Goal: Book appointment/travel/reservation

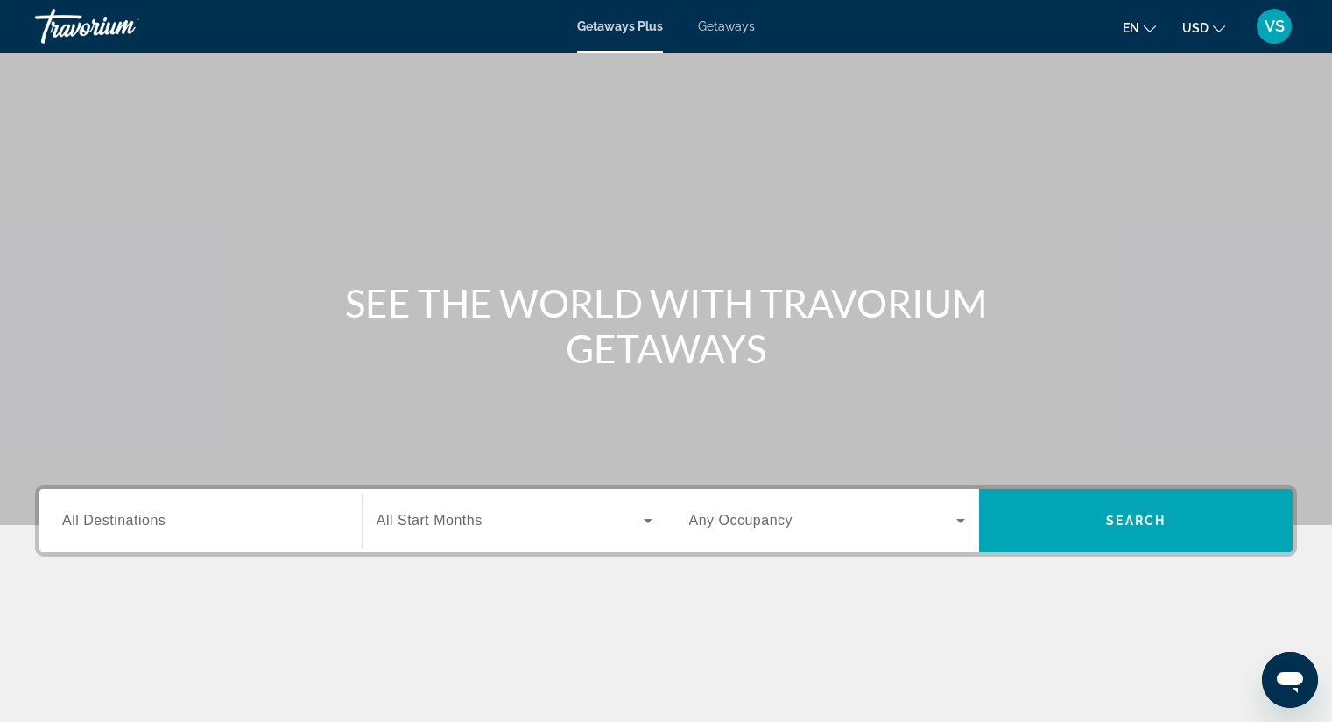
click at [123, 513] on span "All Destinations" at bounding box center [113, 520] width 103 height 15
click at [123, 512] on input "Destination All Destinations" at bounding box center [200, 521] width 277 height 21
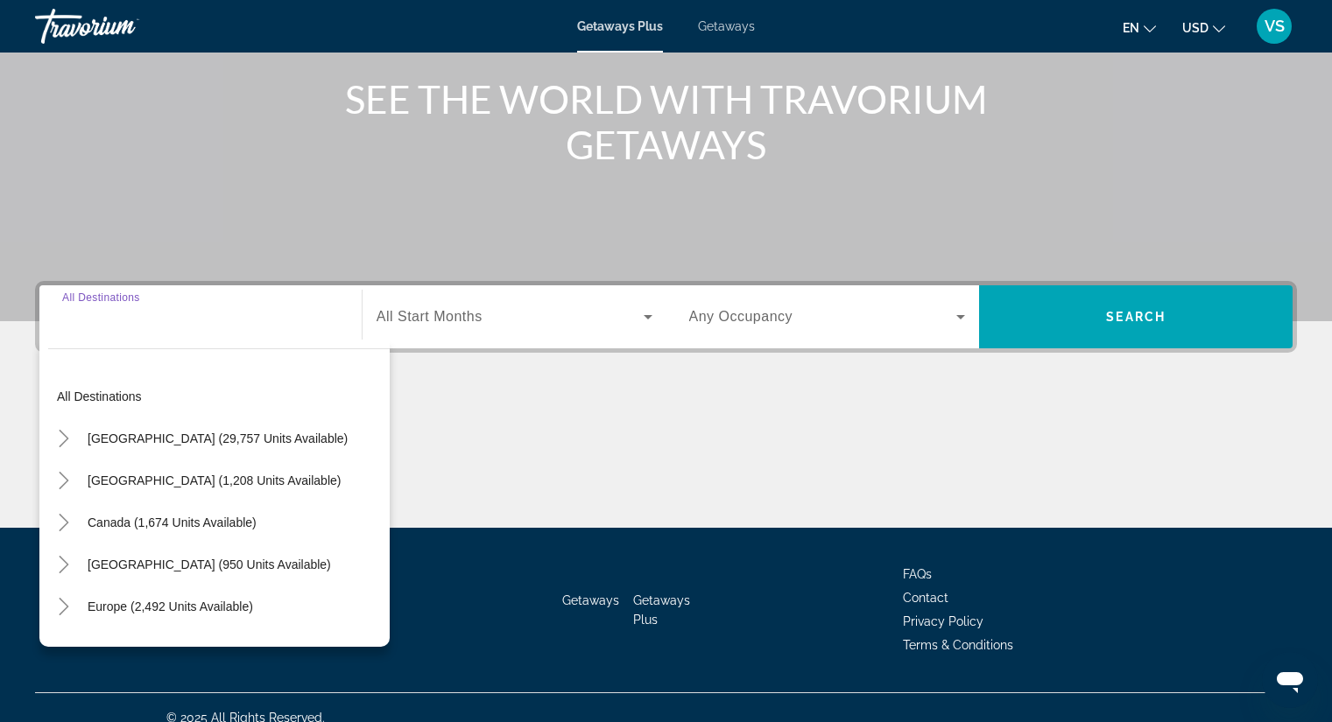
scroll to position [224, 0]
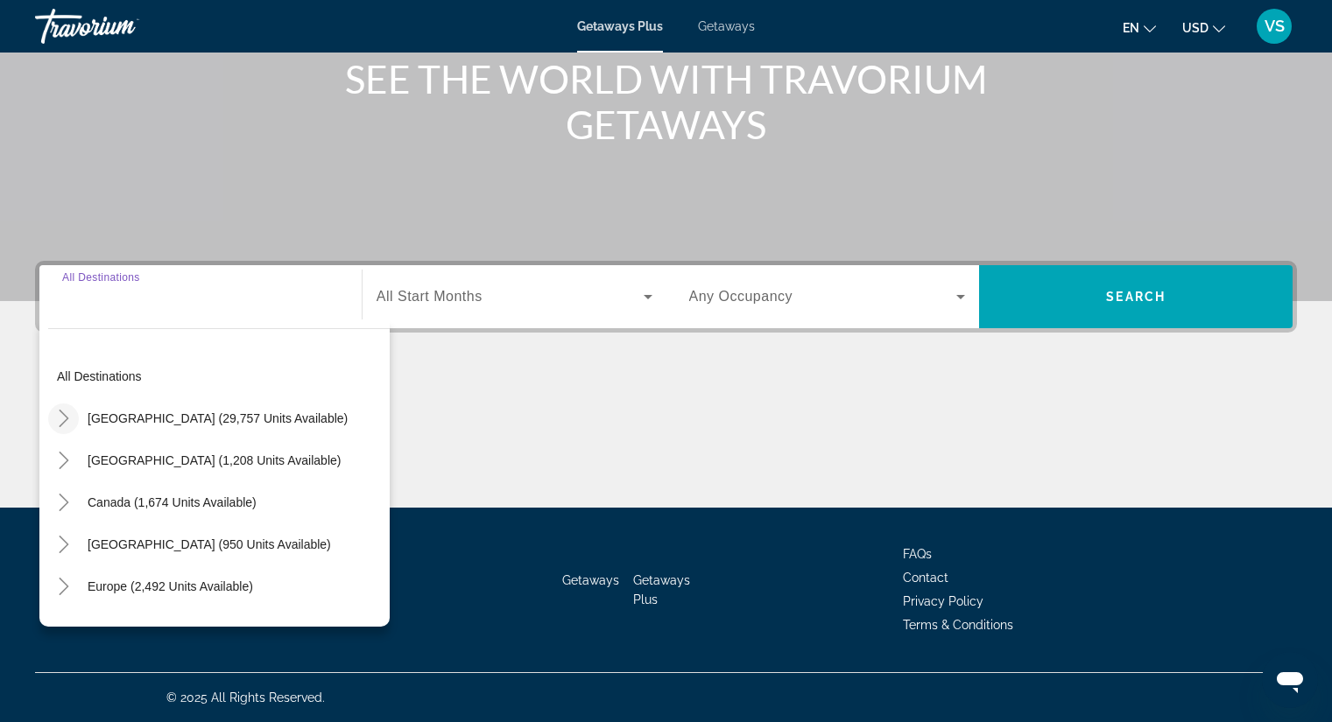
click at [64, 409] on mat-icon "Toggle United States (29,757 units available)" at bounding box center [63, 419] width 31 height 31
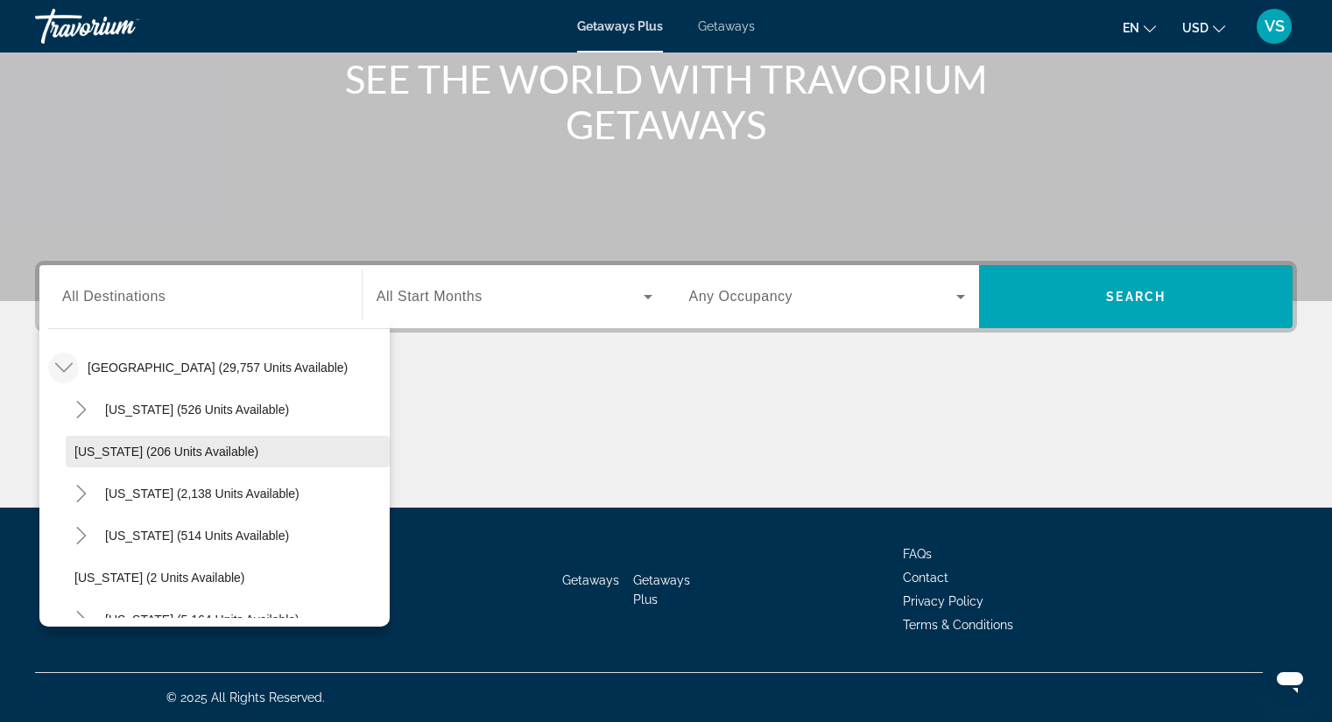
click at [107, 453] on span "[US_STATE] (206 units available)" at bounding box center [166, 452] width 184 height 14
type input "**********"
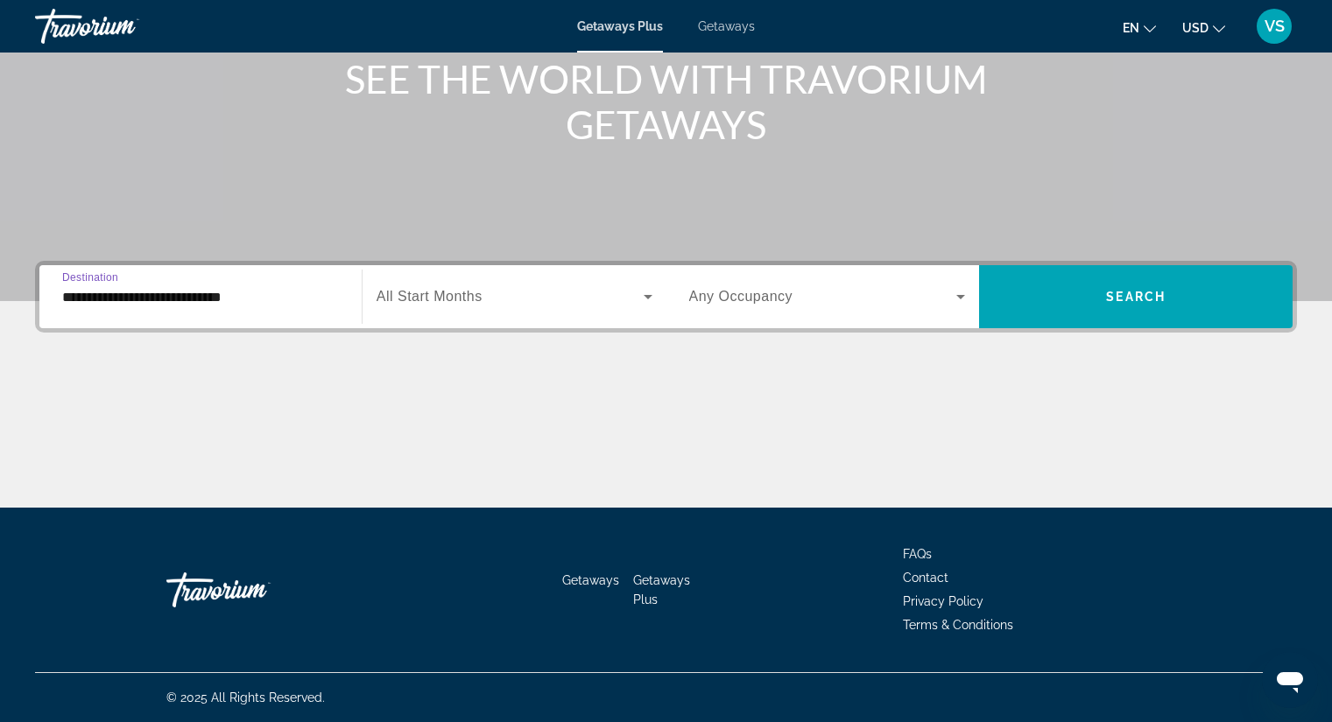
click at [415, 292] on span "All Start Months" at bounding box center [430, 296] width 106 height 15
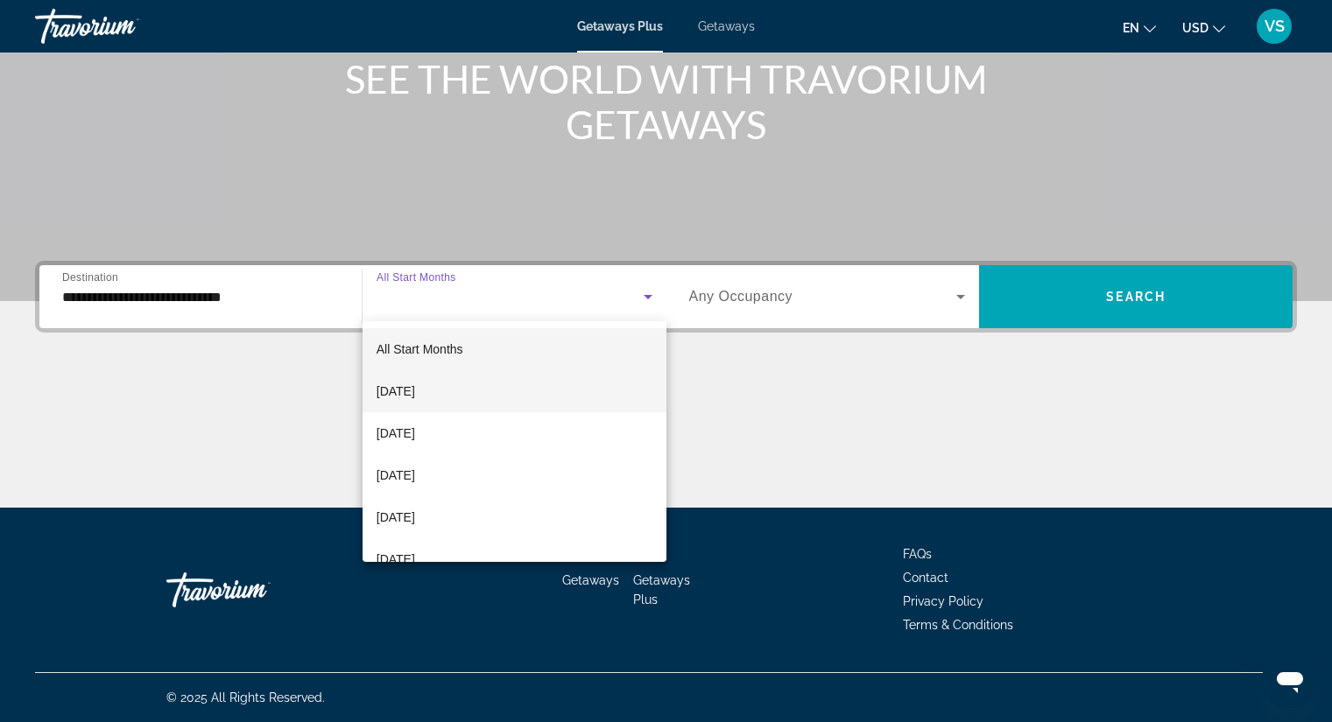
click at [444, 378] on mat-option "[DATE]" at bounding box center [515, 391] width 304 height 42
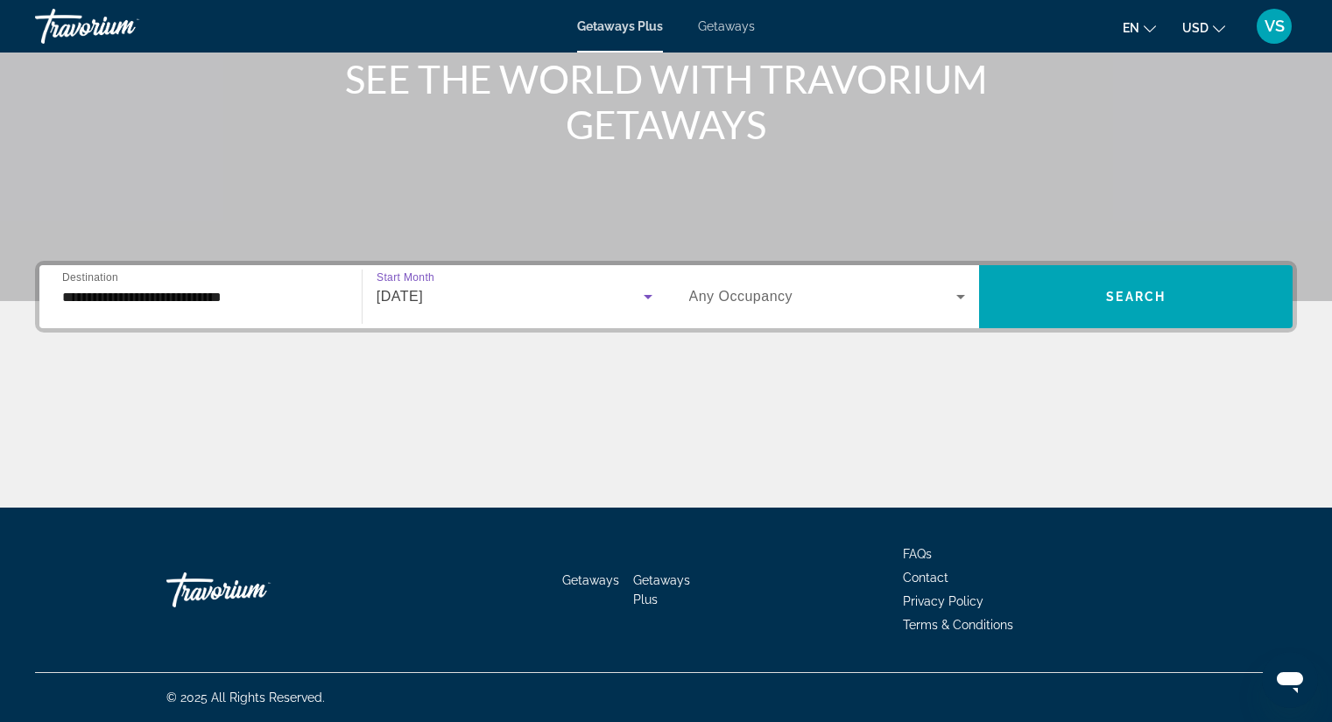
click at [809, 297] on span "Search widget" at bounding box center [823, 296] width 268 height 21
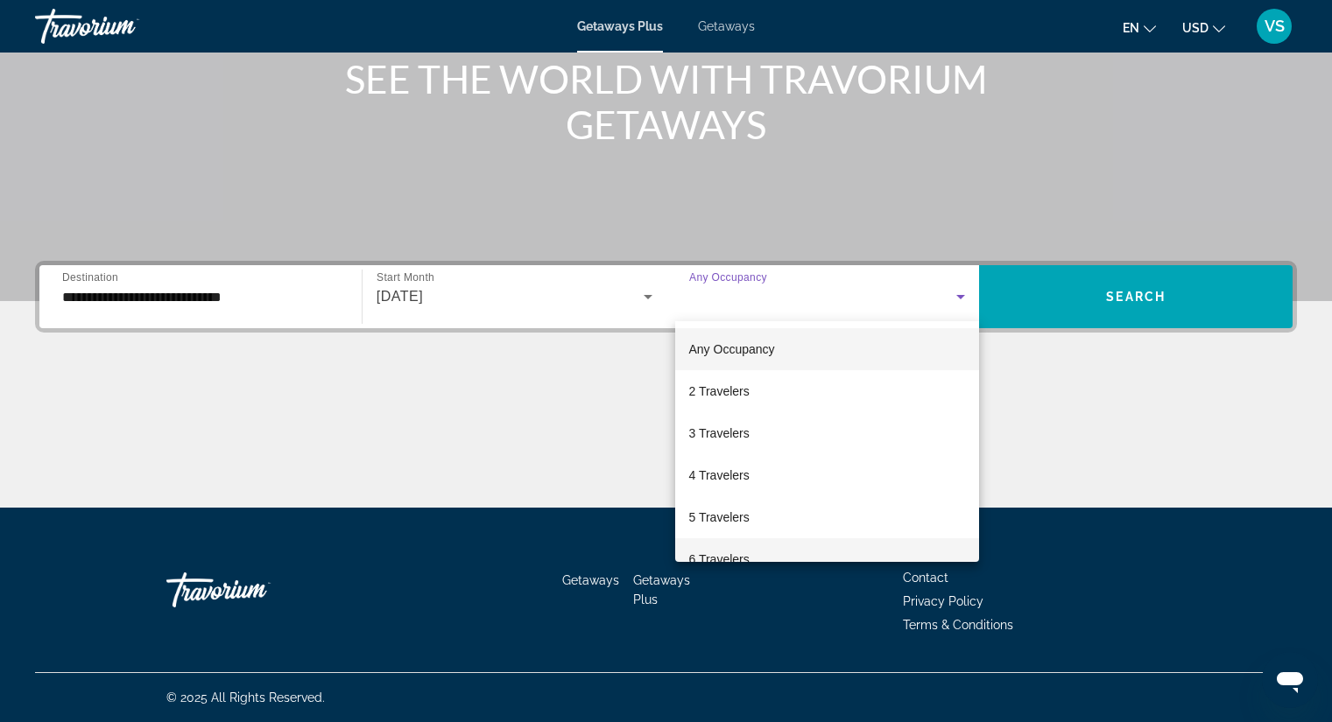
click at [772, 545] on mat-option "6 Travelers" at bounding box center [827, 560] width 305 height 42
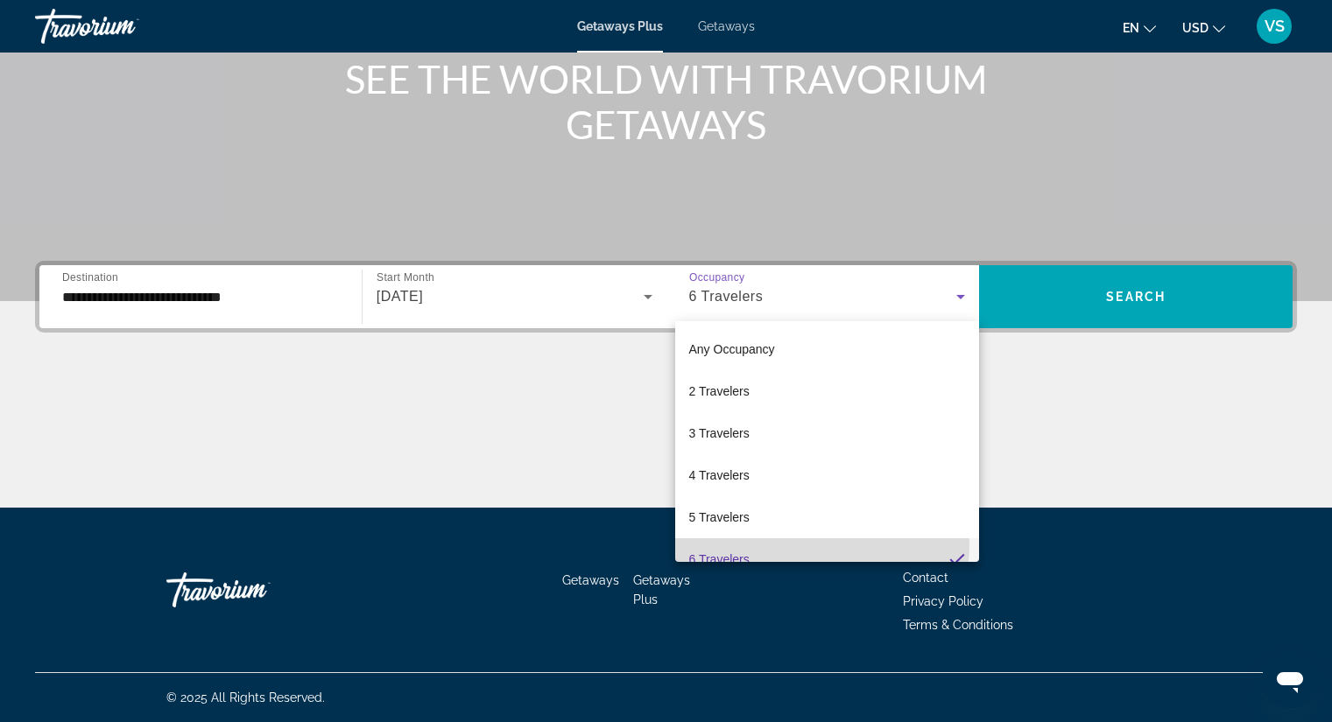
scroll to position [0, 0]
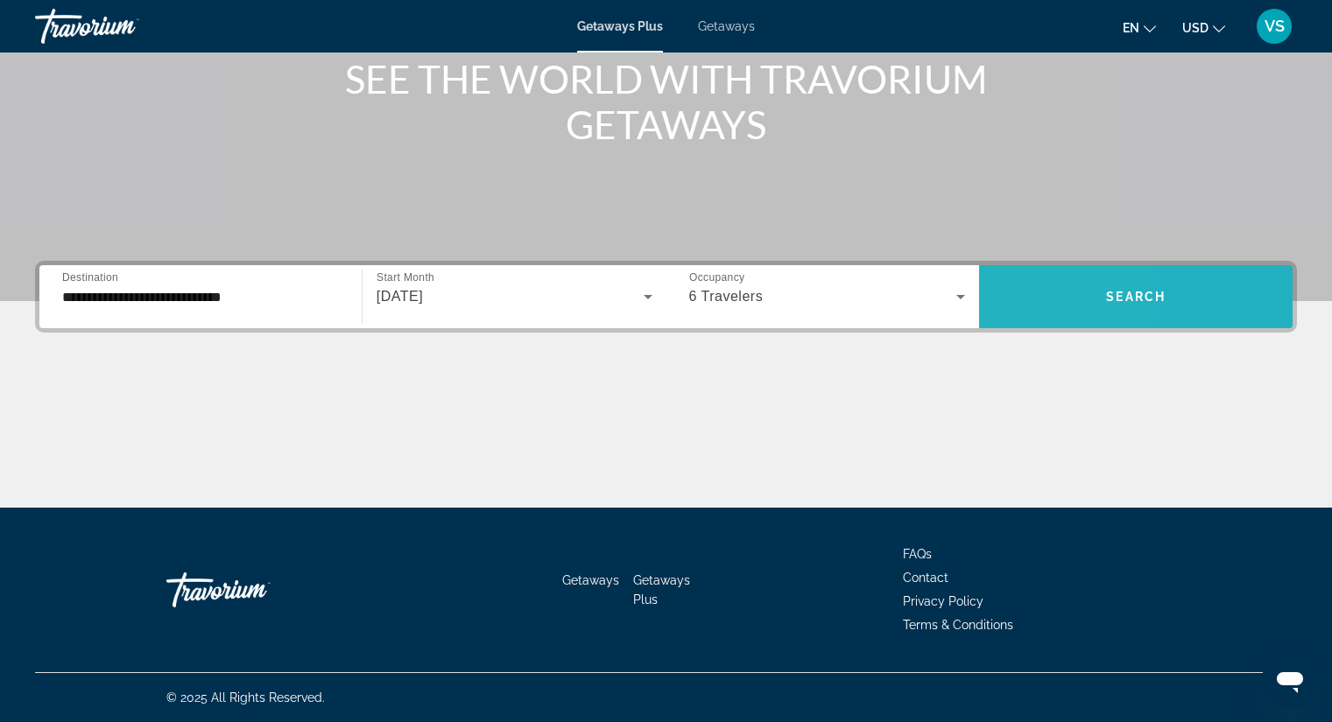
click at [1003, 305] on span "Search widget" at bounding box center [1136, 297] width 314 height 42
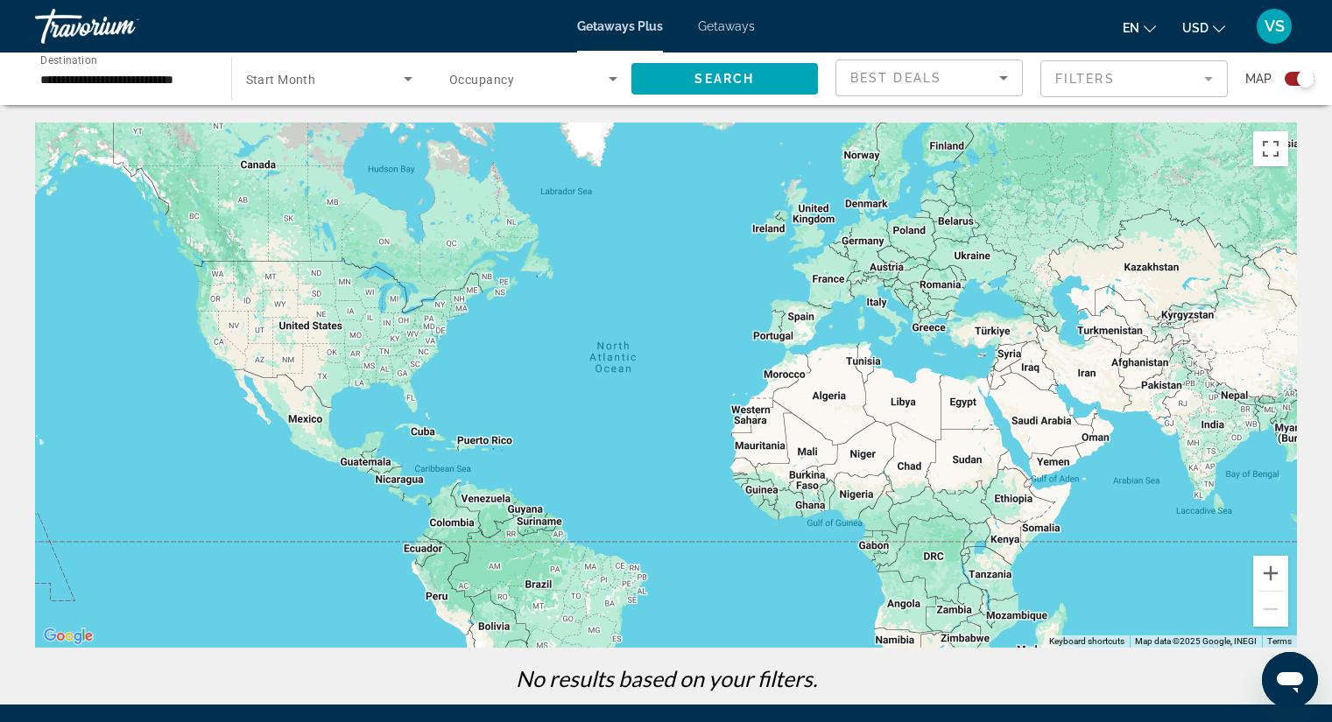
click at [722, 28] on span "Getaways" at bounding box center [726, 26] width 57 height 14
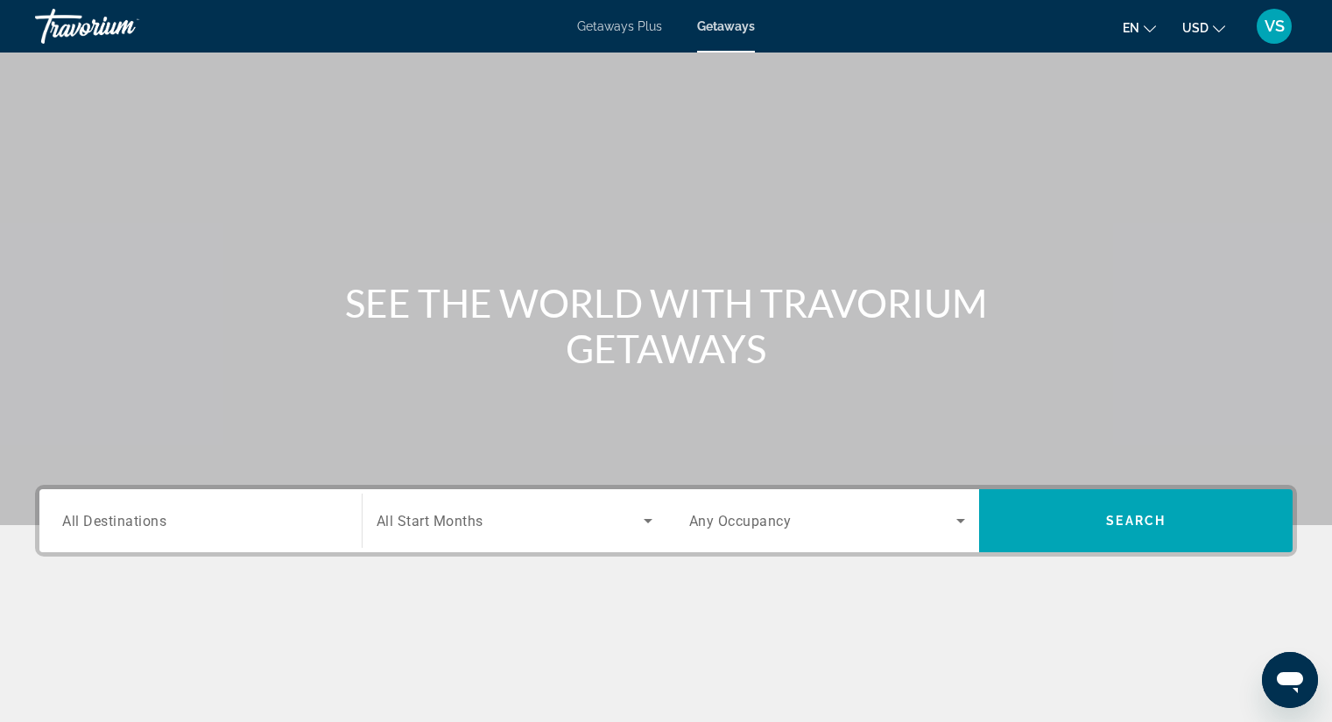
click at [116, 530] on input "Destination All Destinations" at bounding box center [200, 521] width 277 height 21
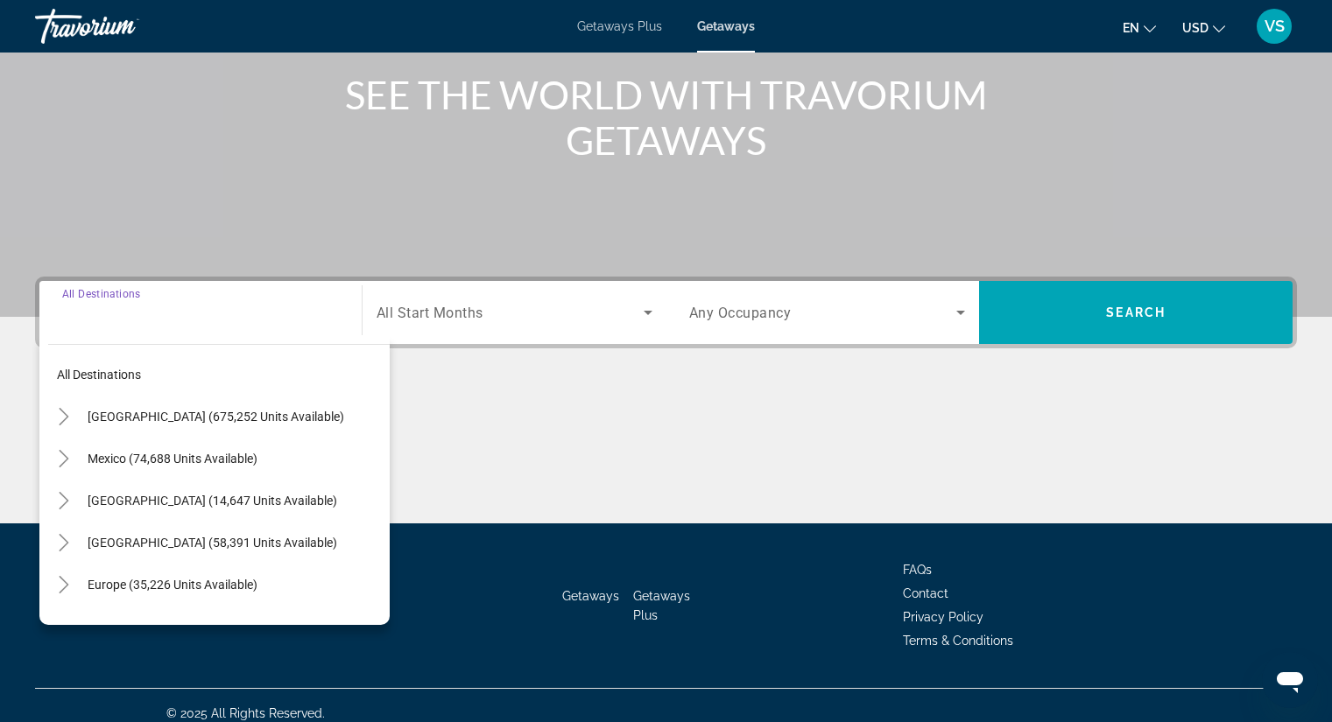
scroll to position [224, 0]
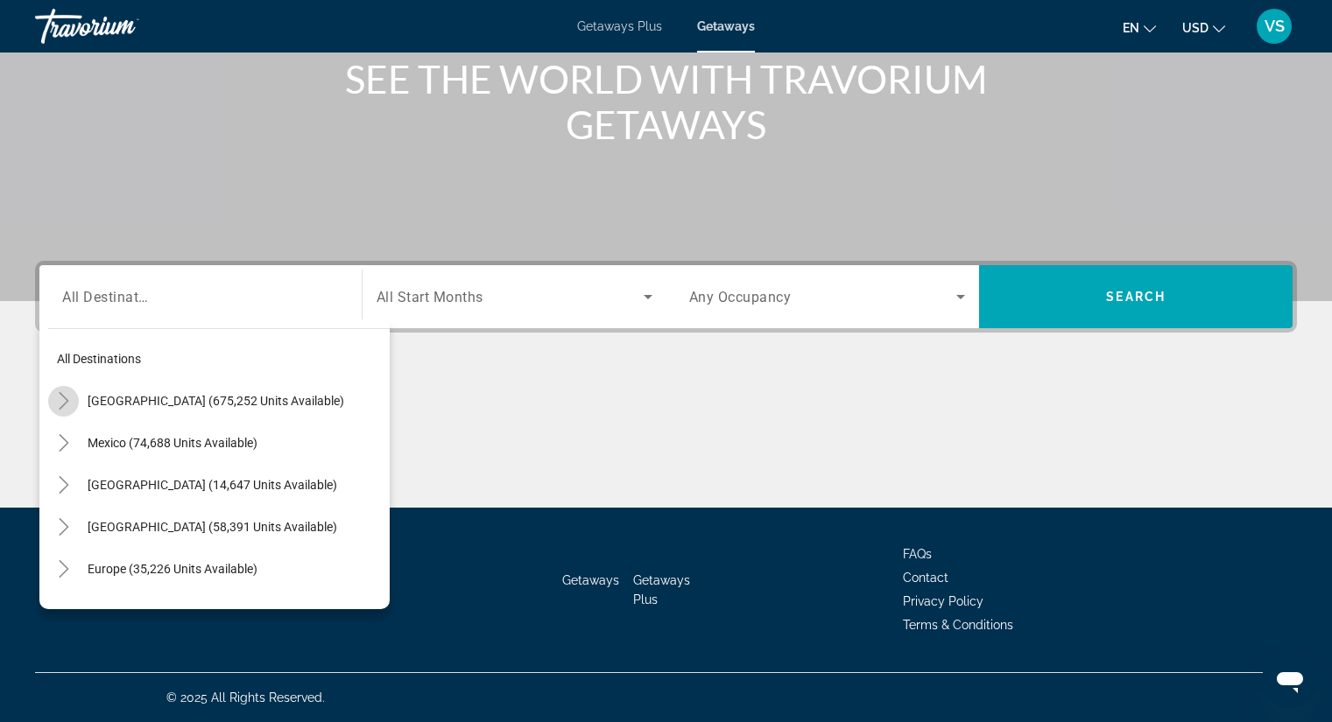
click at [71, 402] on icon "Toggle United States (675,252 units available)" at bounding box center [64, 401] width 18 height 18
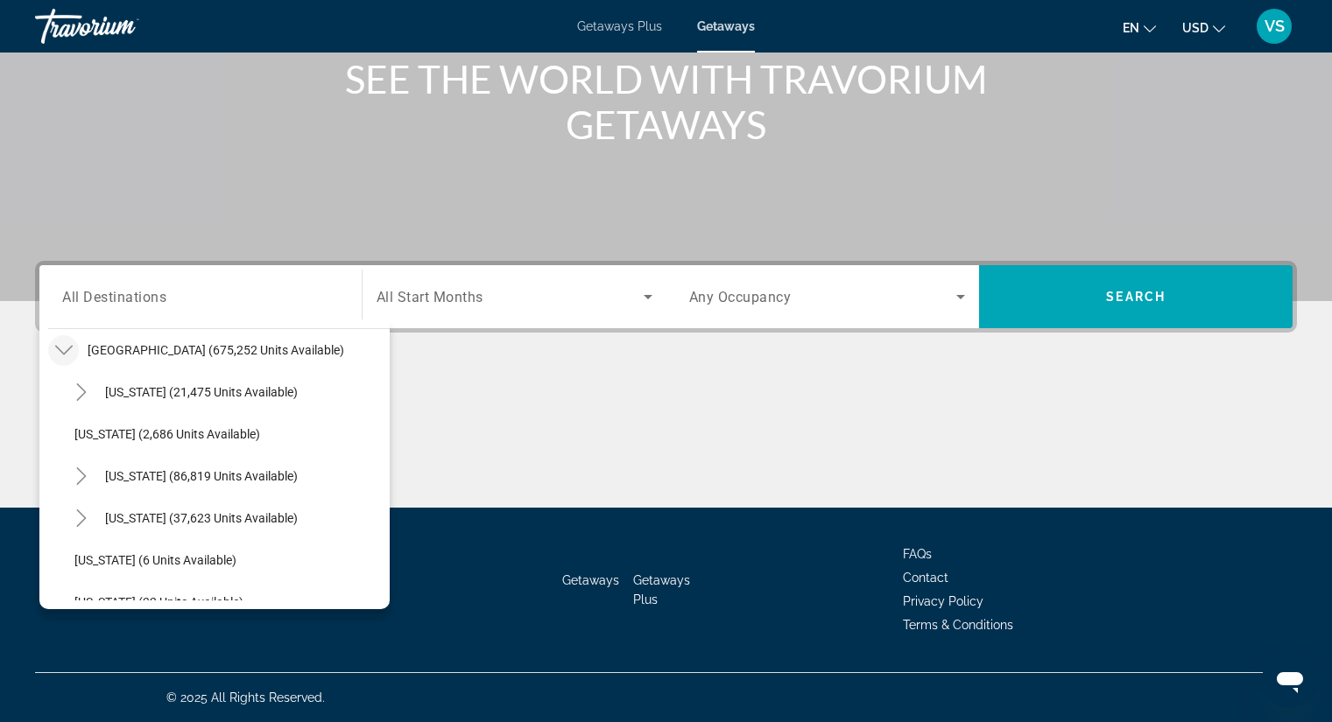
click at [144, 434] on span "[US_STATE] (2,686 units available)" at bounding box center [167, 434] width 186 height 14
type input "**********"
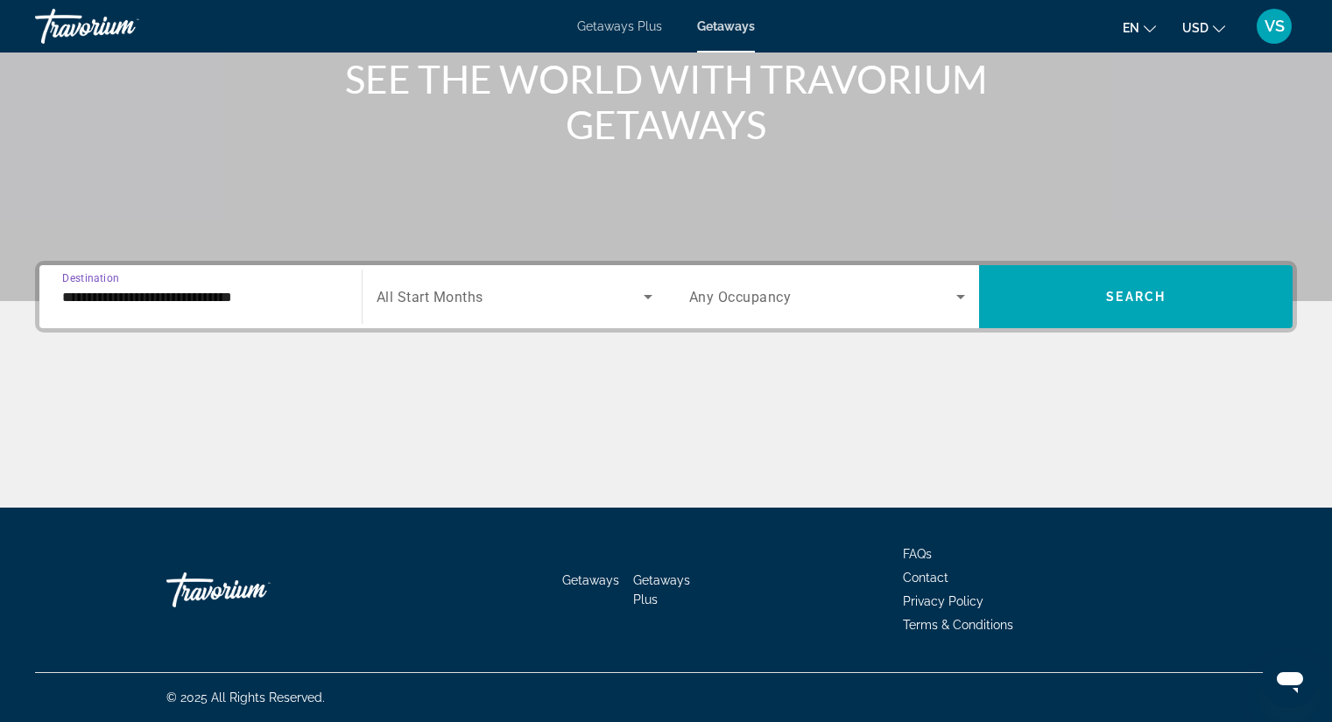
click at [458, 282] on div "Search widget" at bounding box center [515, 296] width 276 height 49
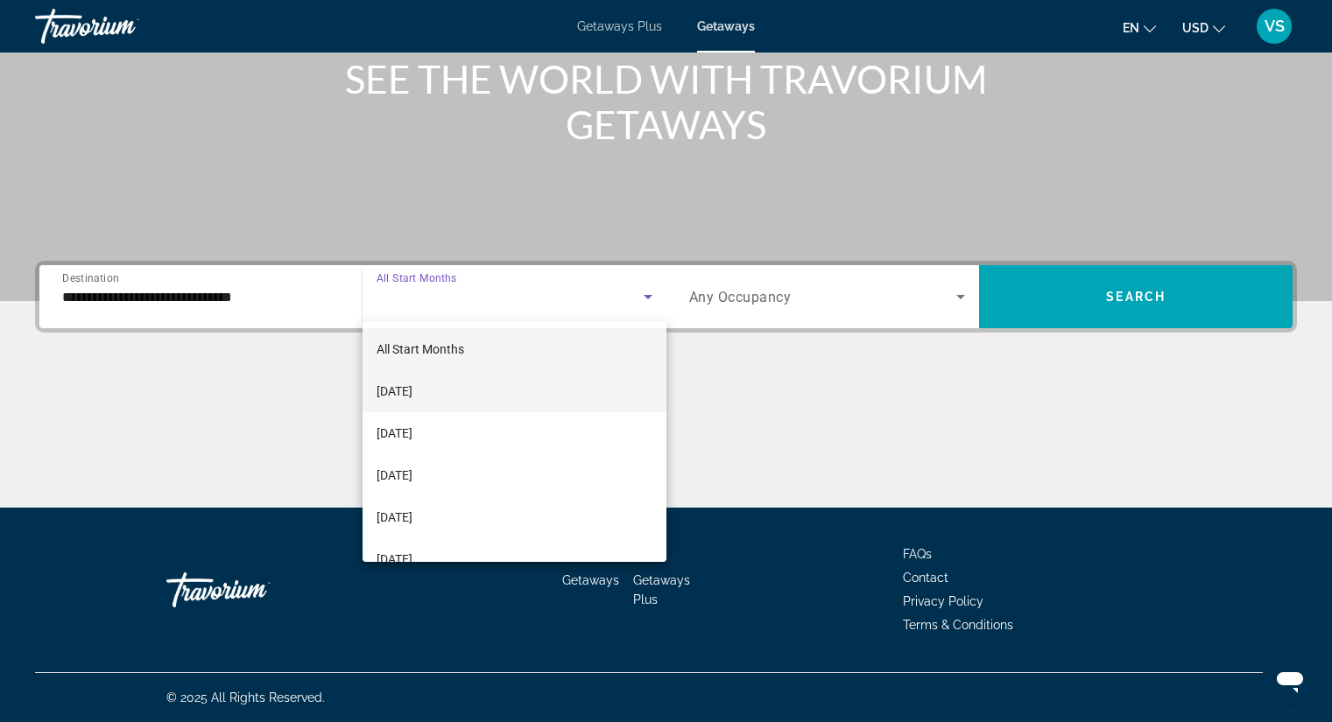
click at [476, 384] on mat-option "[DATE]" at bounding box center [515, 391] width 304 height 42
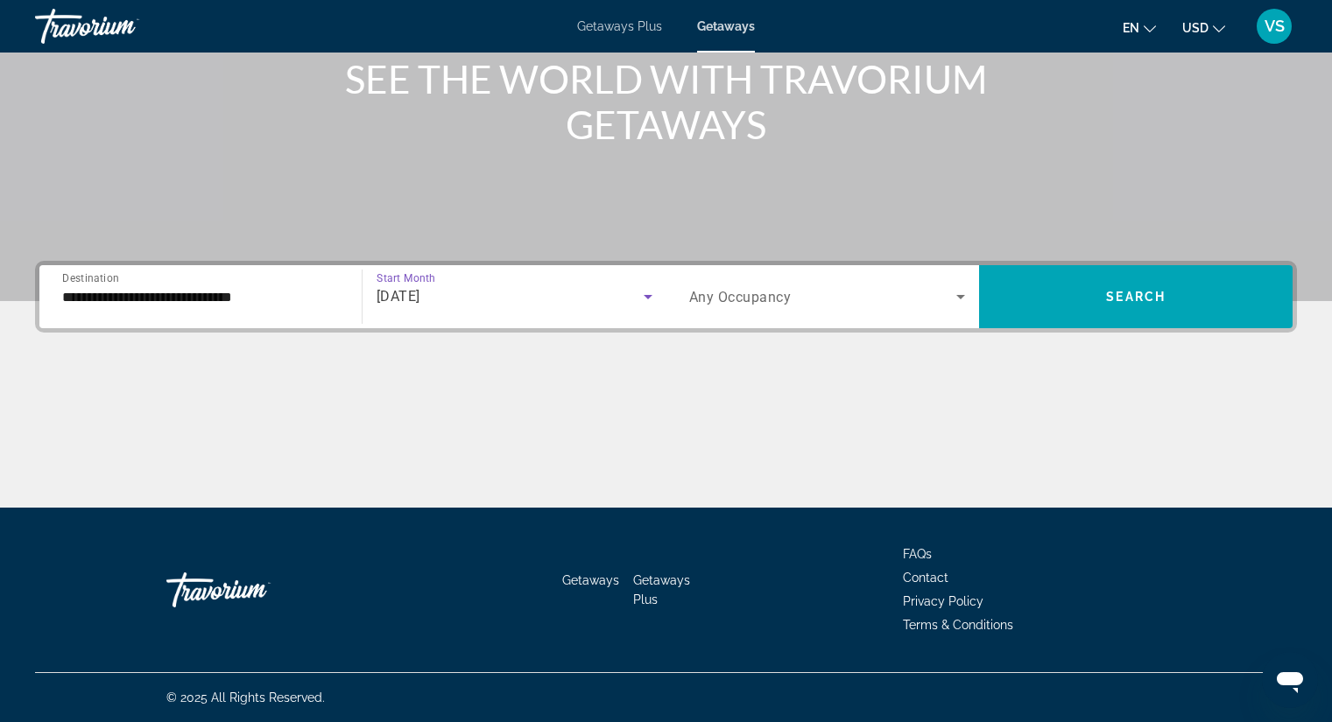
click at [730, 283] on div "Search widget" at bounding box center [827, 296] width 277 height 49
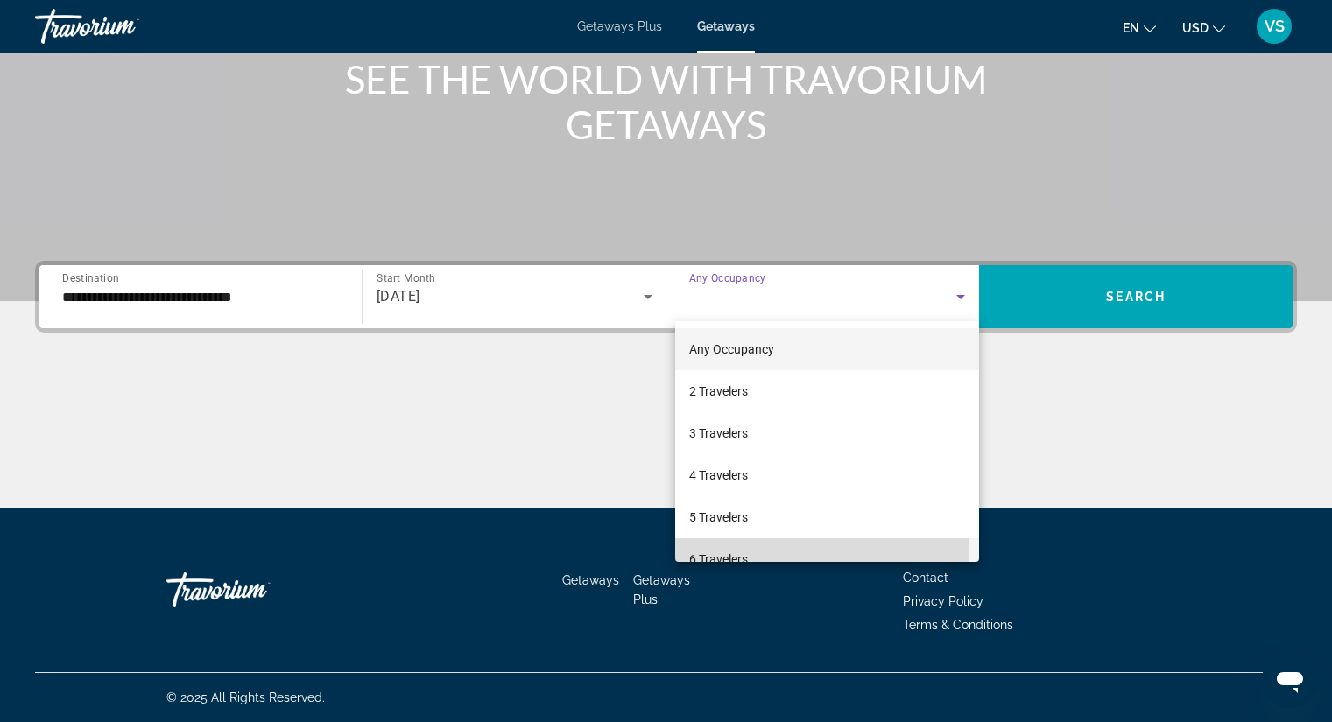
click at [814, 547] on mat-option "6 Travelers" at bounding box center [827, 560] width 305 height 42
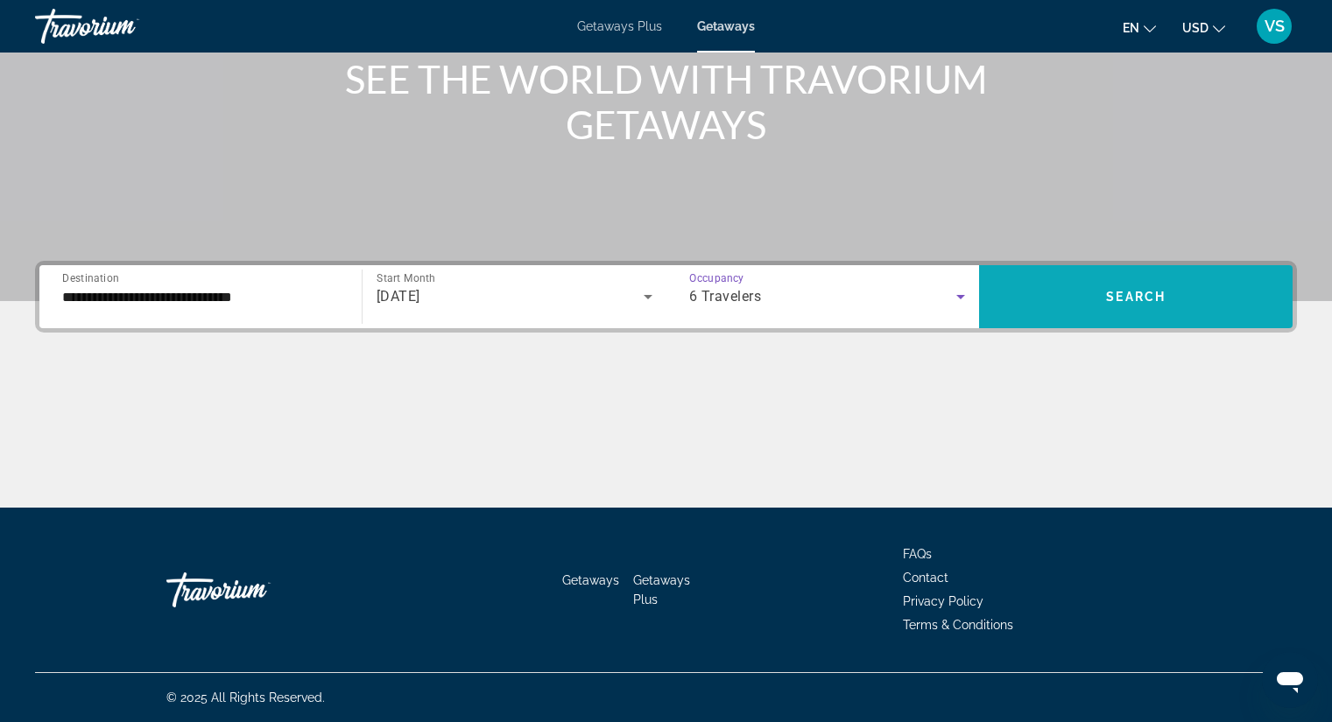
click at [1056, 312] on span "Search widget" at bounding box center [1136, 297] width 314 height 42
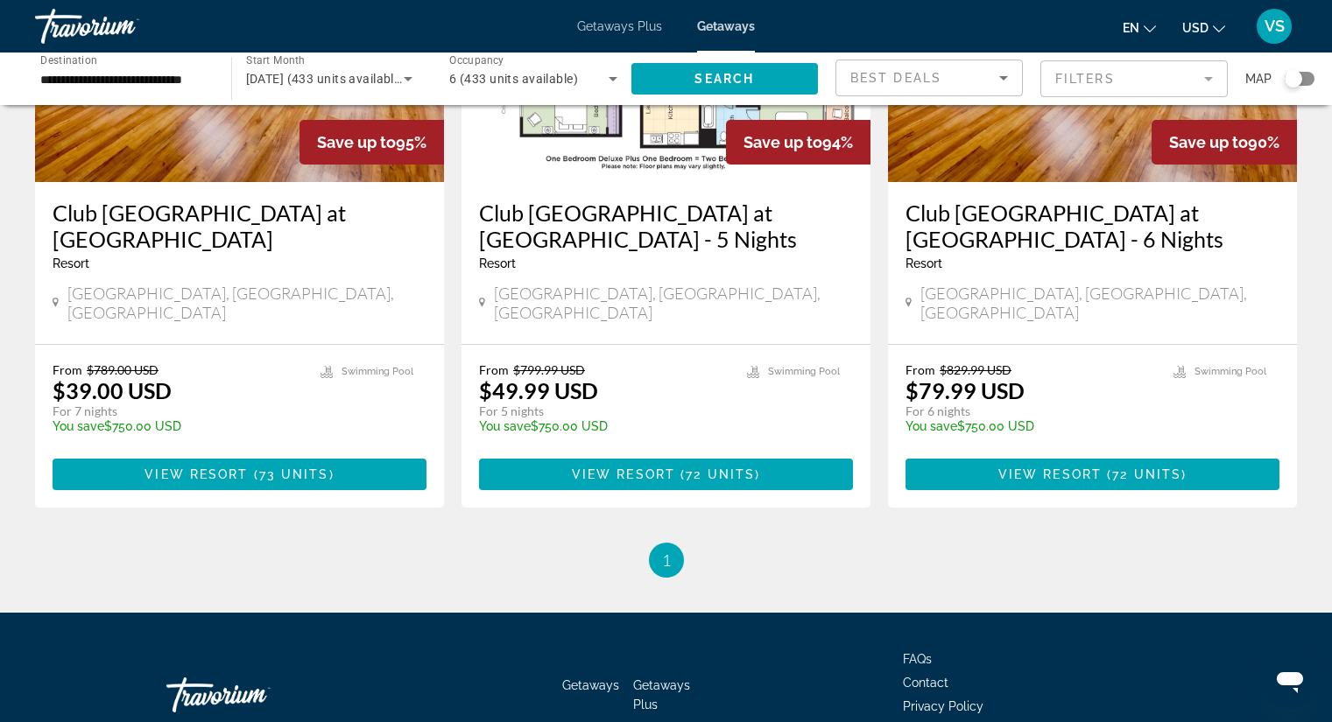
scroll to position [884, 0]
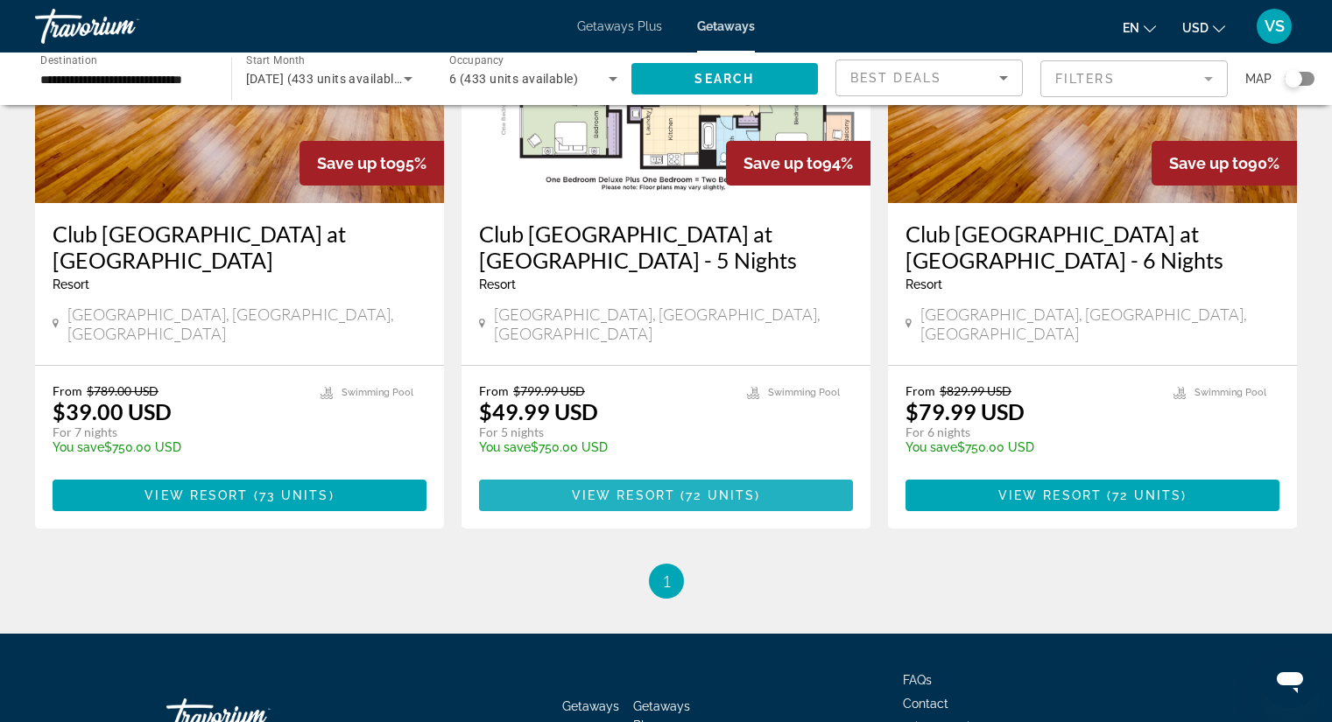
click at [754, 489] on span "( 72 units )" at bounding box center [717, 496] width 85 height 14
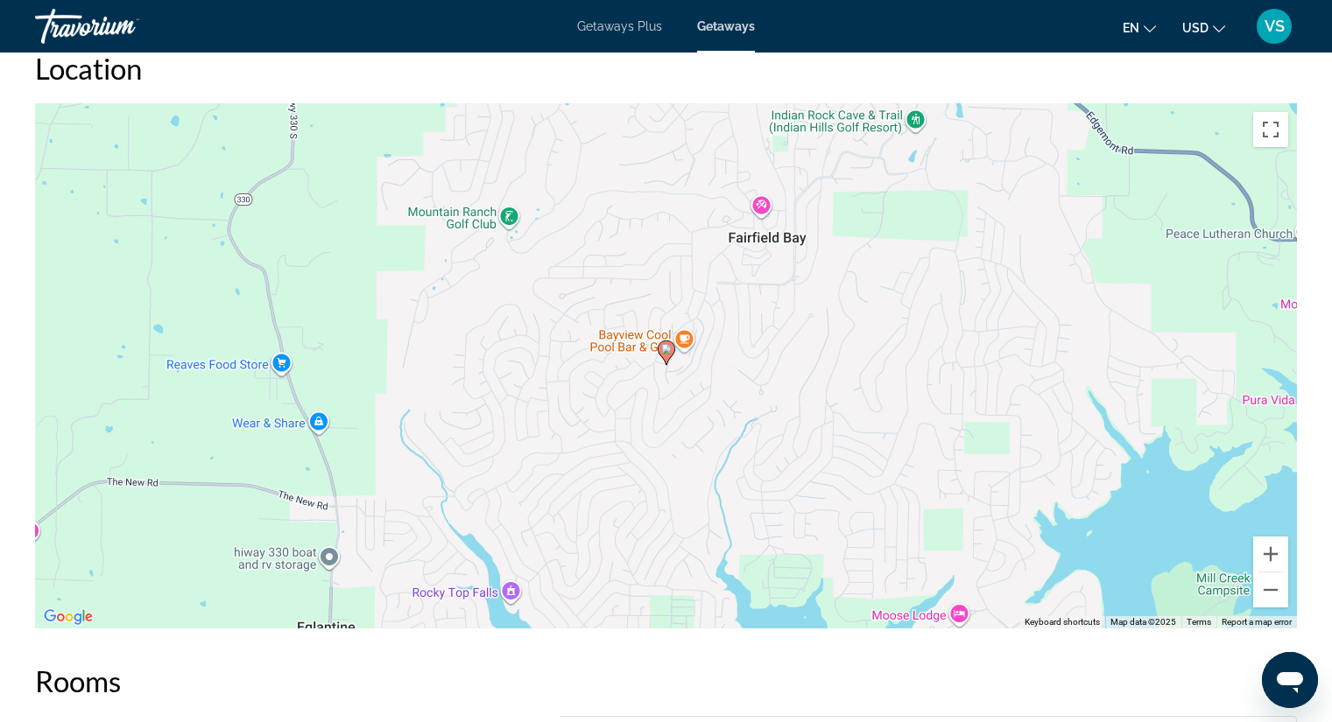
scroll to position [2355, 0]
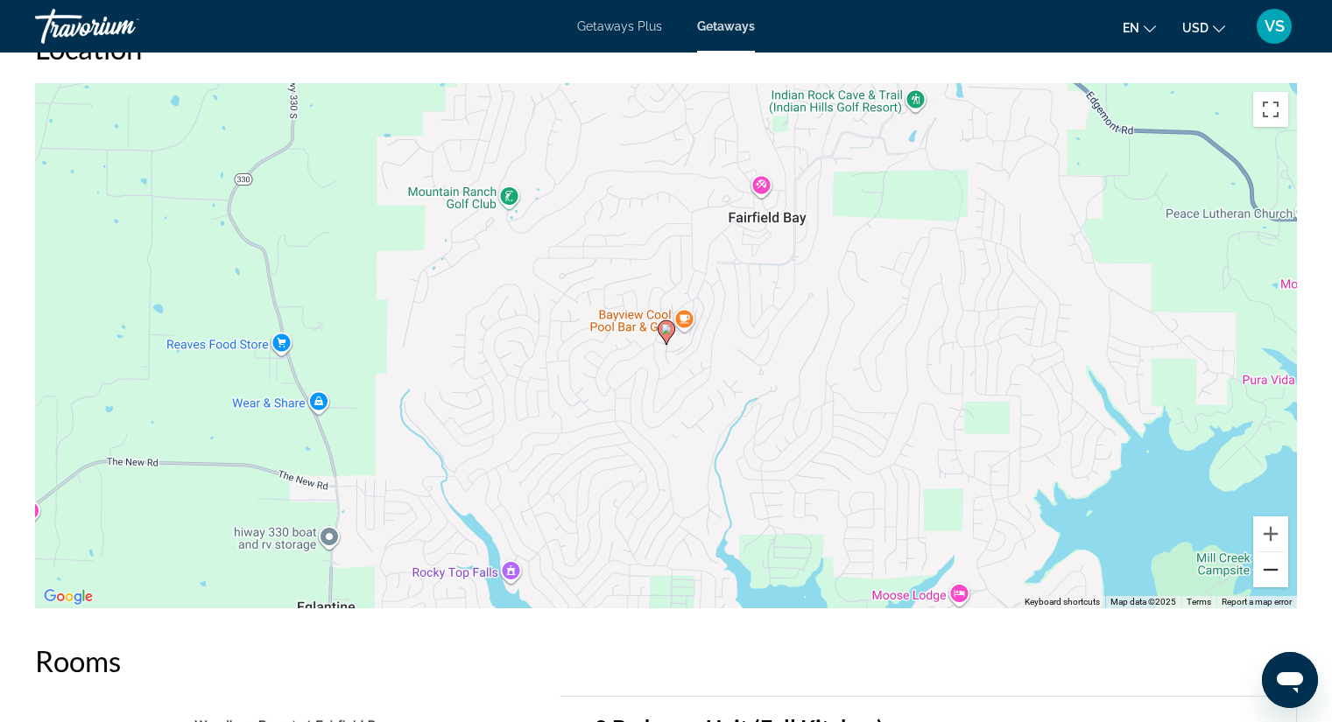
click at [1270, 563] on button "Zoom out" at bounding box center [1270, 570] width 35 height 35
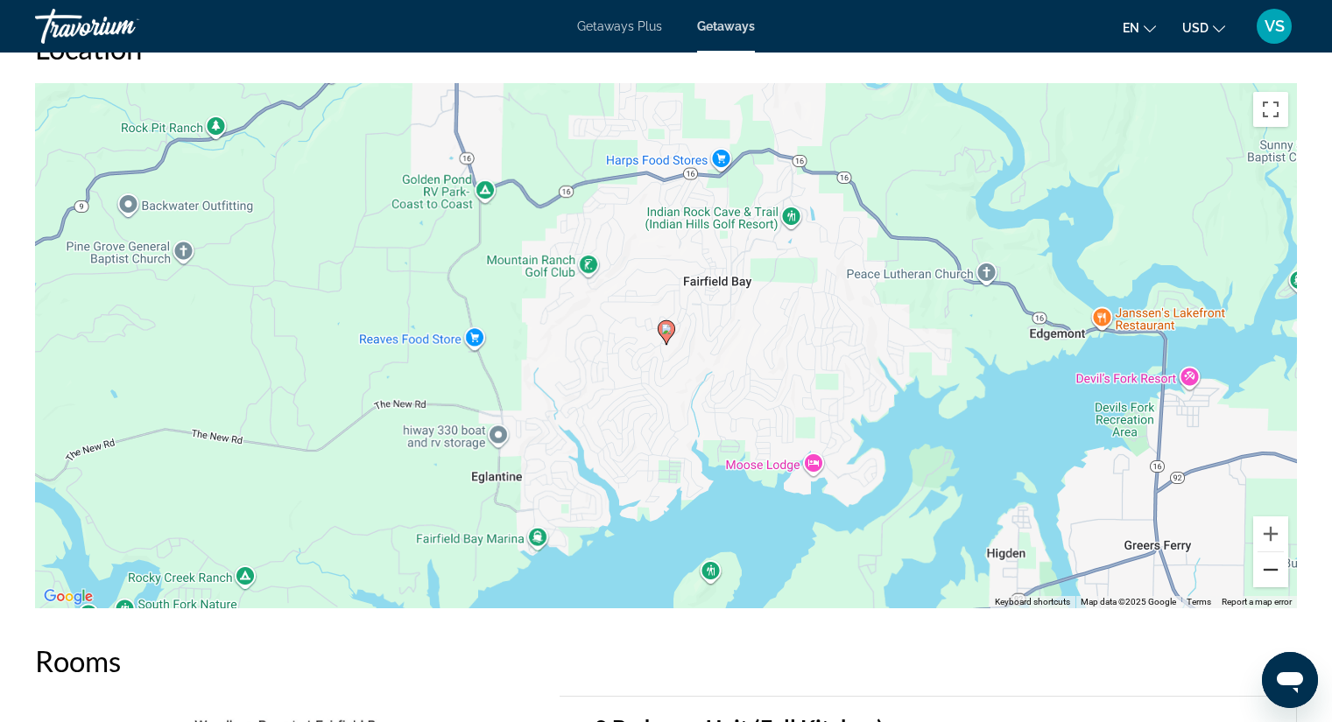
click at [1270, 563] on button "Zoom out" at bounding box center [1270, 570] width 35 height 35
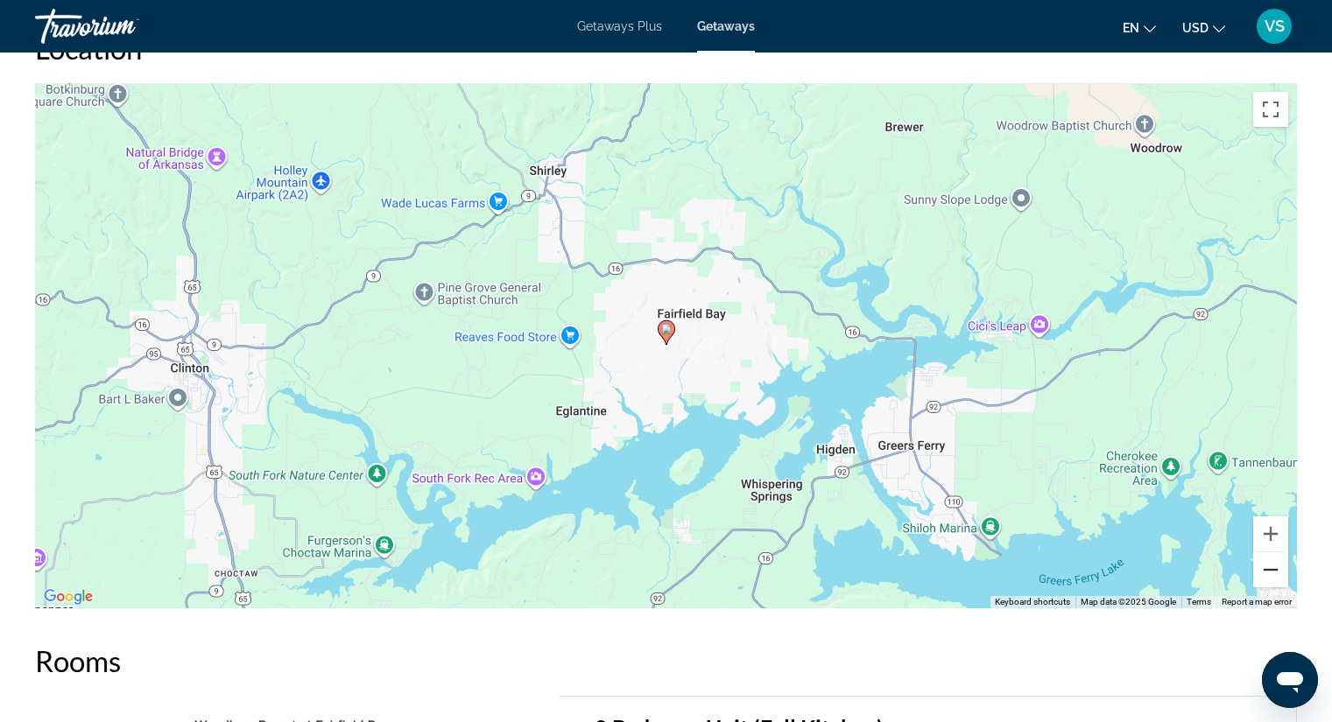
click at [1270, 563] on button "Zoom out" at bounding box center [1270, 570] width 35 height 35
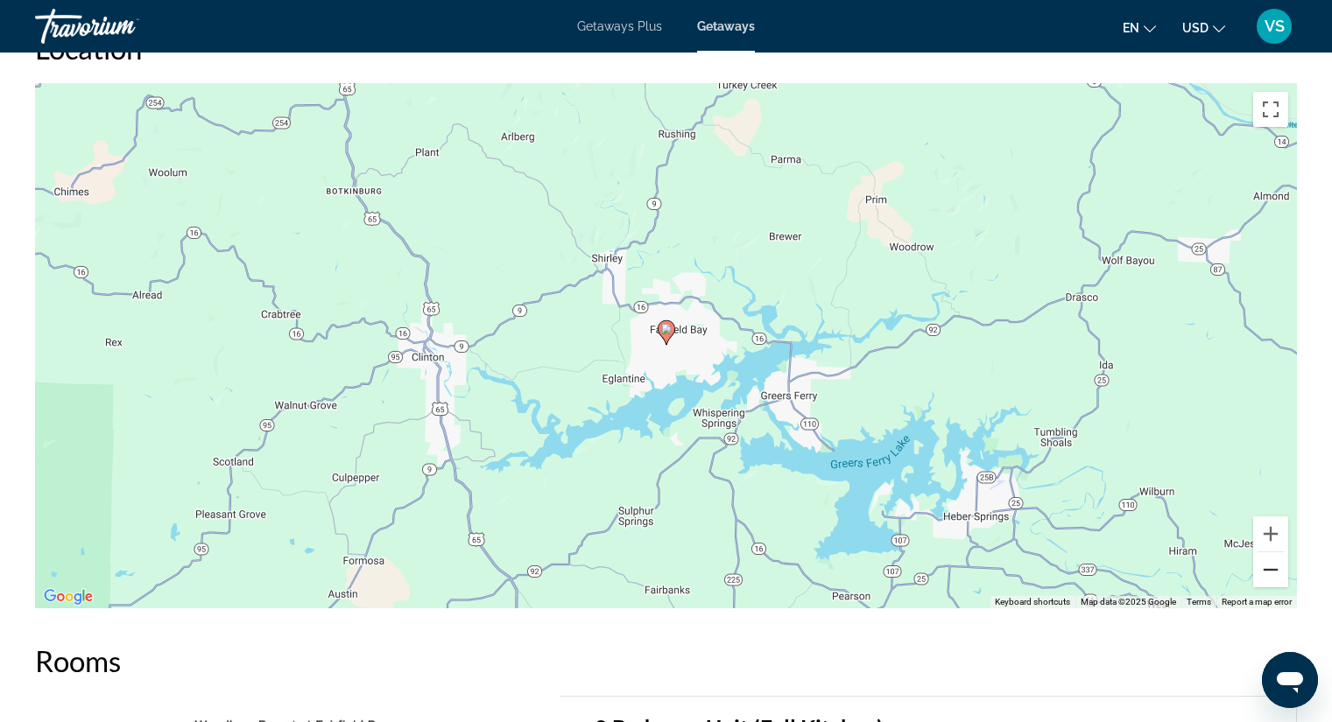
click at [1270, 563] on button "Zoom out" at bounding box center [1270, 570] width 35 height 35
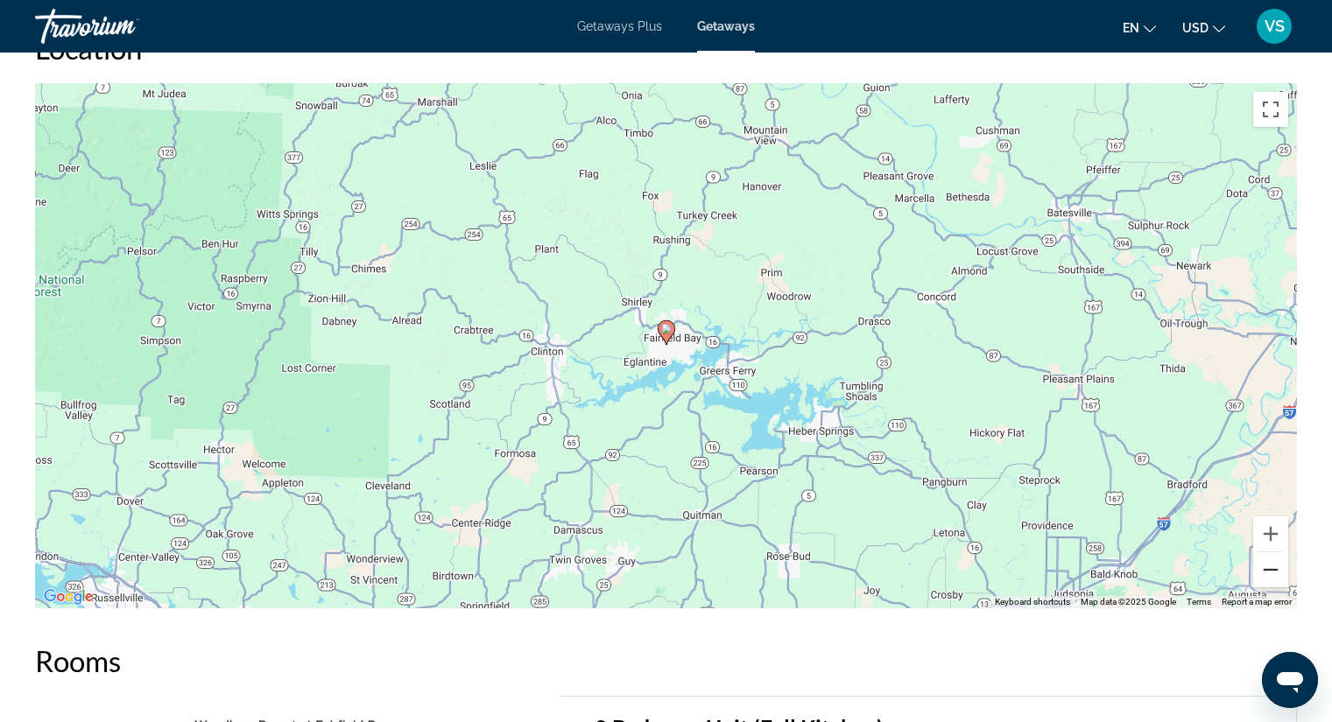
click at [1270, 563] on button "Zoom out" at bounding box center [1270, 570] width 35 height 35
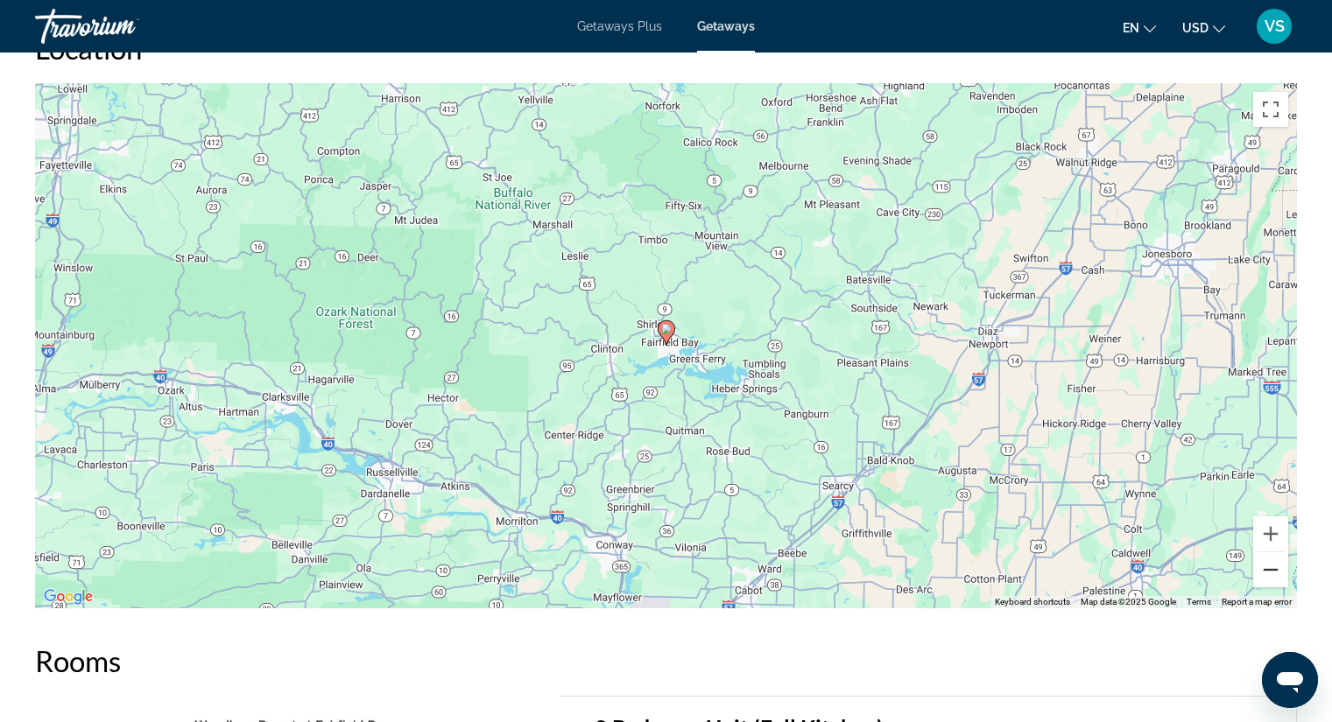
click at [1270, 563] on button "Zoom out" at bounding box center [1270, 570] width 35 height 35
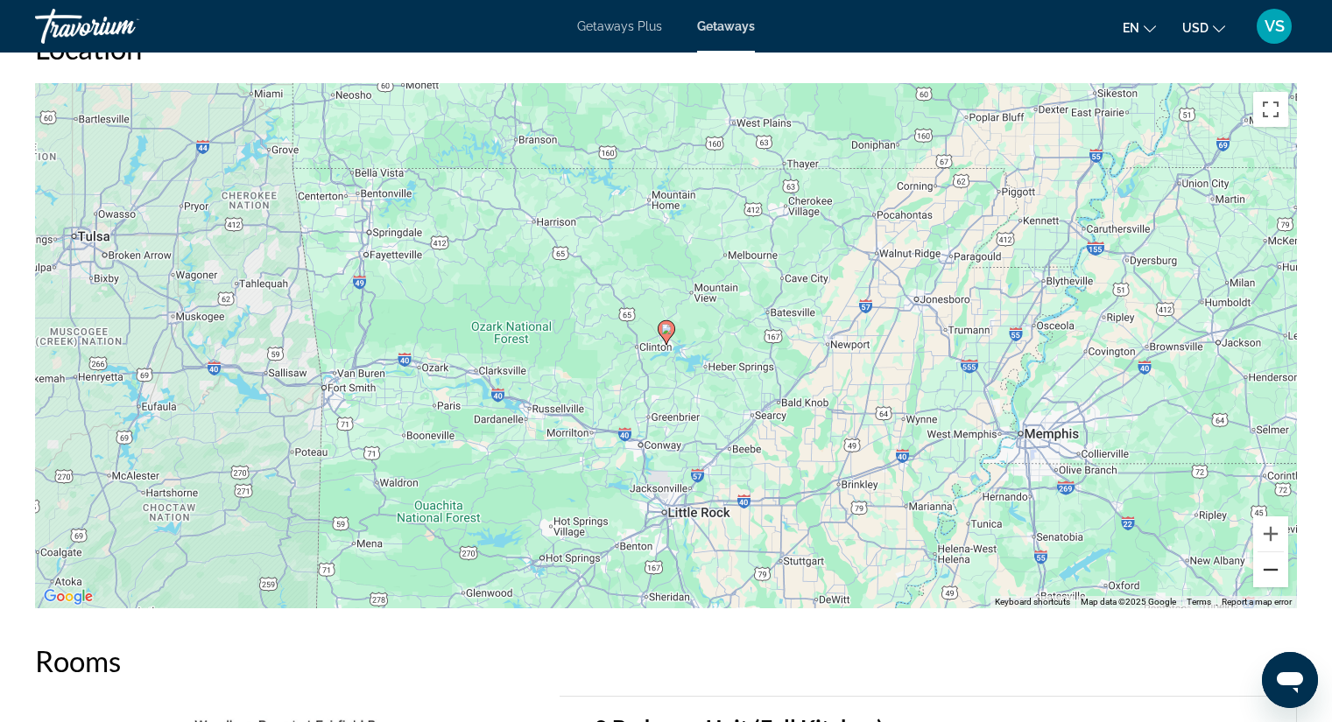
click at [1270, 563] on button "Zoom out" at bounding box center [1270, 570] width 35 height 35
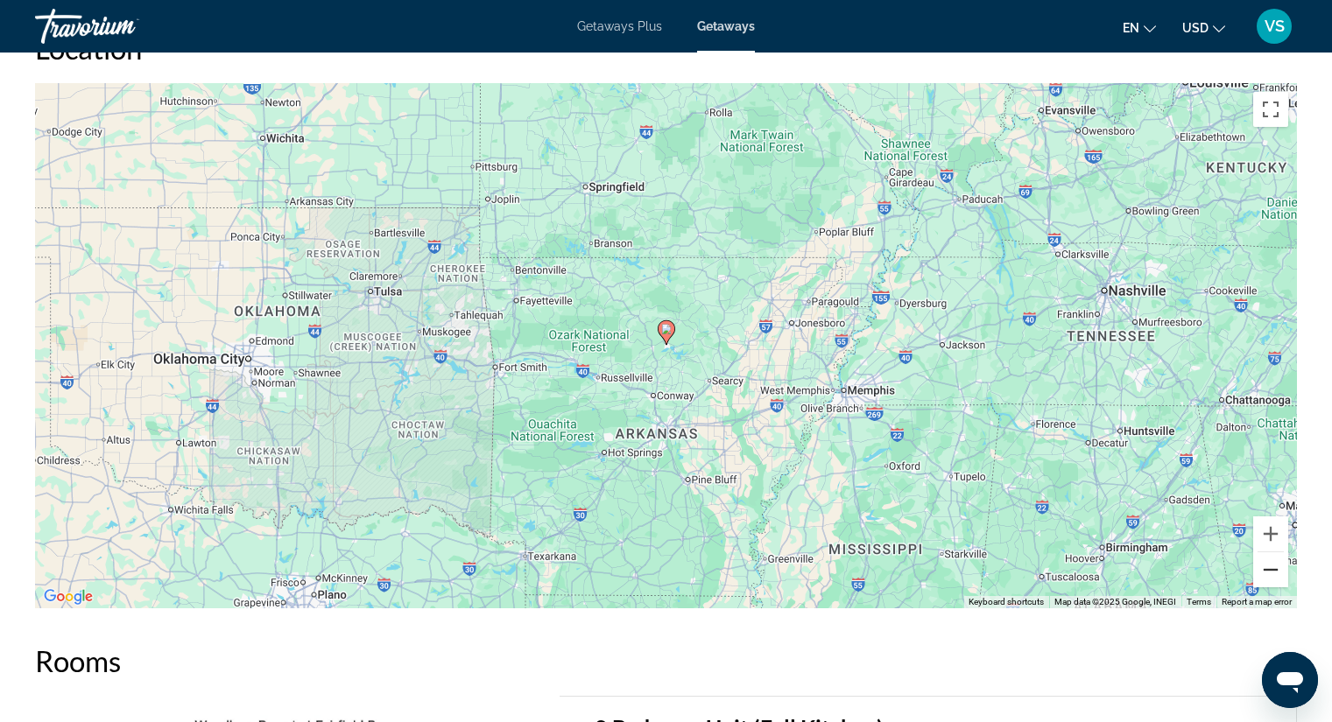
click at [1270, 563] on button "Zoom out" at bounding box center [1270, 570] width 35 height 35
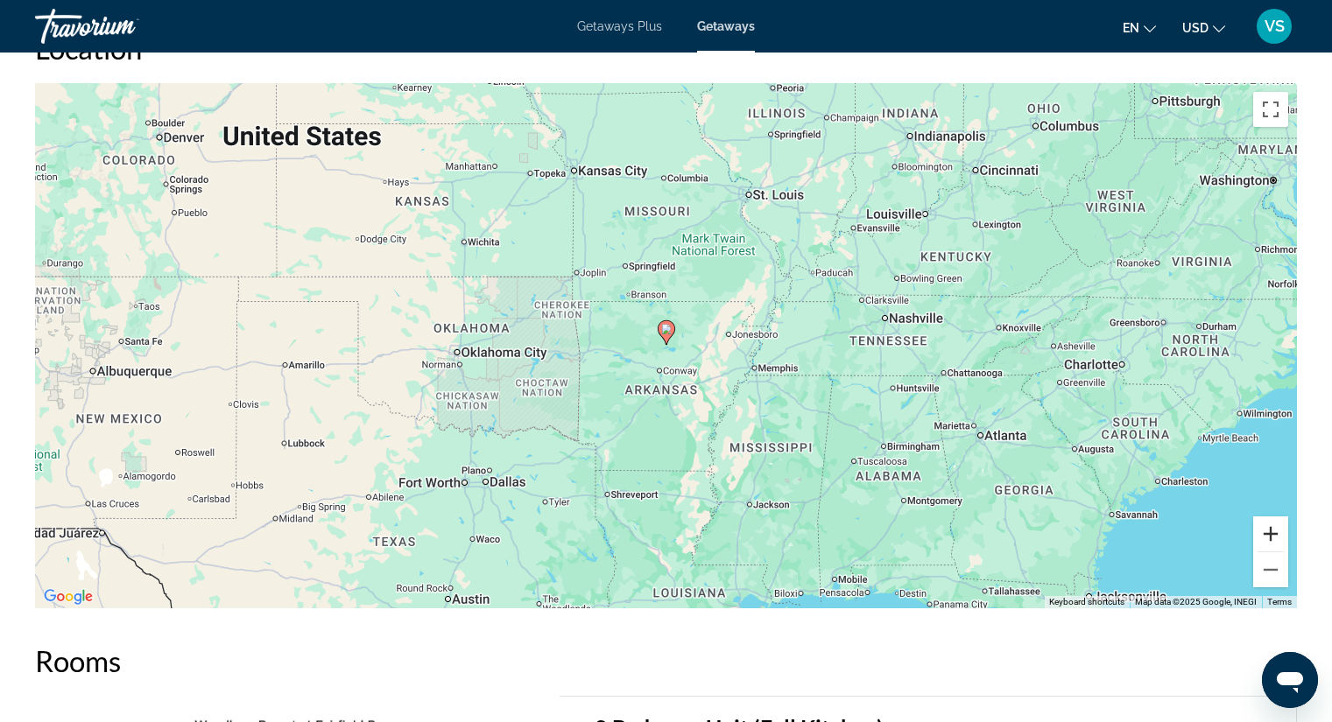
click at [1269, 532] on button "Zoom in" at bounding box center [1270, 534] width 35 height 35
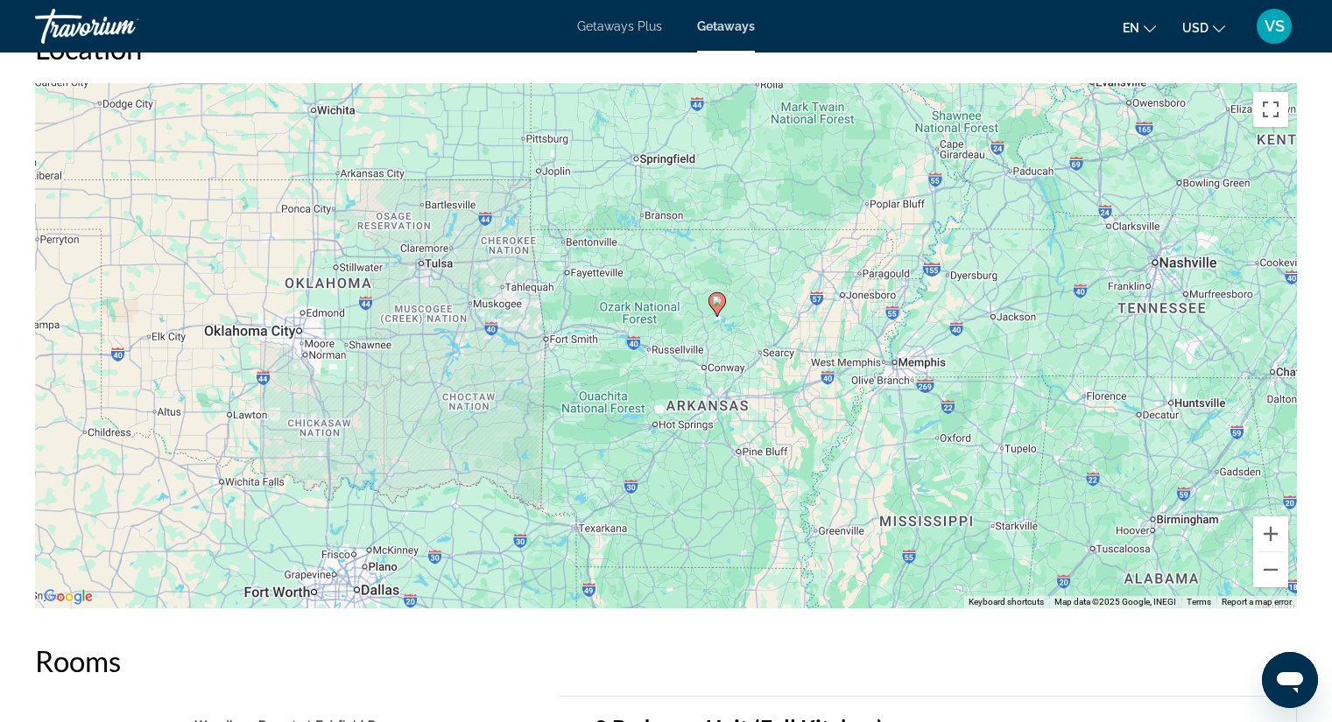
drag, startPoint x: 818, startPoint y: 217, endPoint x: 871, endPoint y: 197, distance: 57.1
click at [871, 197] on div "To activate drag with keyboard, press Alt + Enter. Once in keyboard drag state,…" at bounding box center [666, 345] width 1262 height 525
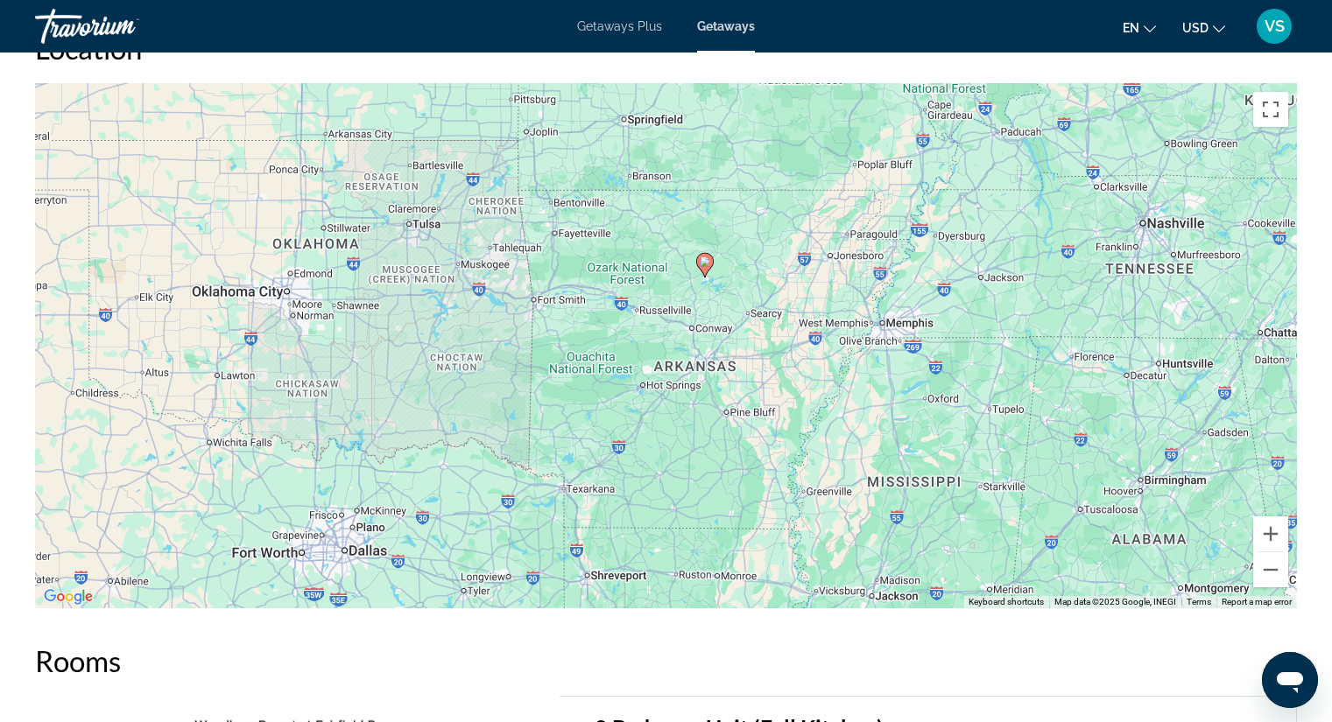
drag, startPoint x: 814, startPoint y: 498, endPoint x: 801, endPoint y: 454, distance: 45.5
click at [801, 454] on div "To activate drag with keyboard, press Alt + Enter. Once in keyboard drag state,…" at bounding box center [666, 345] width 1262 height 525
click at [634, 25] on span "Getaways Plus" at bounding box center [619, 26] width 85 height 14
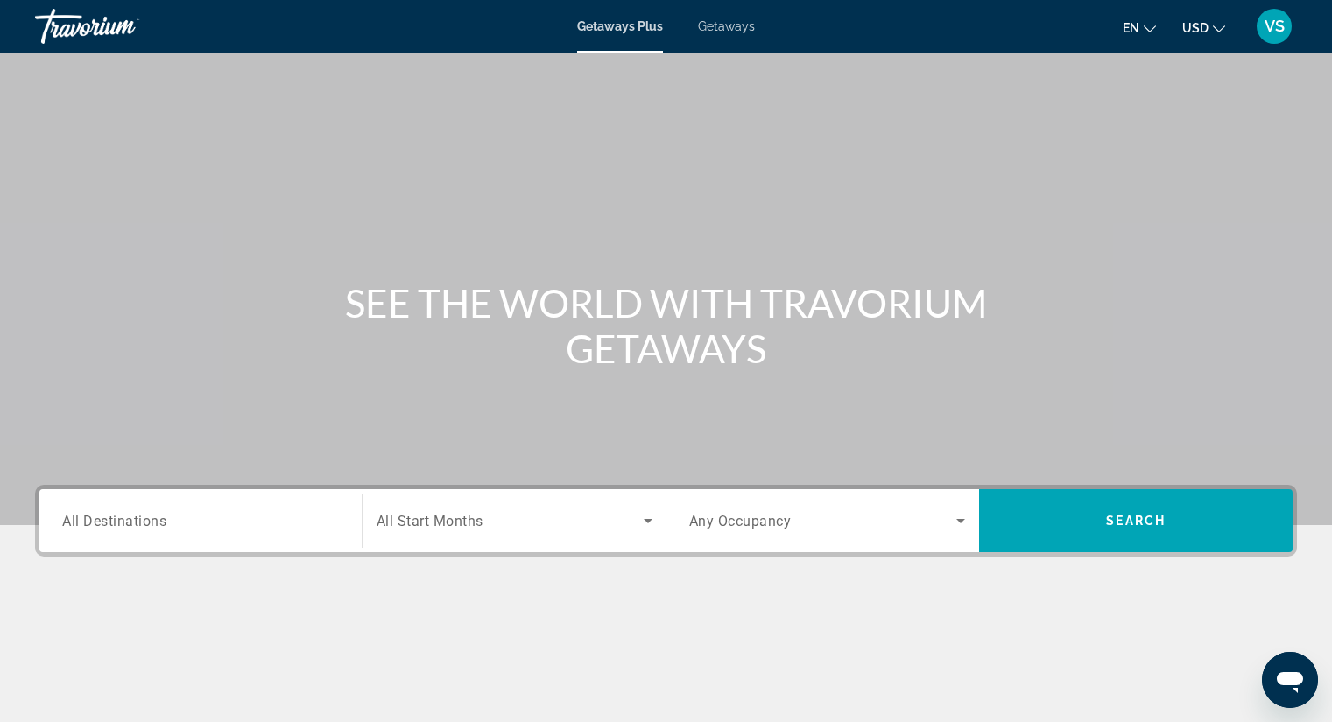
click at [137, 511] on div "Destination All Destinations" at bounding box center [200, 522] width 277 height 50
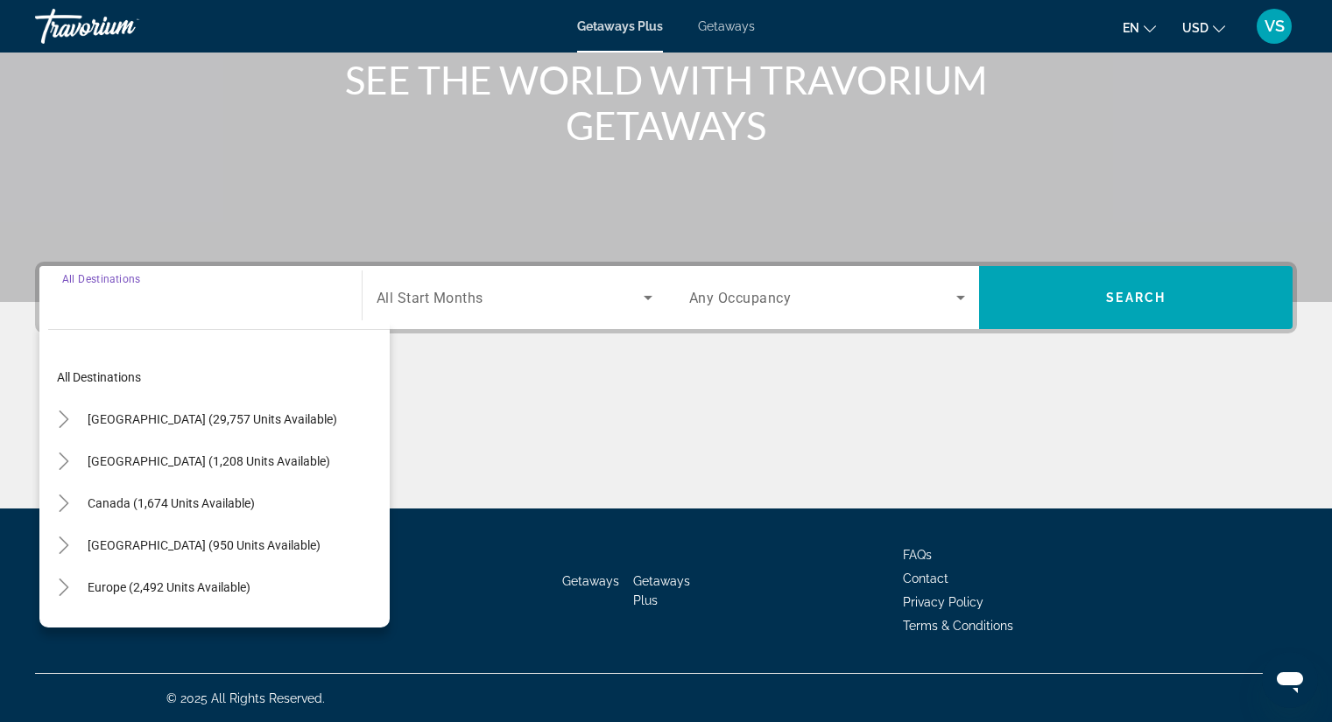
scroll to position [224, 0]
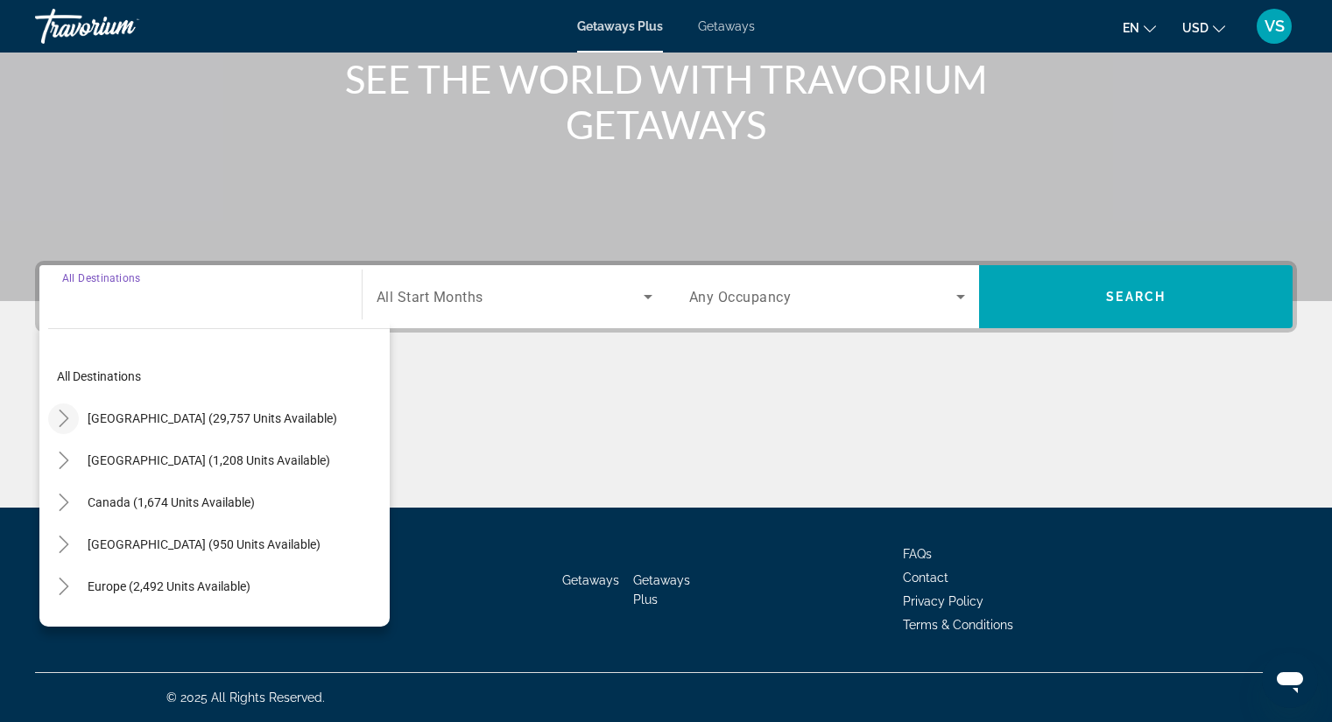
click at [65, 425] on icon "Toggle United States (29,757 units available)" at bounding box center [64, 419] width 18 height 18
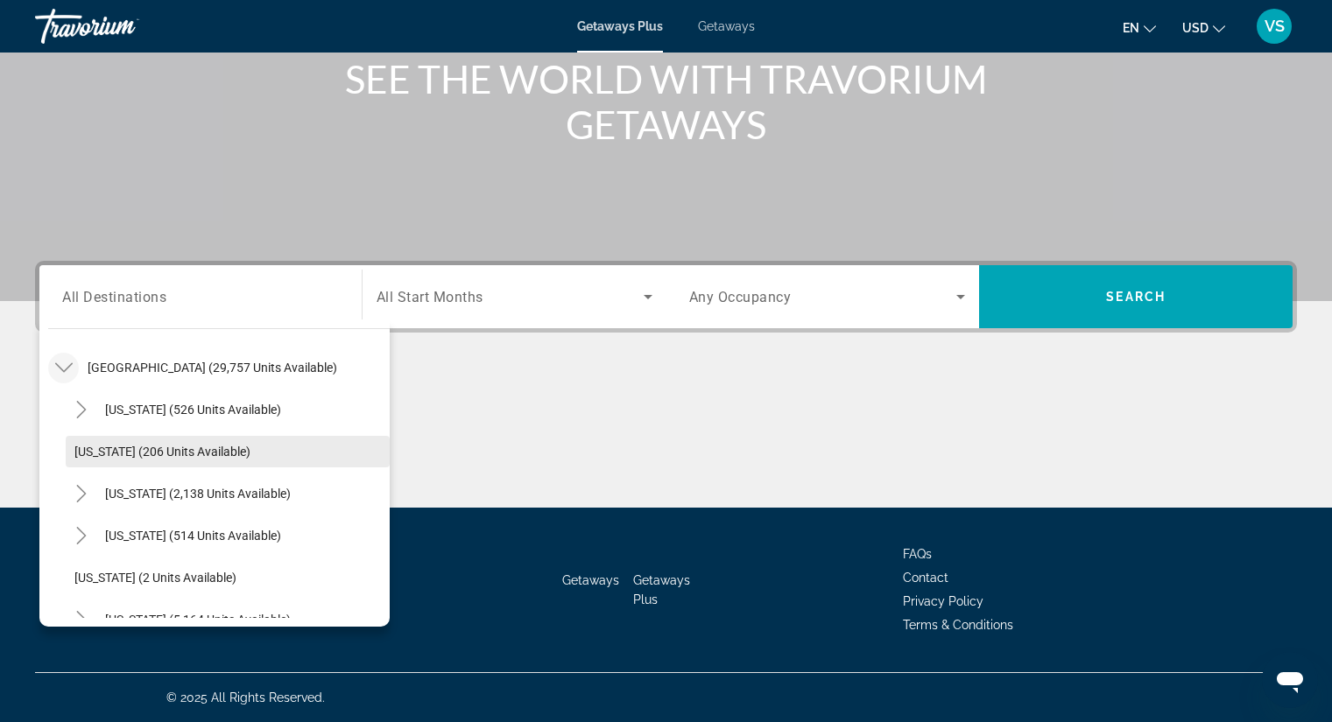
click at [118, 463] on span "Search widget" at bounding box center [228, 452] width 324 height 42
type input "**********"
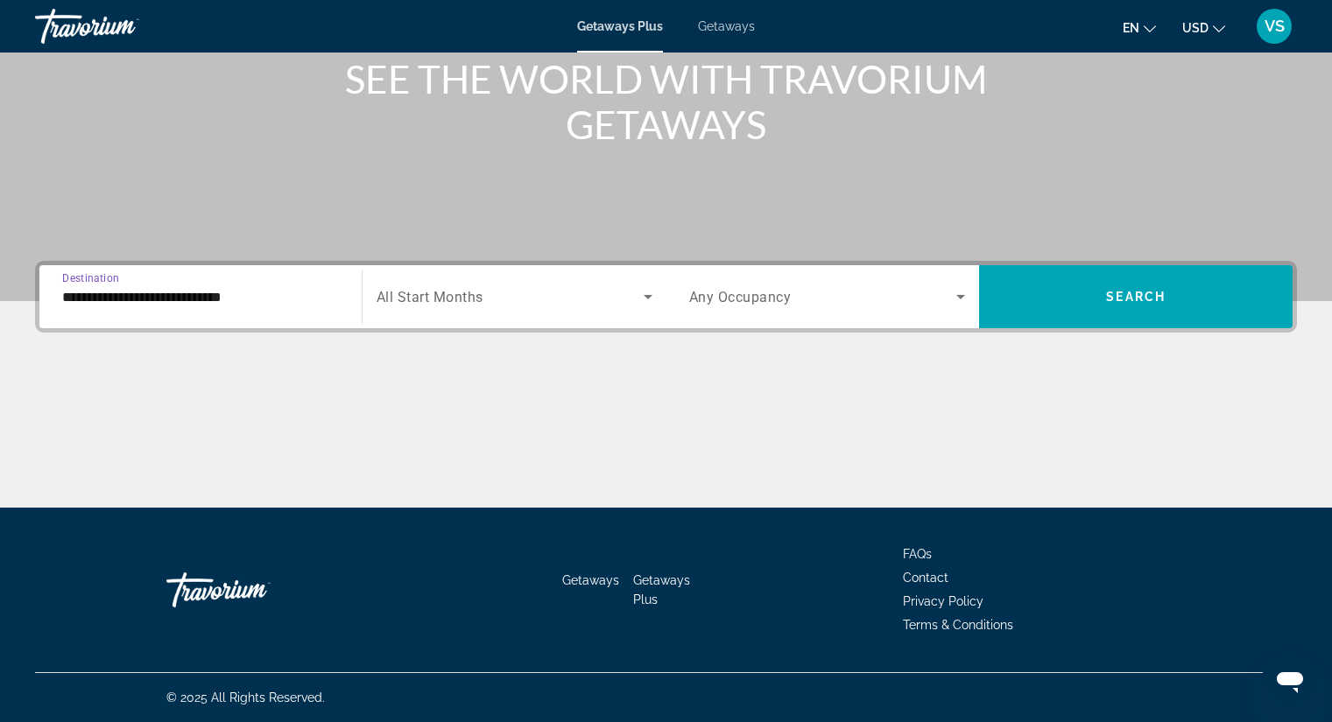
click at [447, 292] on span "All Start Months" at bounding box center [430, 297] width 107 height 17
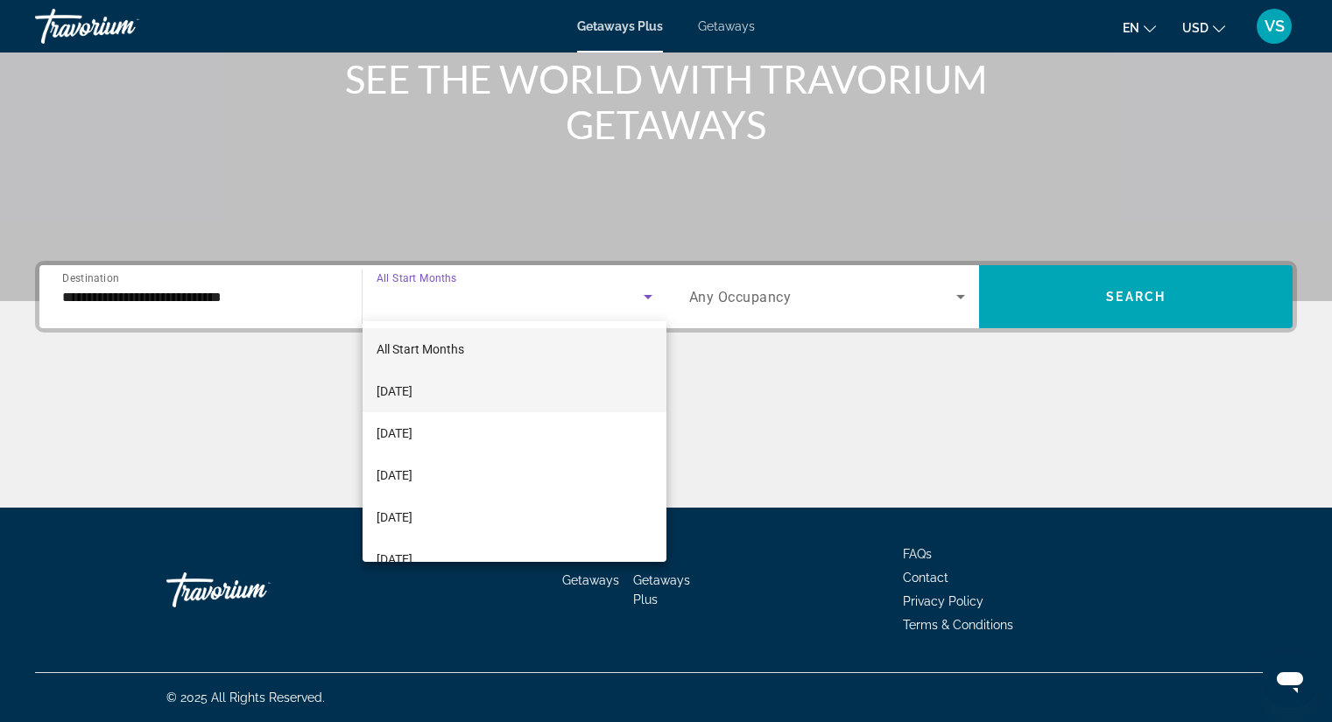
click at [412, 388] on span "[DATE]" at bounding box center [395, 391] width 36 height 21
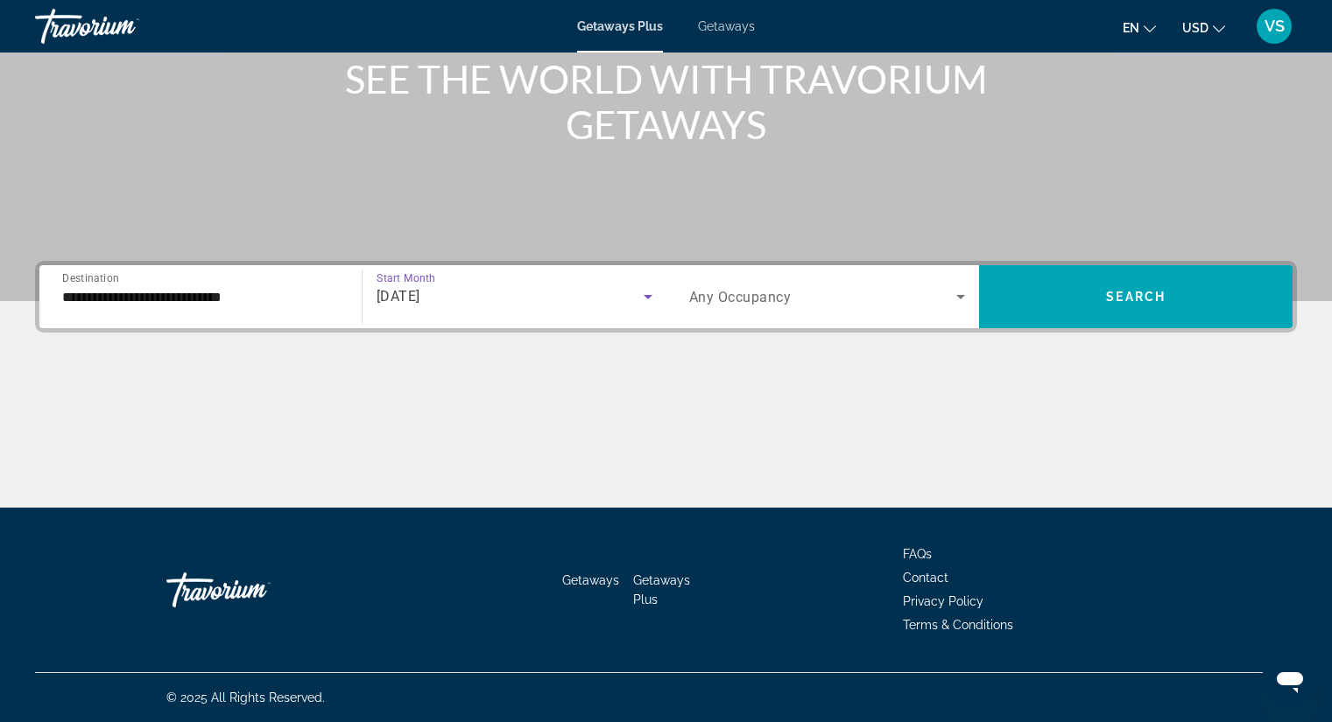
click at [420, 292] on span "[DATE]" at bounding box center [399, 296] width 44 height 17
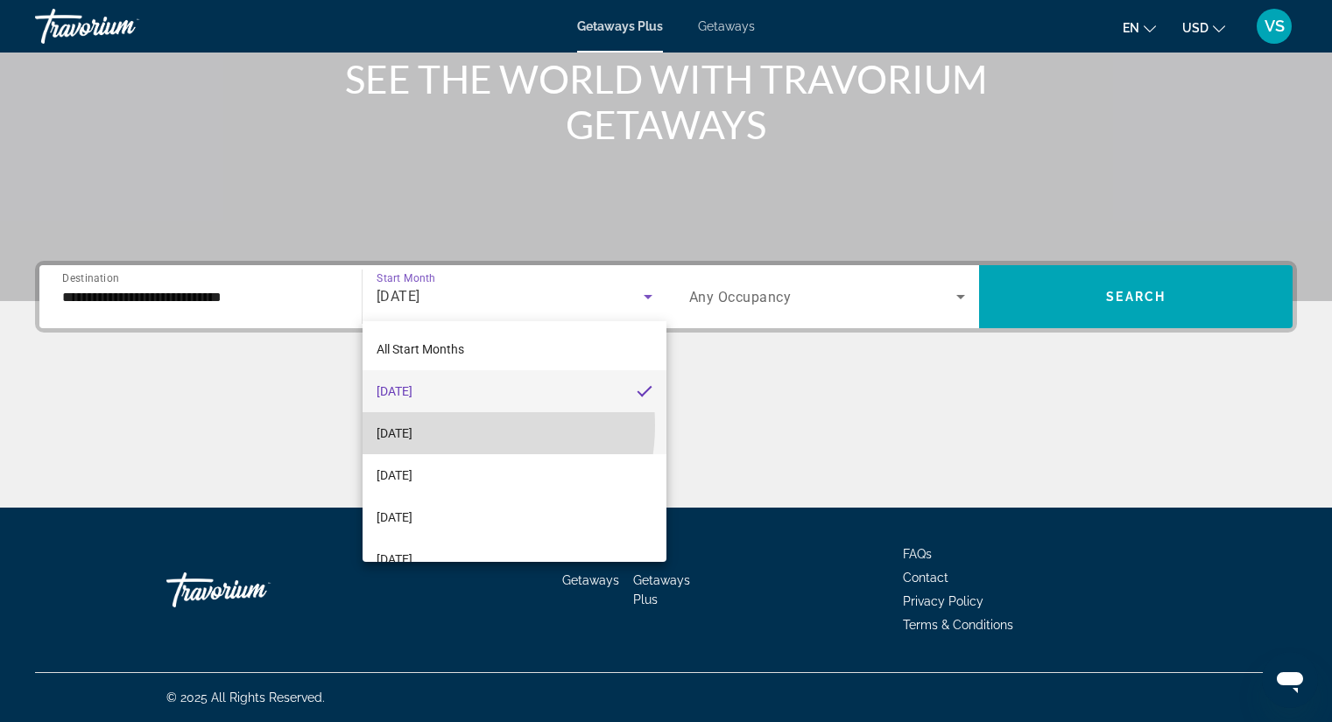
click at [412, 426] on span "[DATE]" at bounding box center [395, 433] width 36 height 21
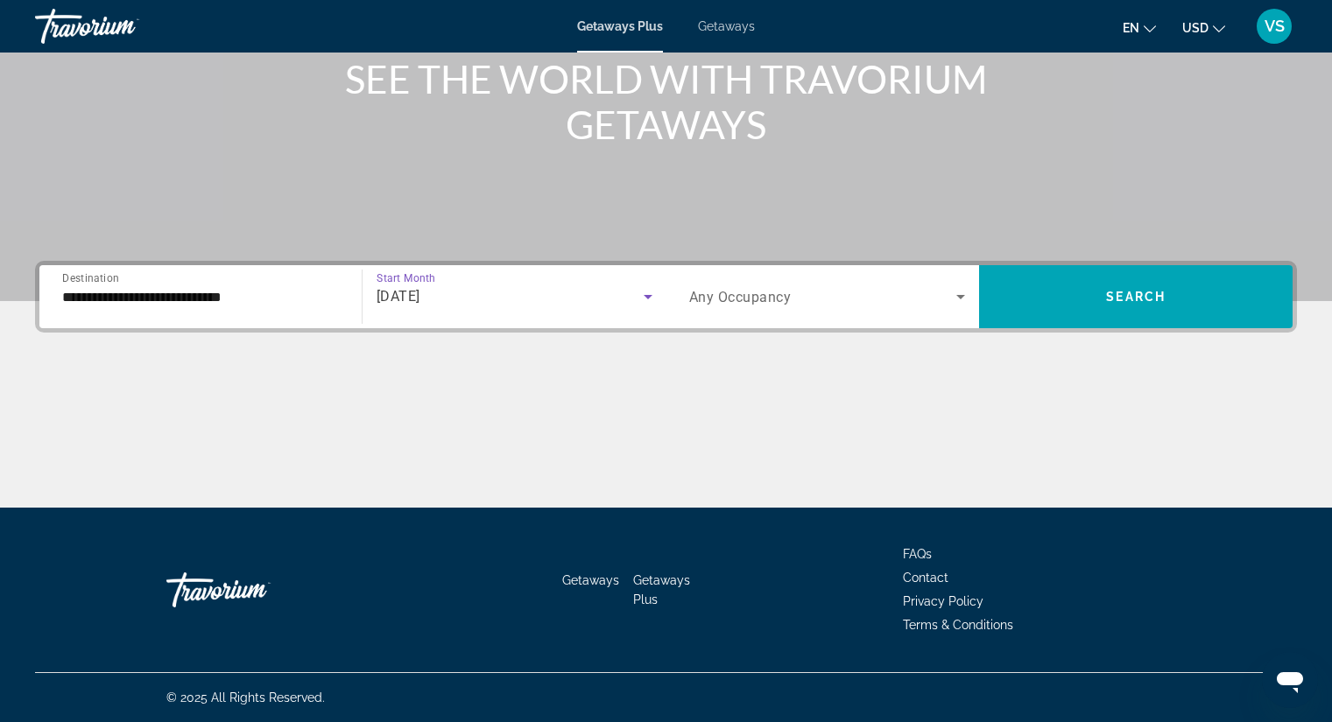
click at [793, 299] on span "Search widget" at bounding box center [823, 296] width 268 height 21
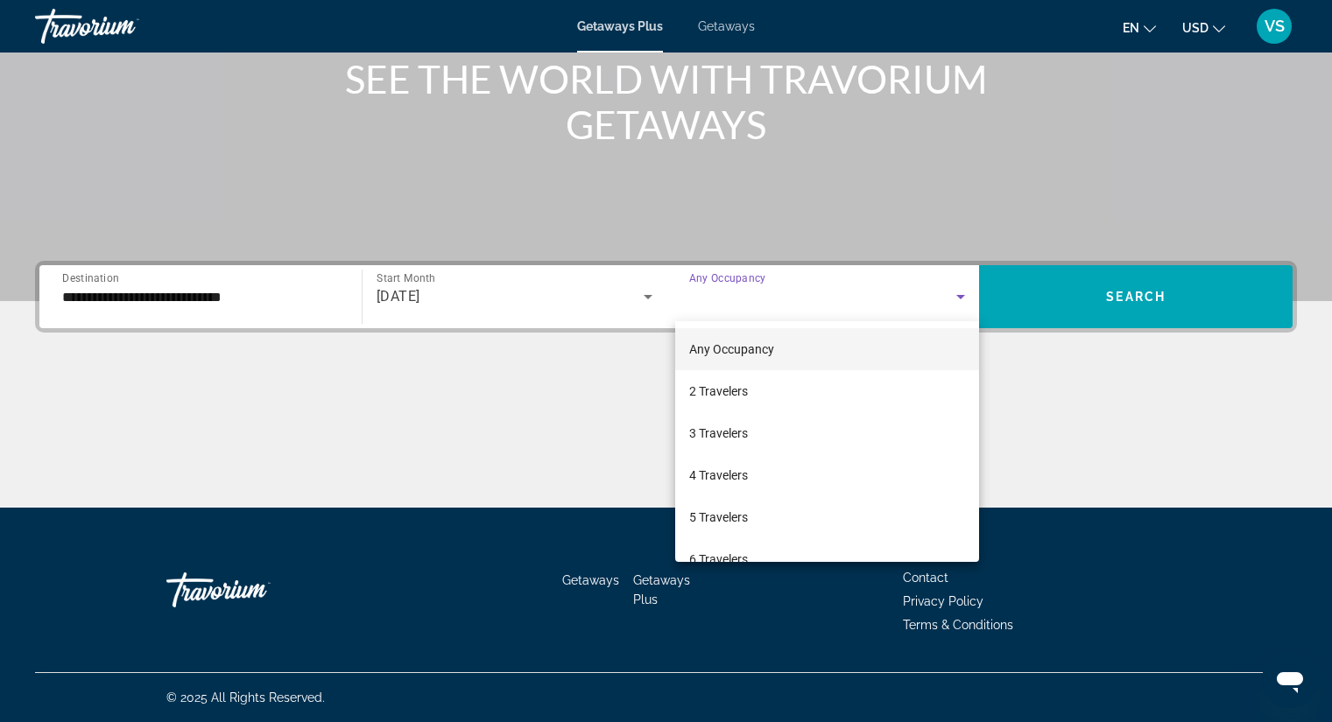
click at [438, 296] on div at bounding box center [666, 361] width 1332 height 722
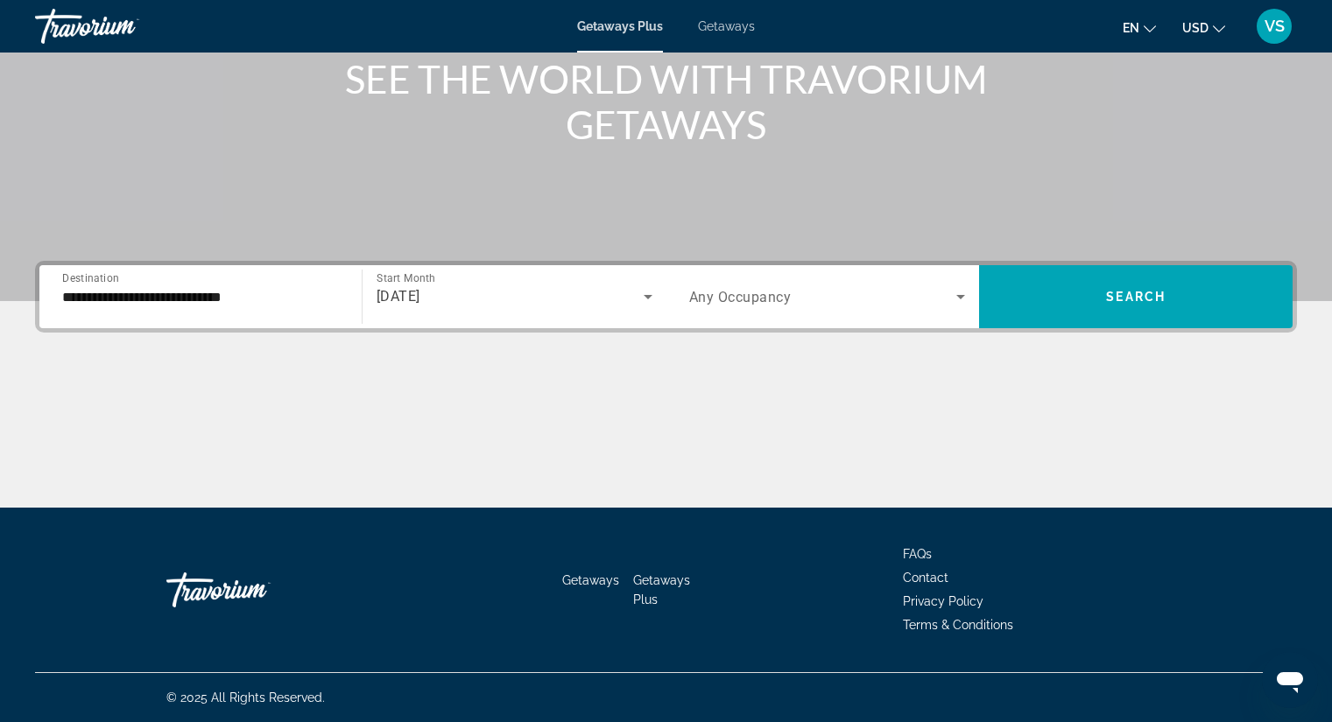
click at [420, 298] on span "[DATE]" at bounding box center [399, 296] width 44 height 17
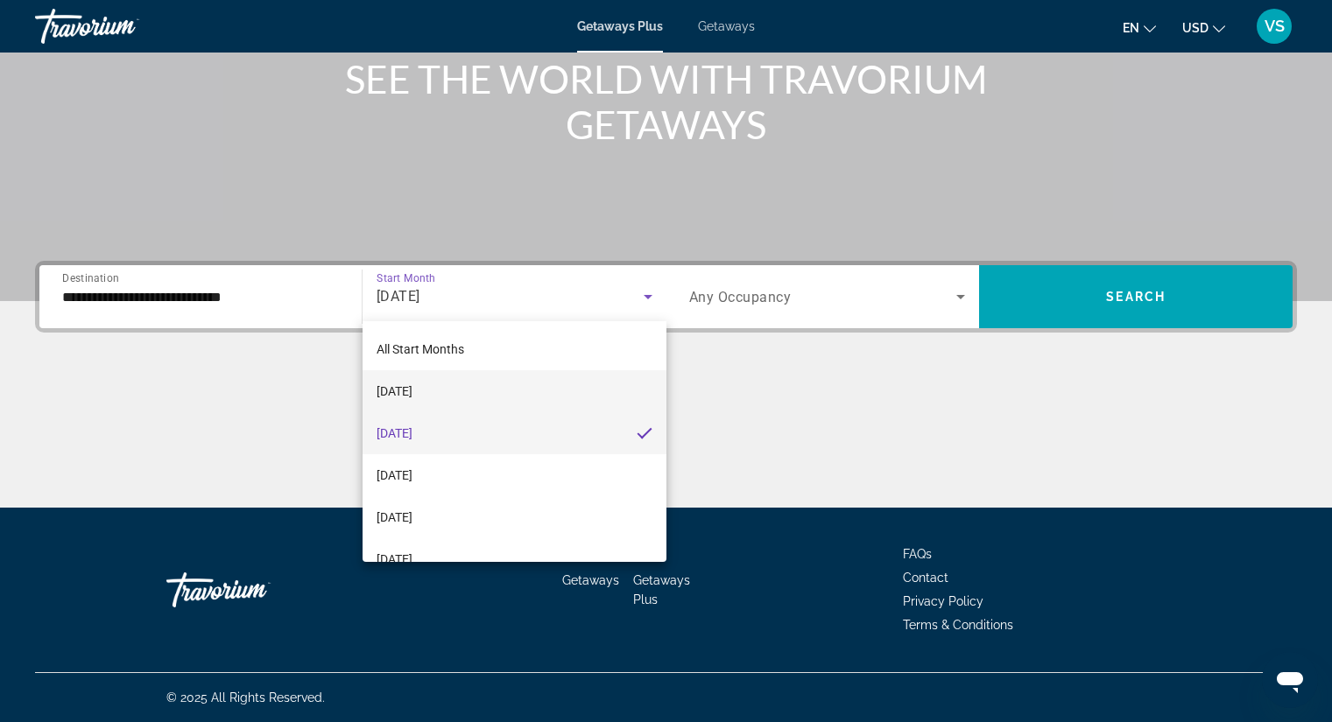
click at [445, 407] on mat-option "[DATE]" at bounding box center [515, 391] width 304 height 42
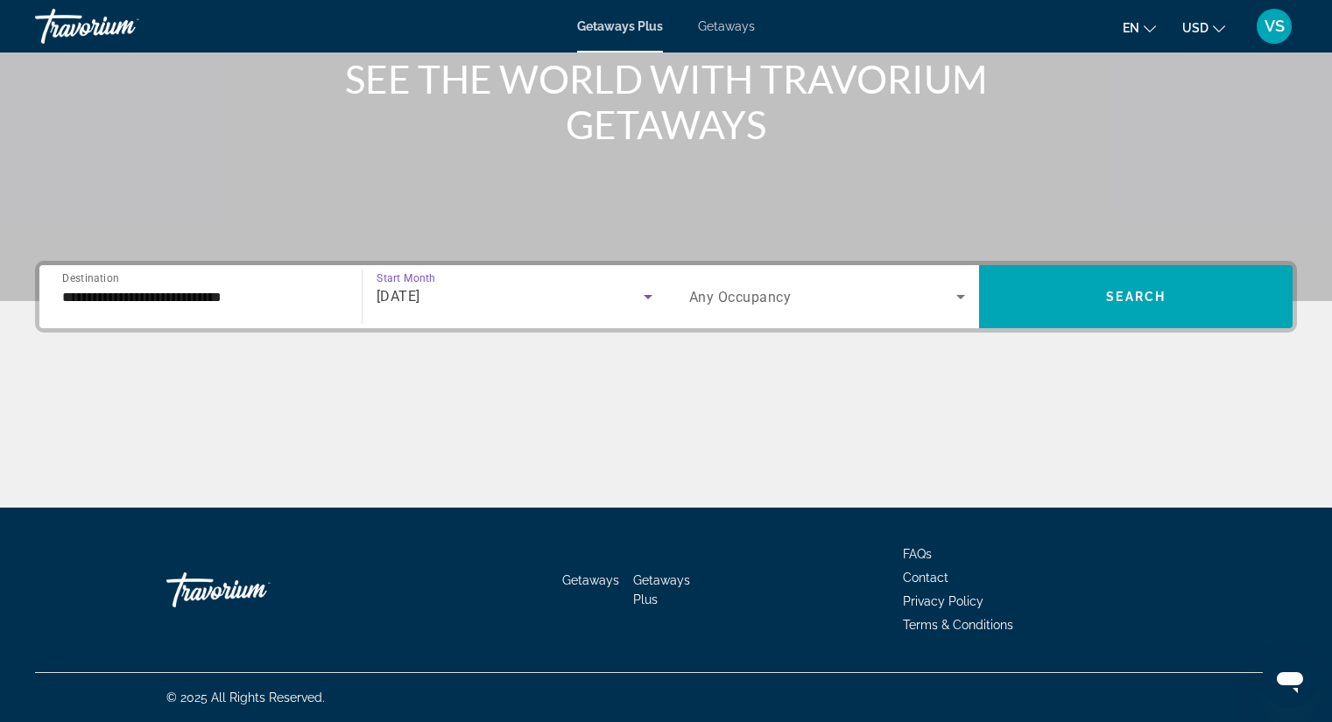
click at [750, 297] on span "Any Occupancy" at bounding box center [740, 297] width 102 height 17
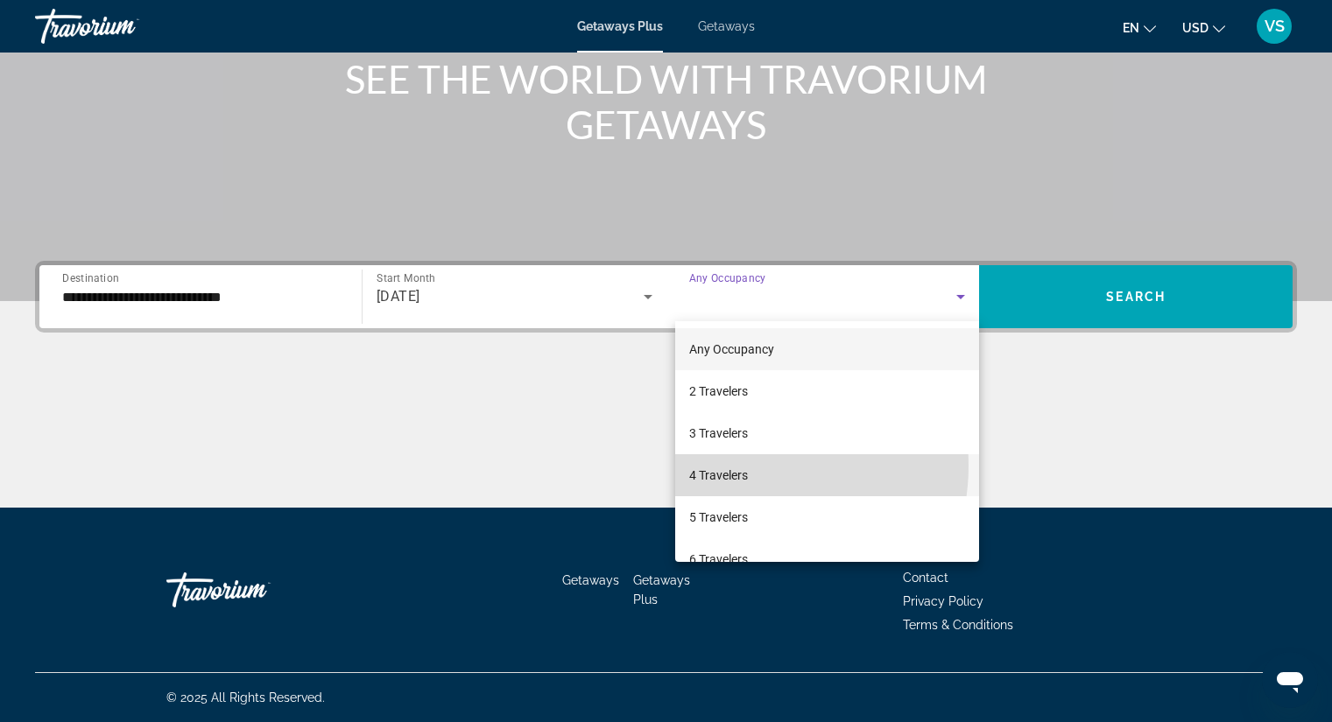
click at [744, 466] on span "4 Travelers" at bounding box center [718, 475] width 59 height 21
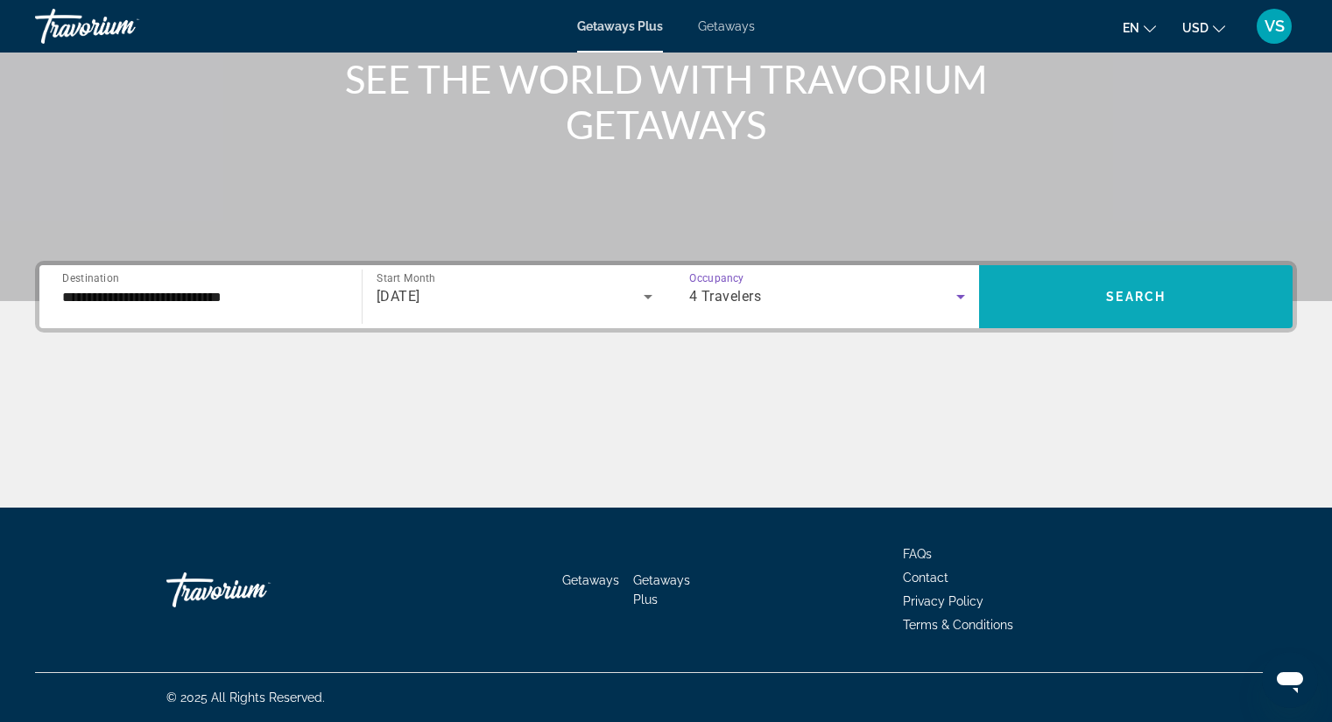
click at [1047, 299] on span "Search widget" at bounding box center [1136, 297] width 314 height 42
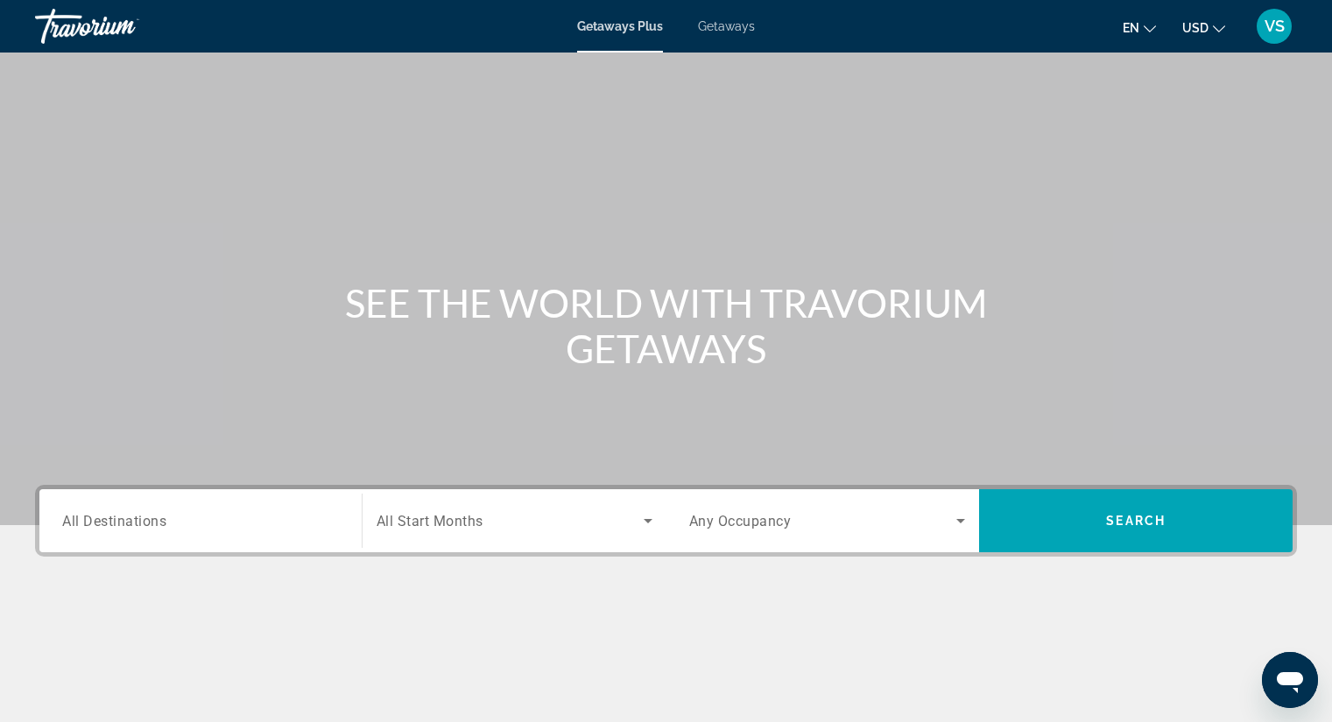
click at [721, 23] on span "Getaways" at bounding box center [726, 26] width 57 height 14
click at [105, 518] on span "All Destinations" at bounding box center [114, 520] width 104 height 17
click at [105, 518] on input "Destination All Destinations" at bounding box center [200, 521] width 277 height 21
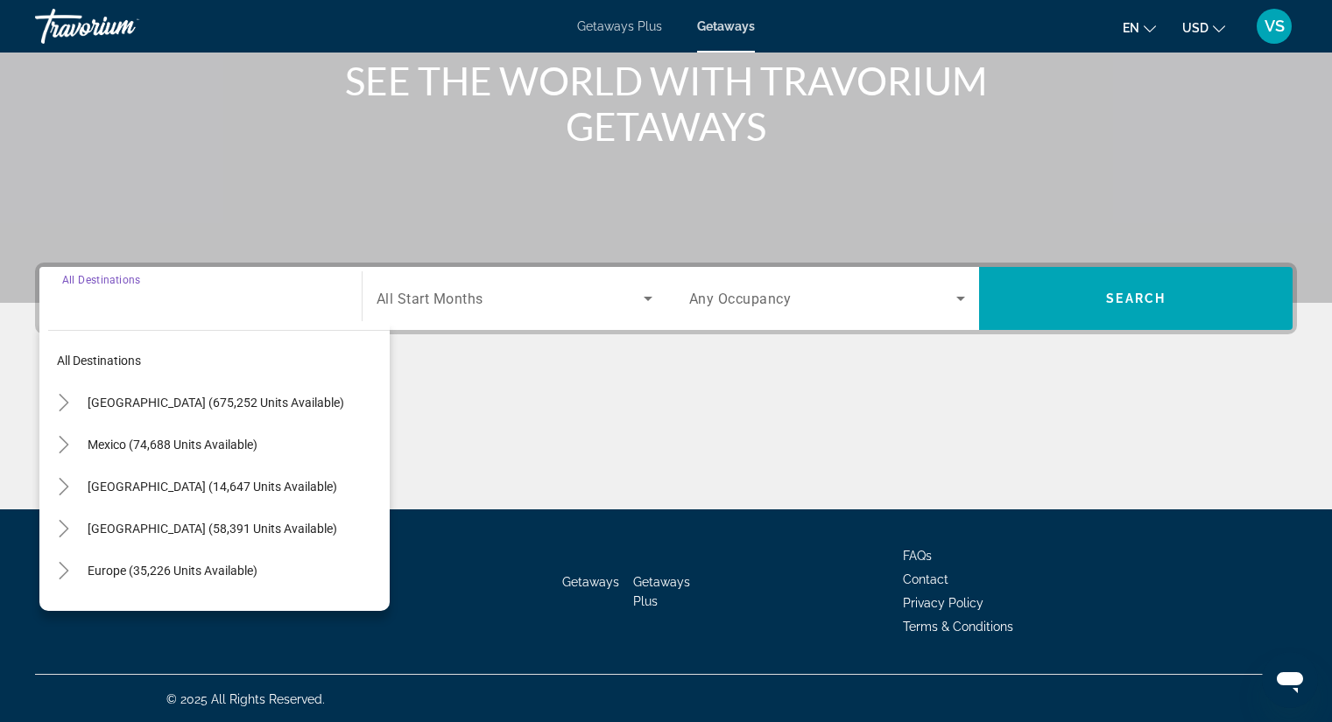
scroll to position [224, 0]
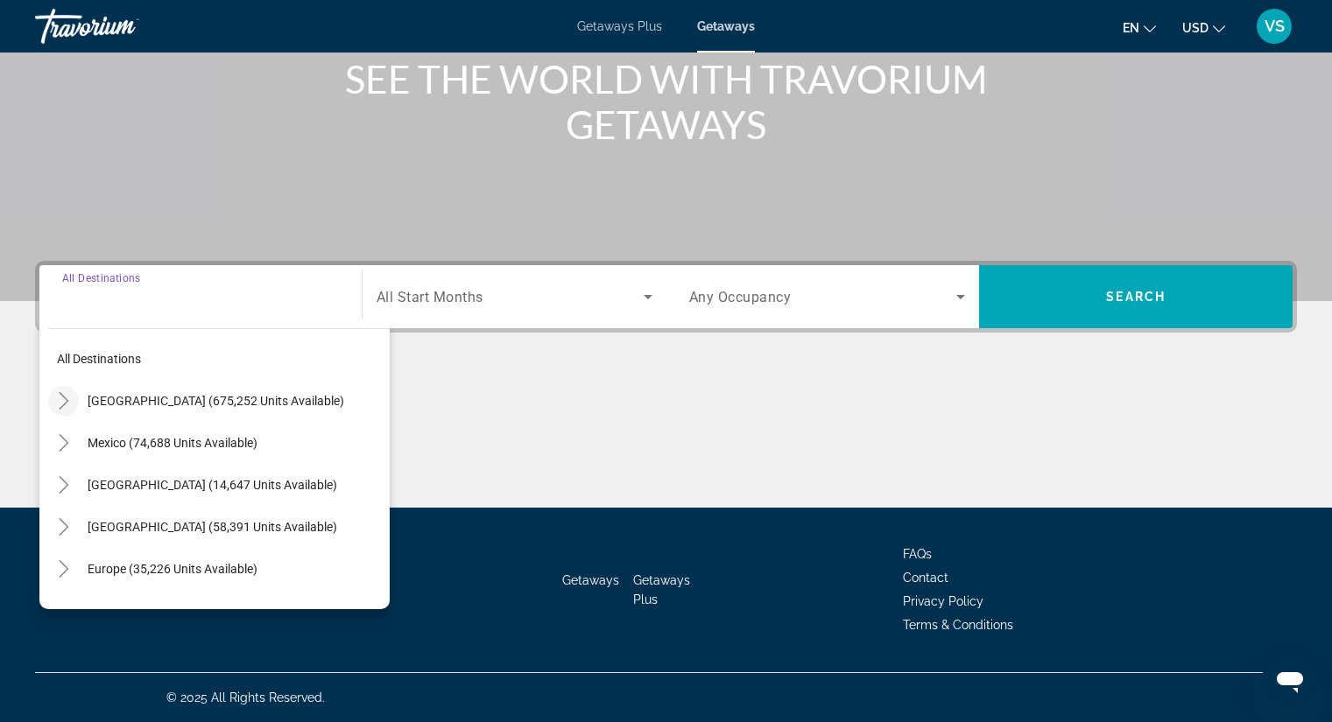
click at [67, 394] on icon "Toggle United States (675,252 units available)" at bounding box center [64, 401] width 18 height 18
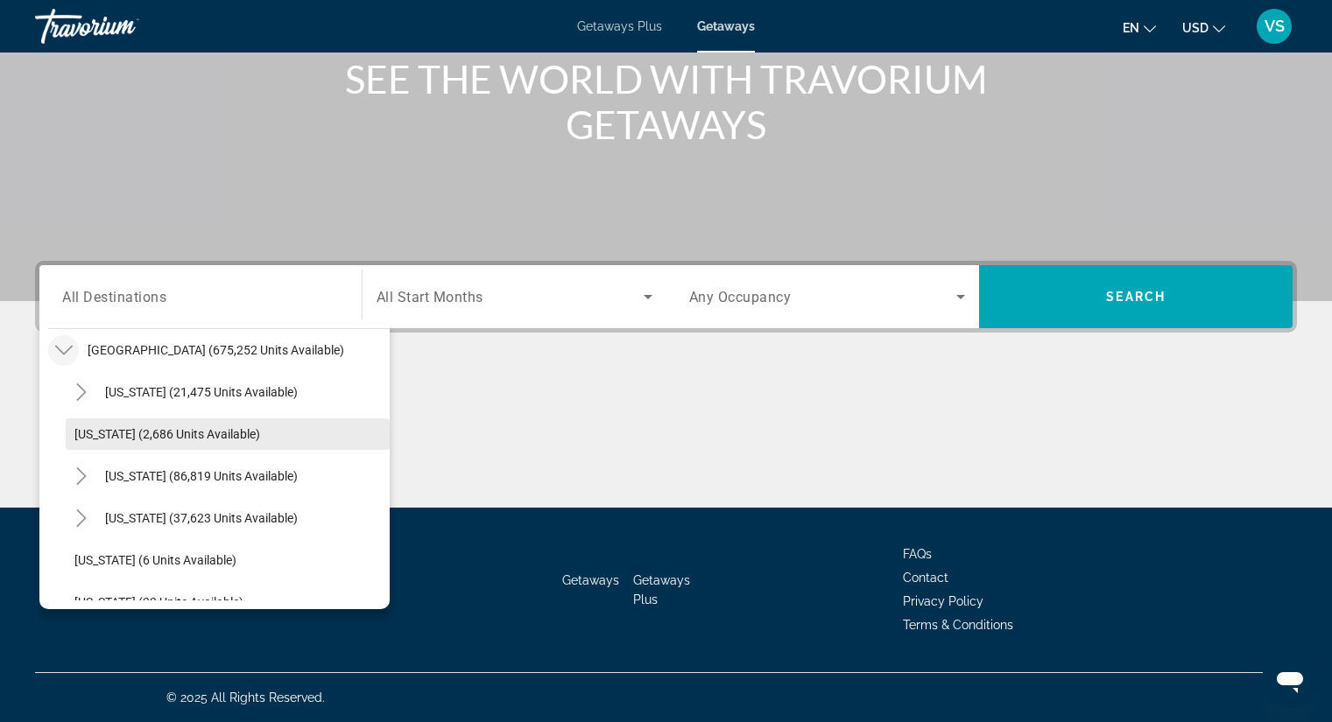
click at [159, 432] on span "[US_STATE] (2,686 units available)" at bounding box center [167, 434] width 186 height 14
type input "**********"
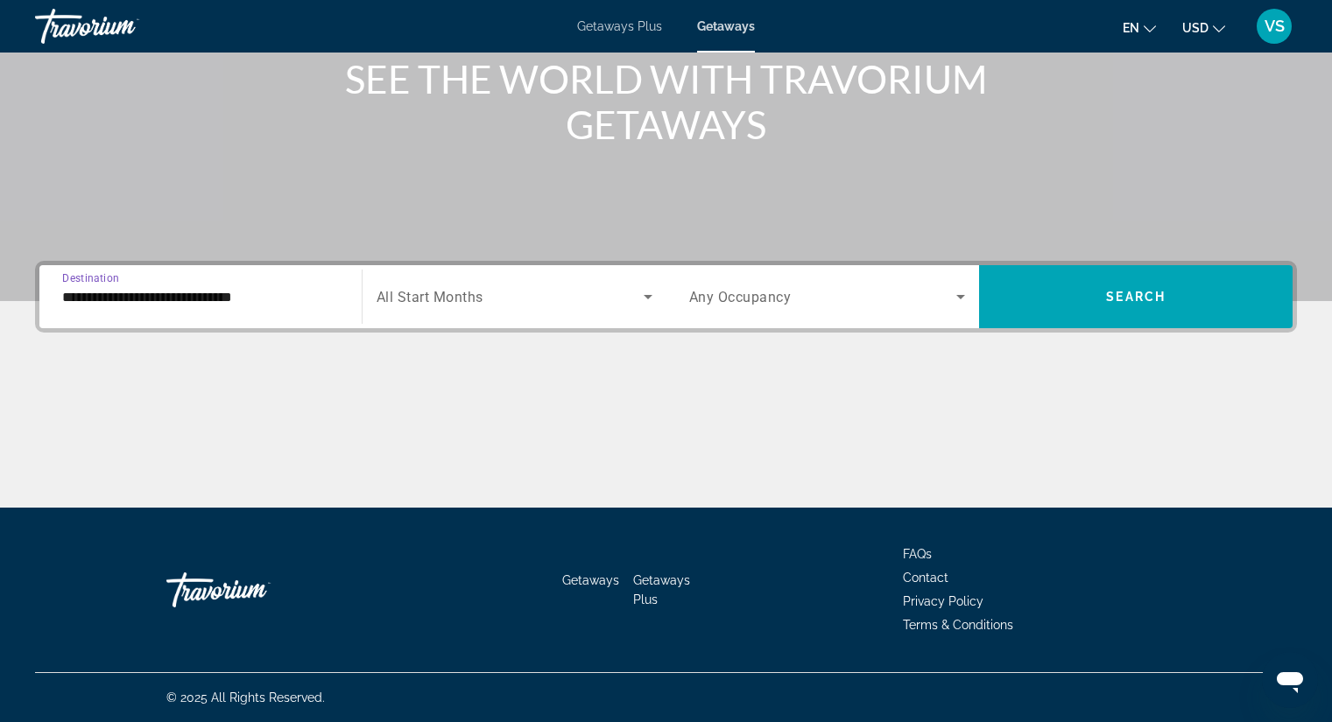
click at [519, 292] on span "Search widget" at bounding box center [510, 296] width 267 height 21
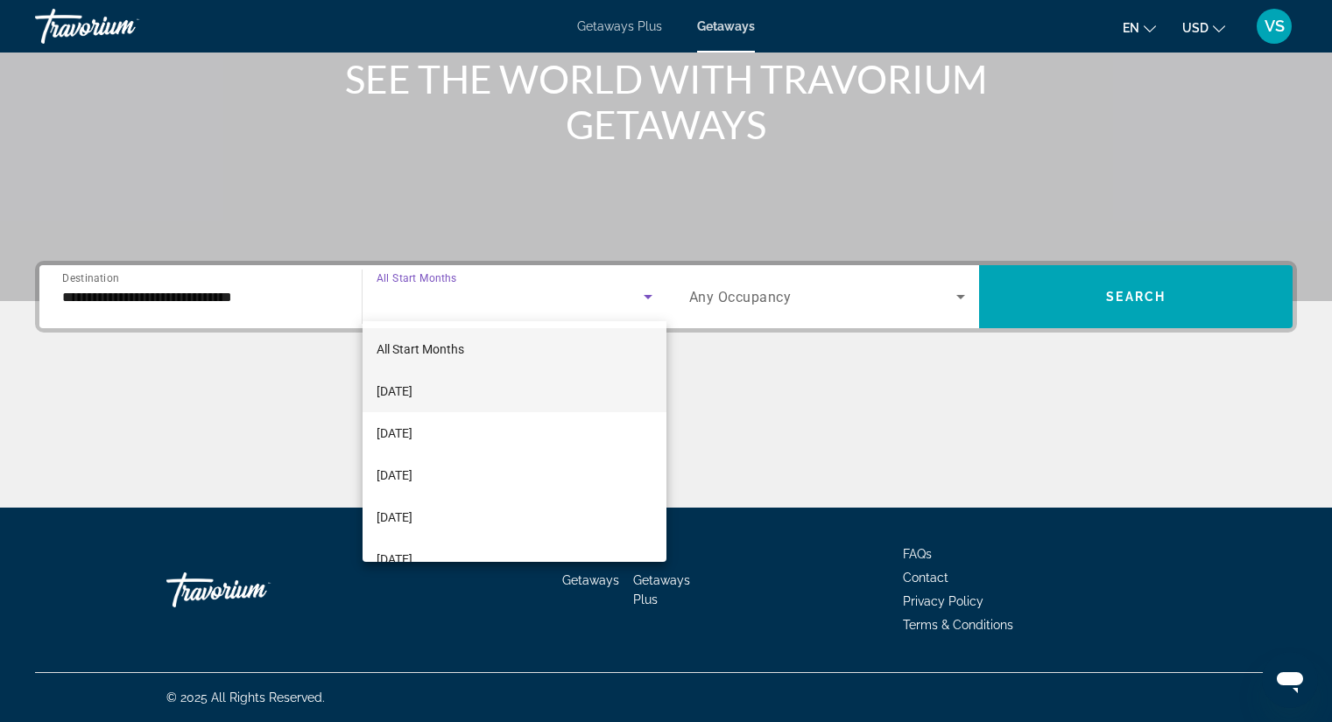
click at [412, 384] on span "[DATE]" at bounding box center [395, 391] width 36 height 21
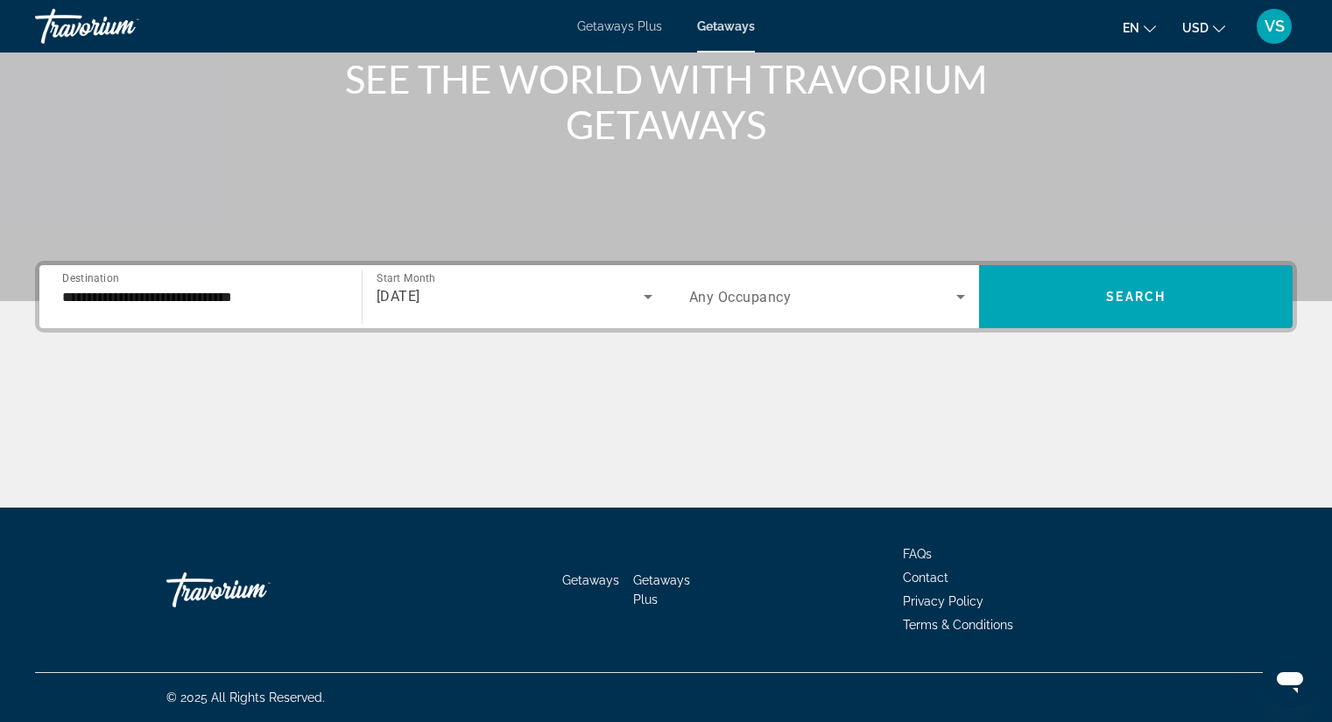
click at [708, 289] on span "Any Occupancy" at bounding box center [740, 297] width 102 height 17
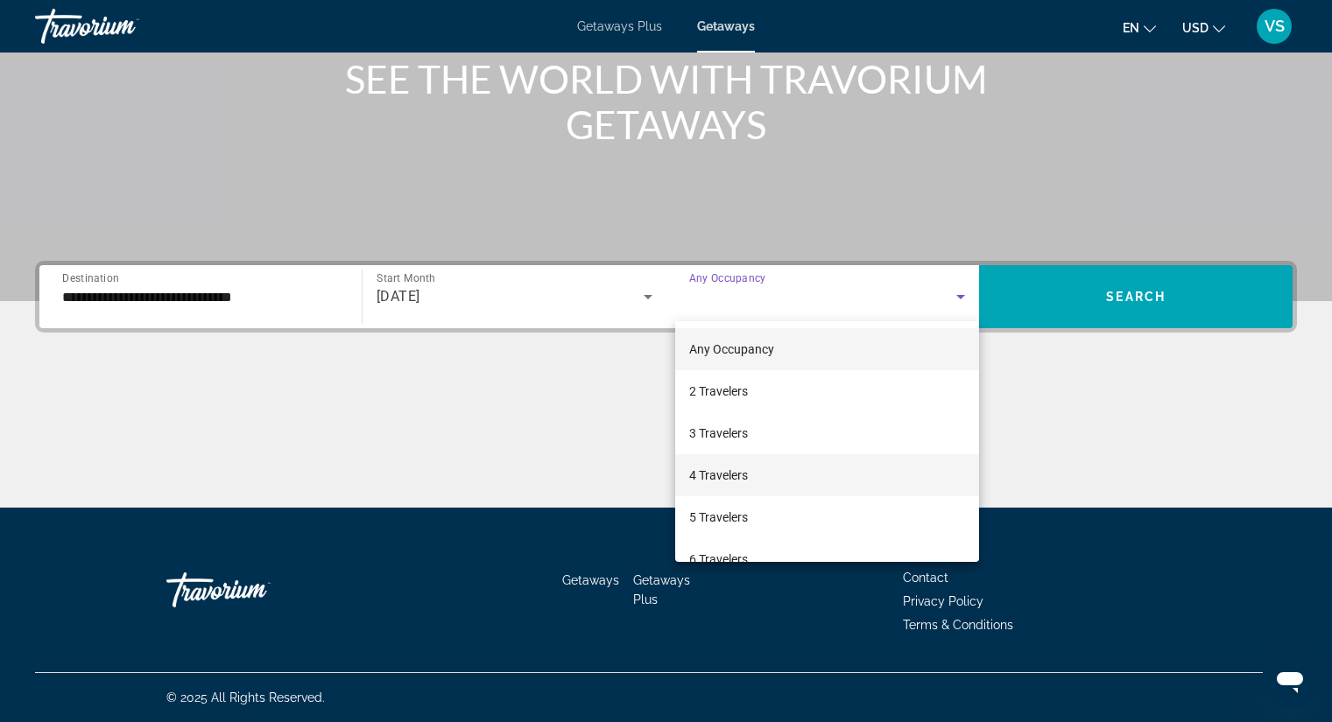
click at [738, 478] on span "4 Travelers" at bounding box center [718, 475] width 59 height 21
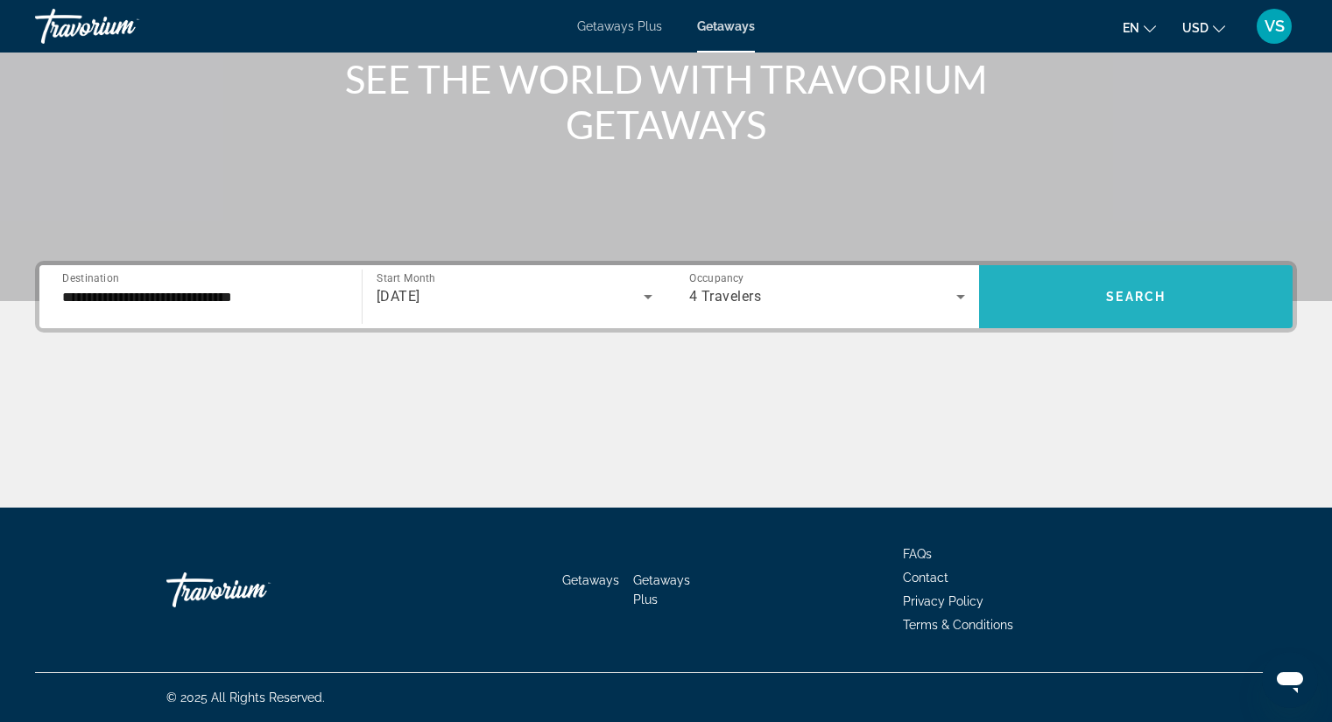
click at [1134, 277] on span "Search widget" at bounding box center [1136, 297] width 314 height 42
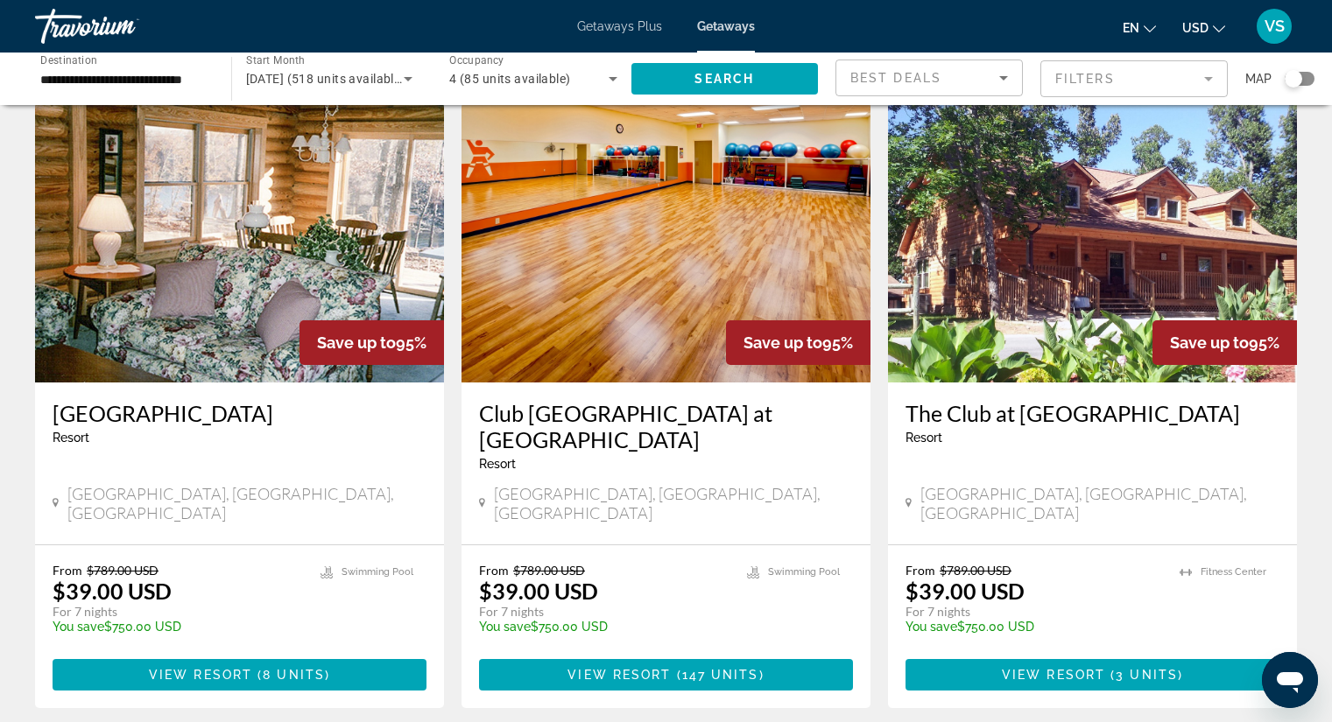
scroll to position [692, 0]
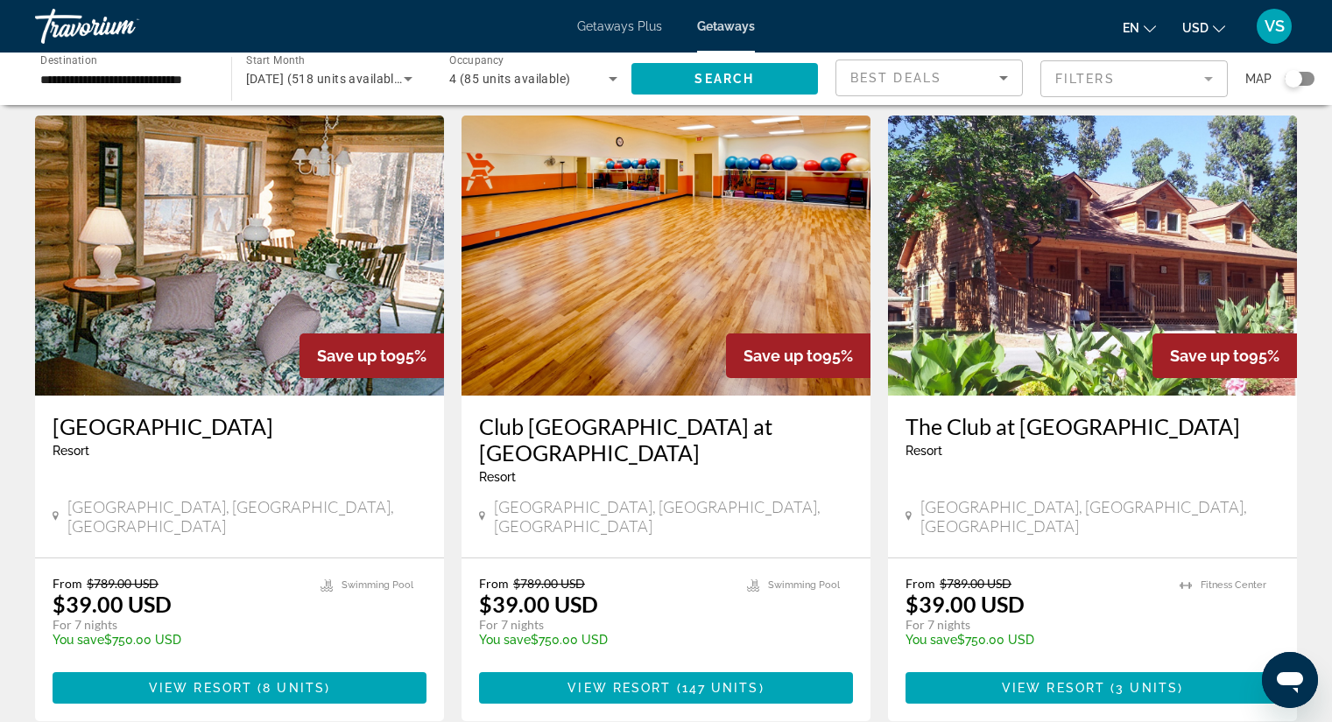
click at [204, 244] on img "Main content" at bounding box center [239, 256] width 409 height 280
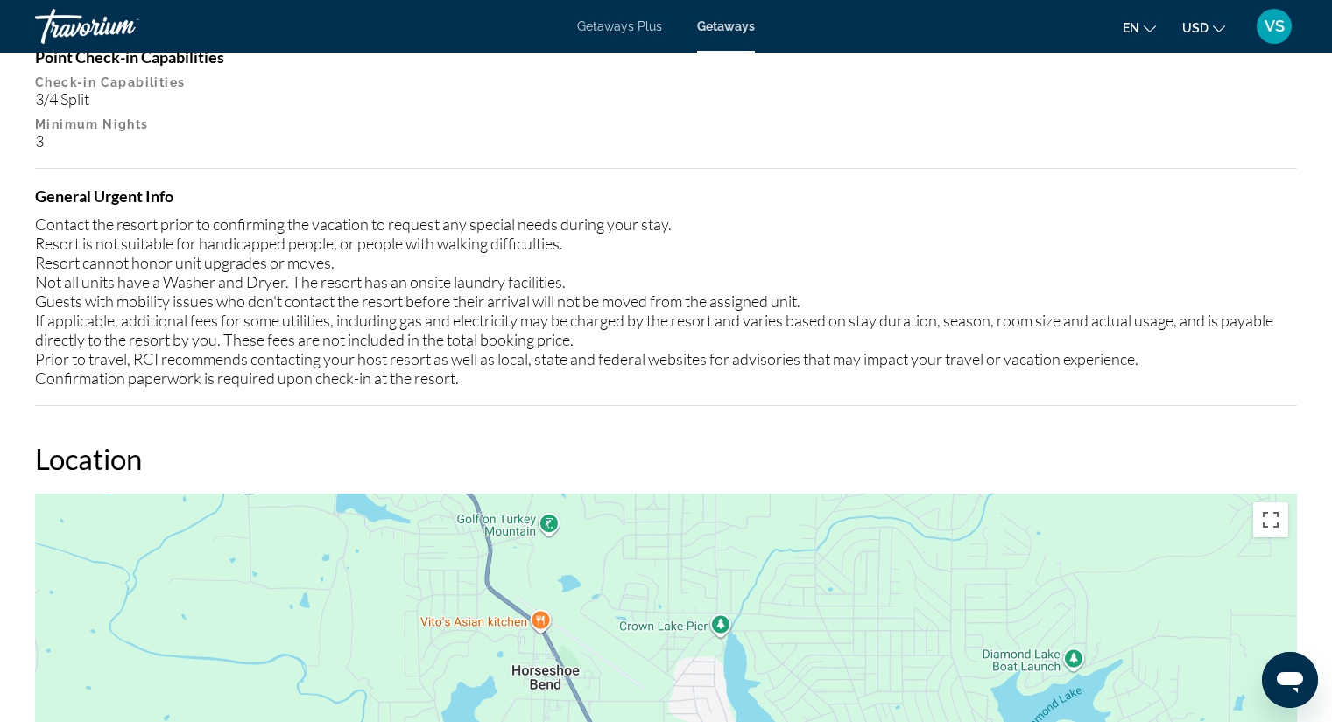
scroll to position [2715, 0]
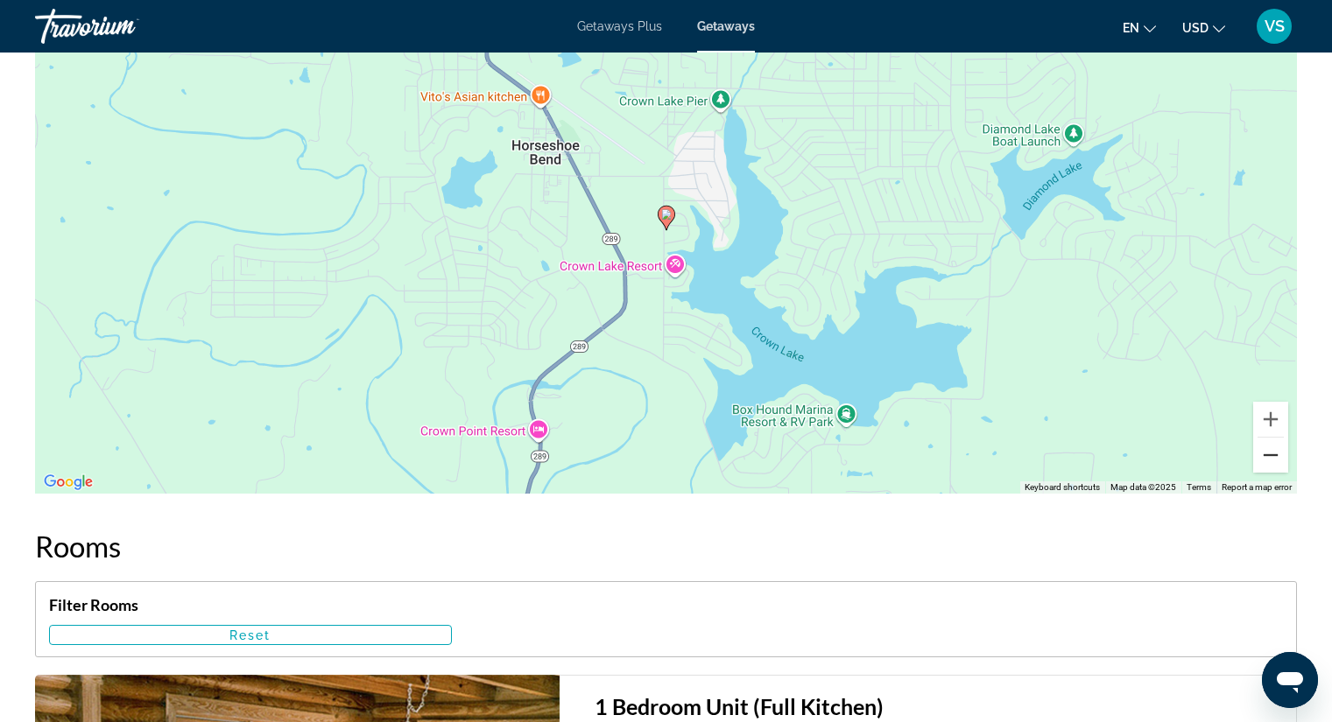
click at [1278, 456] on button "Zoom out" at bounding box center [1270, 455] width 35 height 35
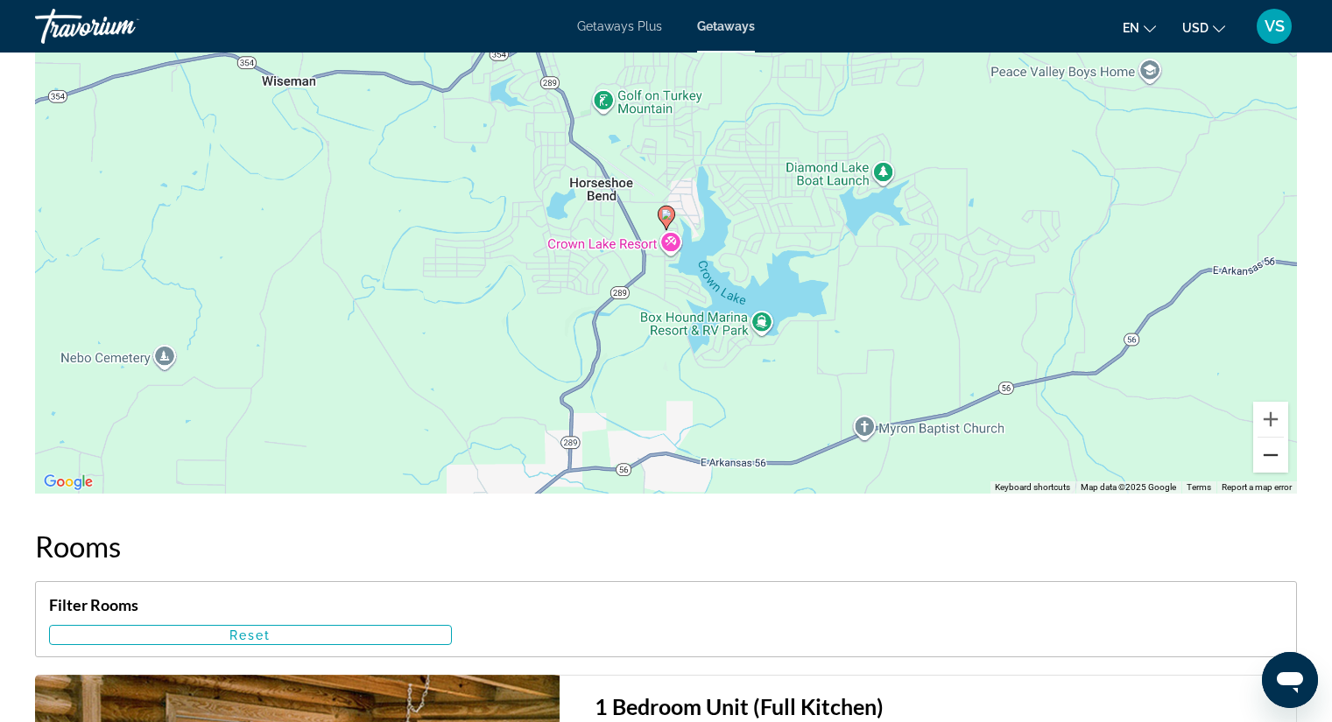
click at [1278, 456] on button "Zoom out" at bounding box center [1270, 455] width 35 height 35
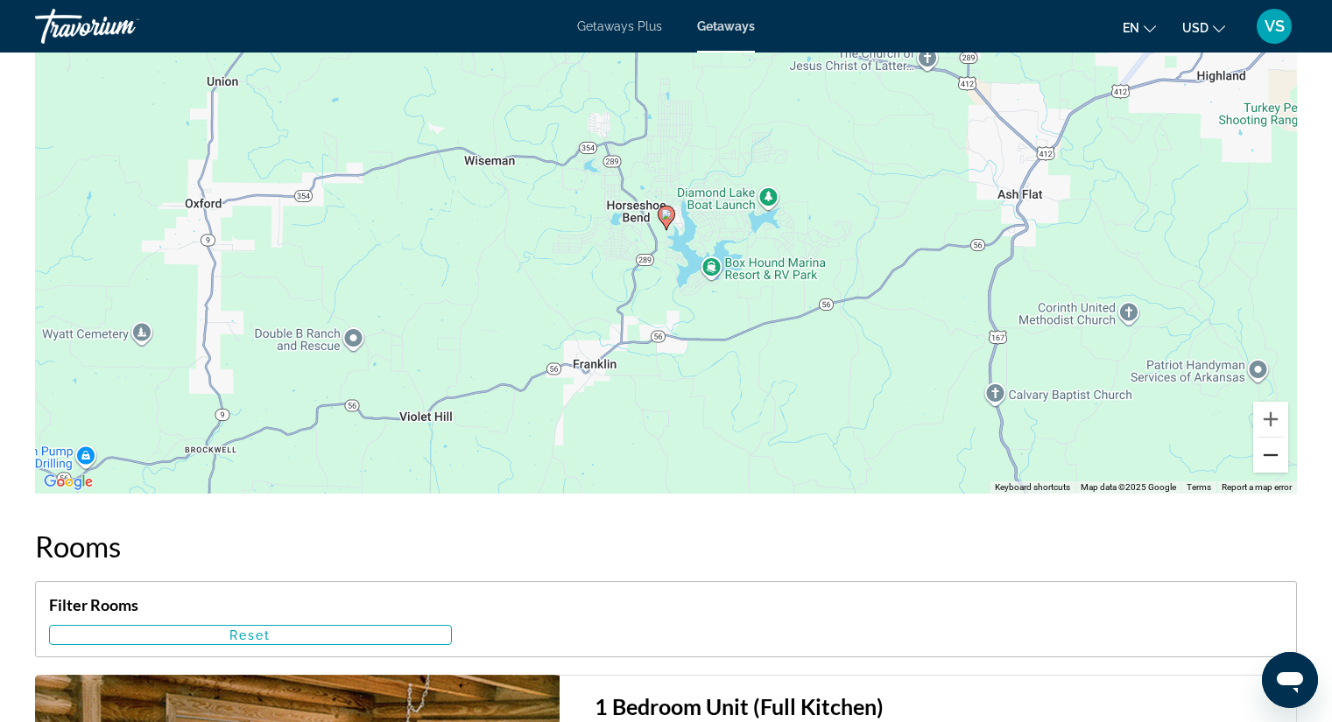
click at [1278, 456] on button "Zoom out" at bounding box center [1270, 455] width 35 height 35
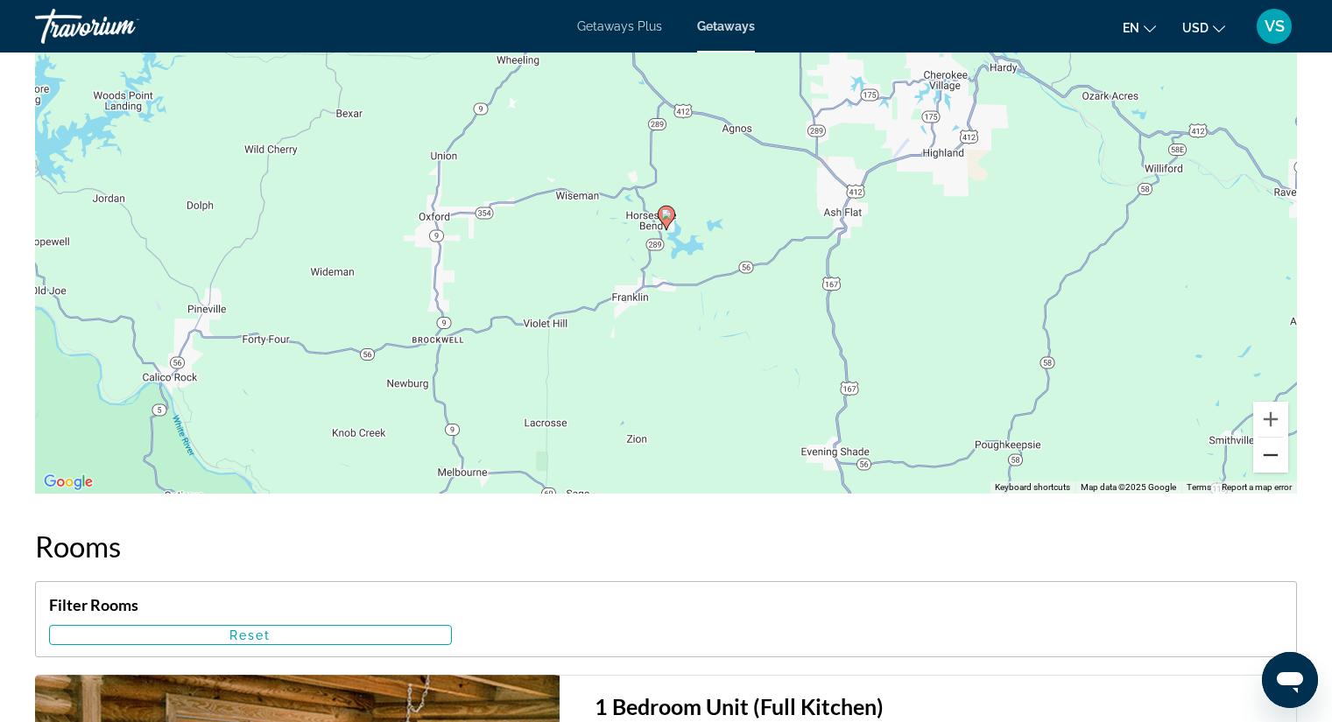
click at [1278, 456] on button "Zoom out" at bounding box center [1270, 455] width 35 height 35
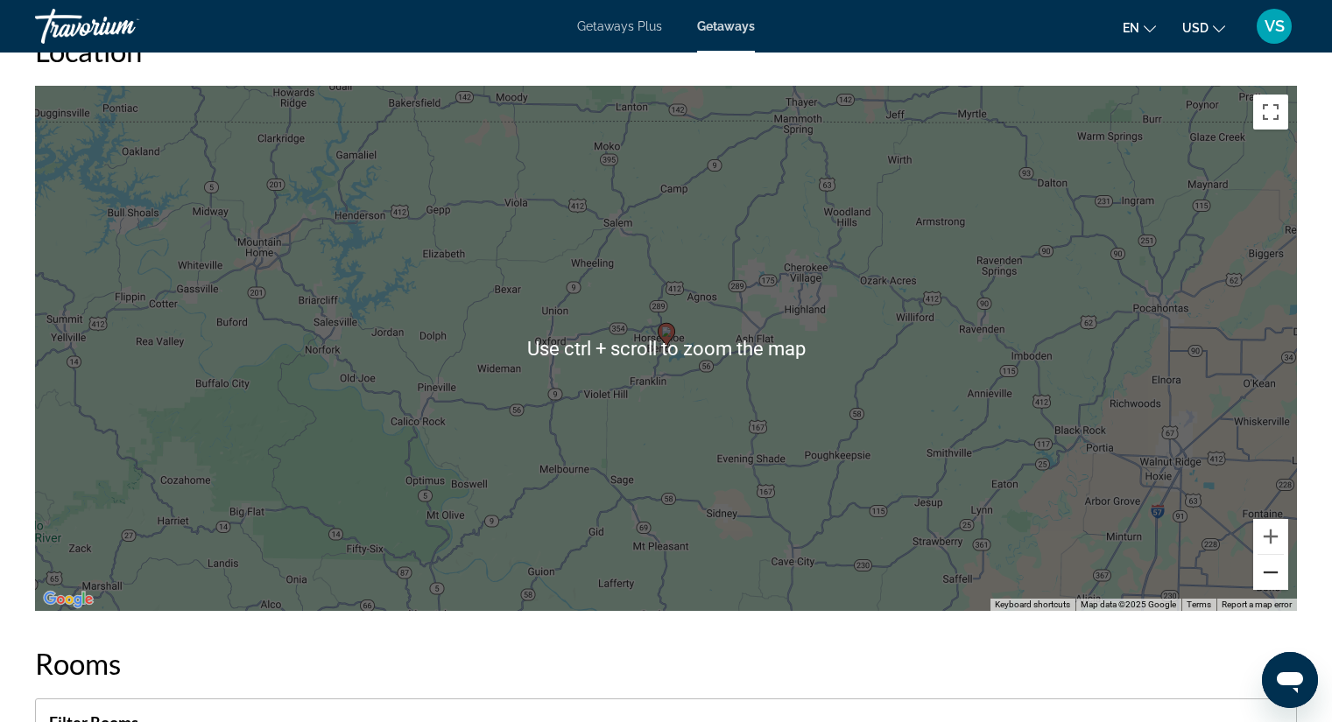
scroll to position [2540, 0]
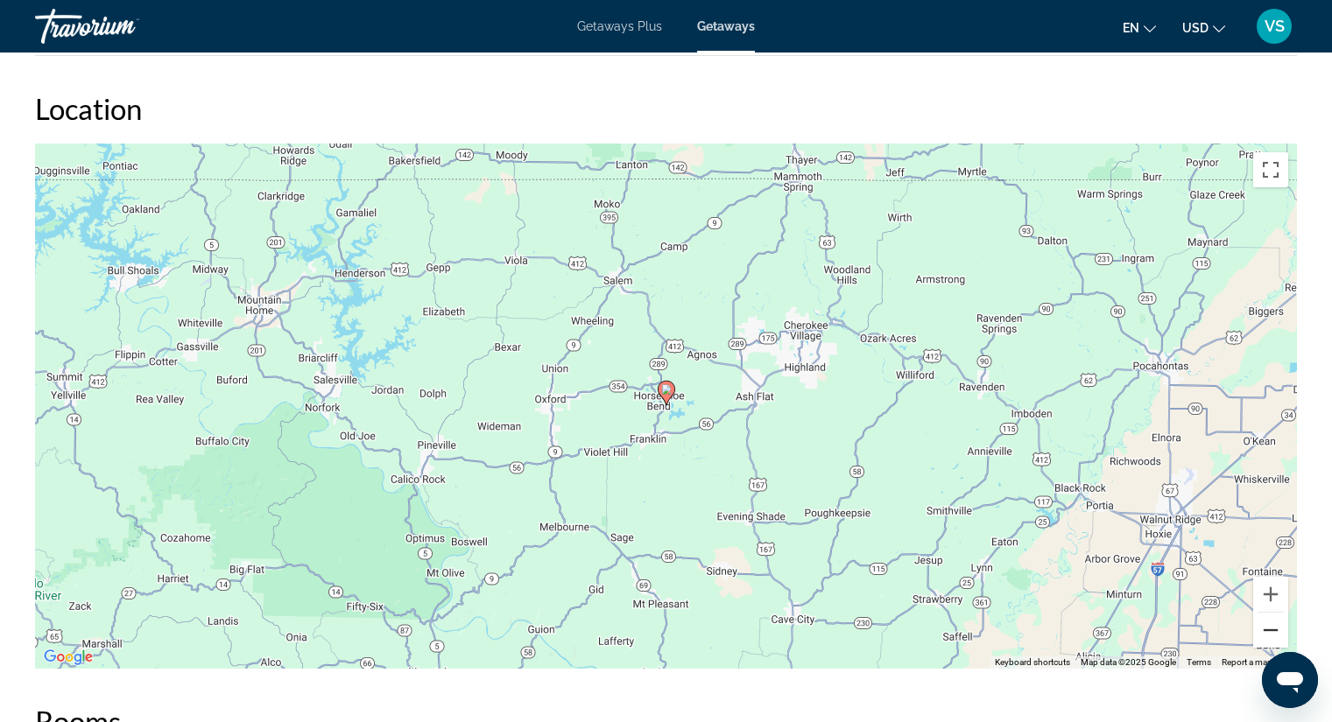
click at [1271, 621] on button "Zoom out" at bounding box center [1270, 630] width 35 height 35
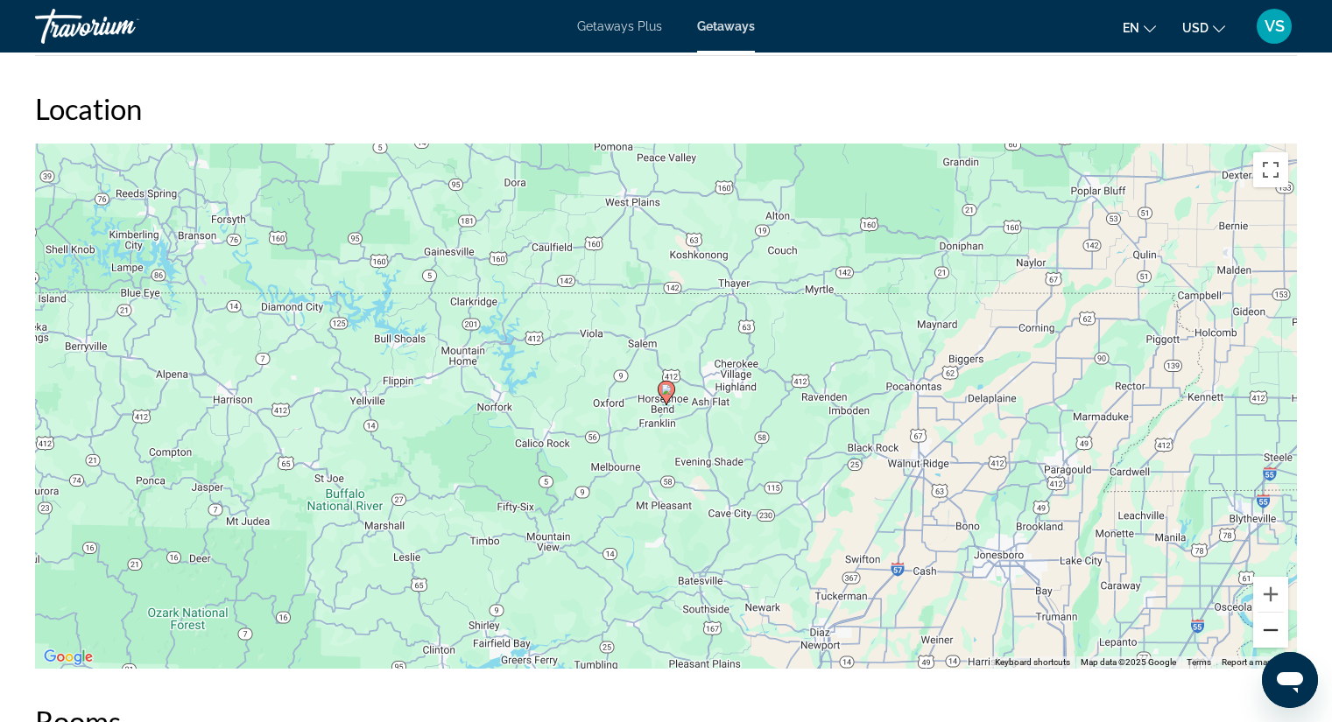
click at [1271, 621] on button "Zoom out" at bounding box center [1270, 630] width 35 height 35
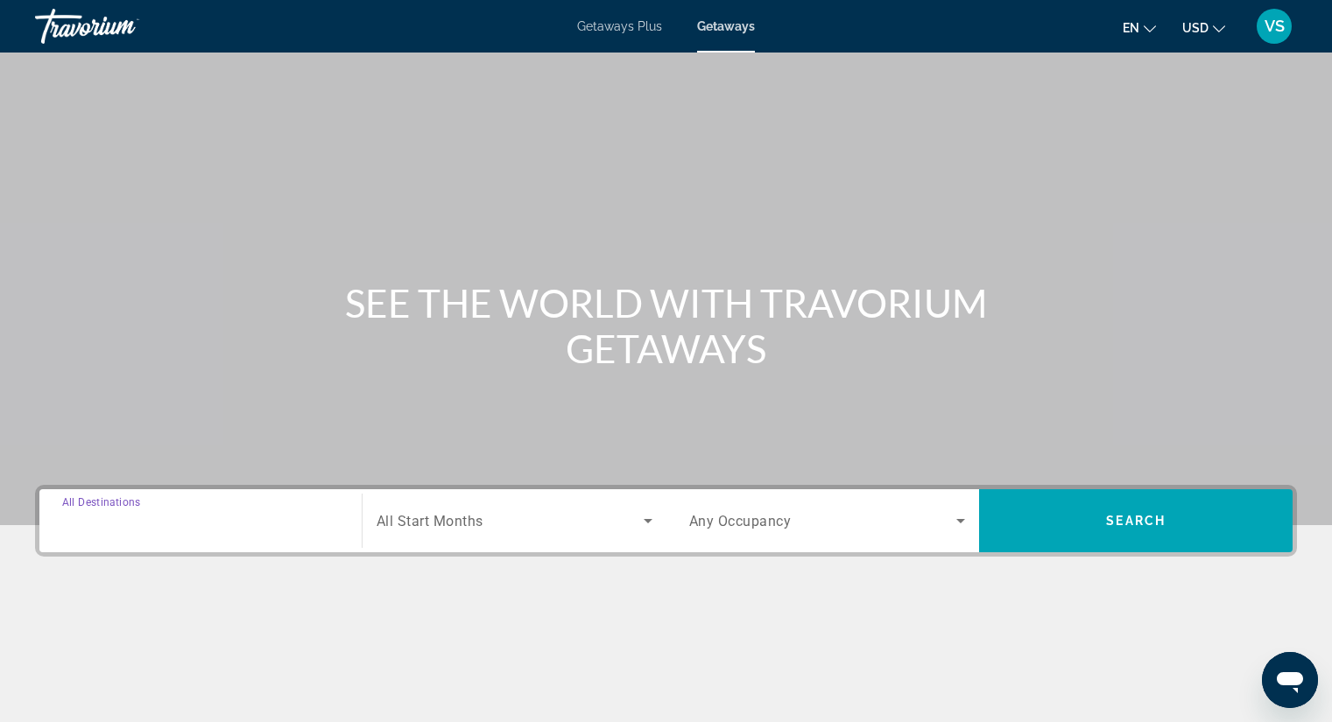
click at [189, 518] on input "Destination All Destinations" at bounding box center [200, 521] width 277 height 21
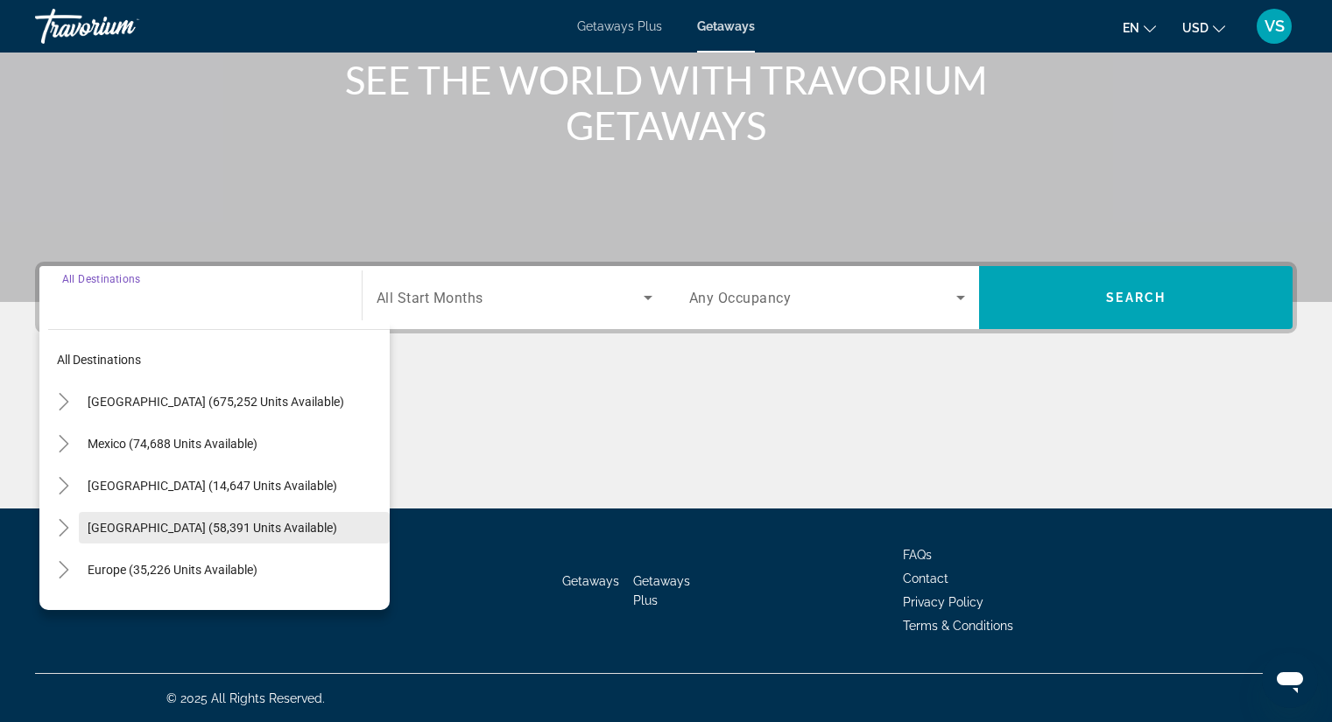
scroll to position [224, 0]
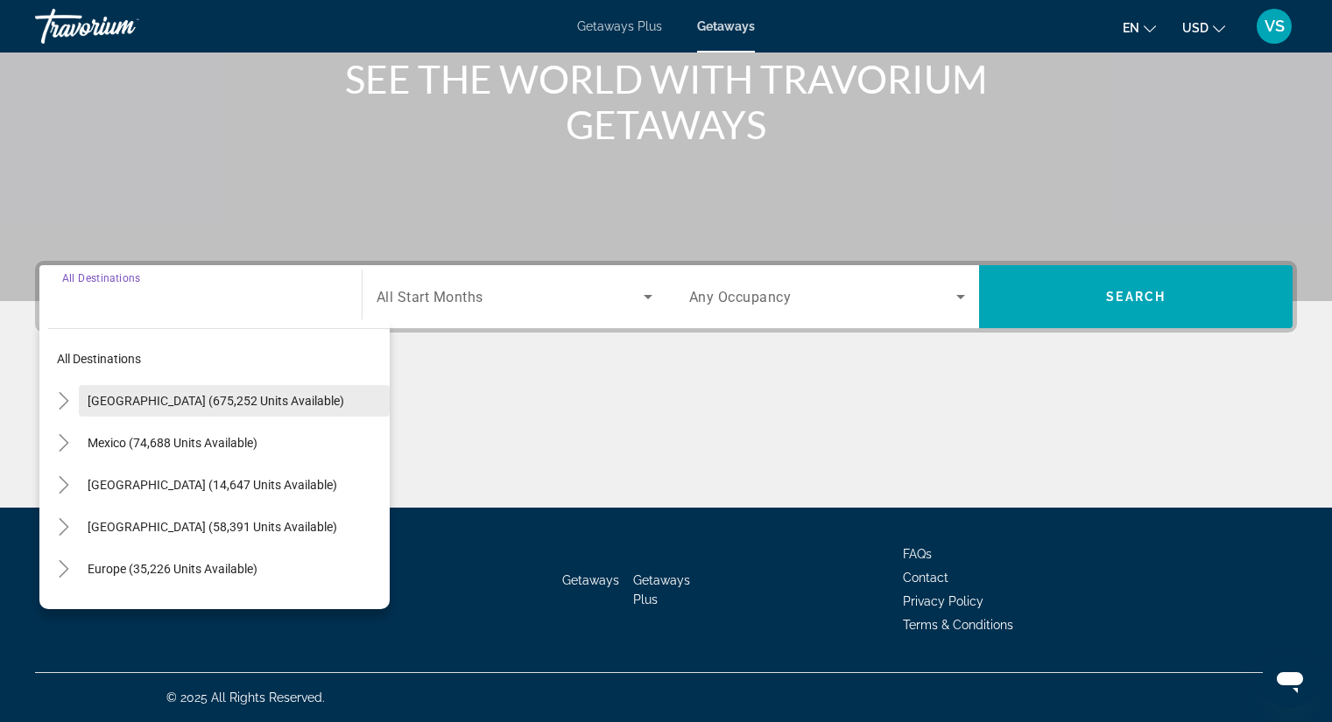
click at [174, 404] on span "[GEOGRAPHIC_DATA] (675,252 units available)" at bounding box center [216, 401] width 257 height 14
type input "**********"
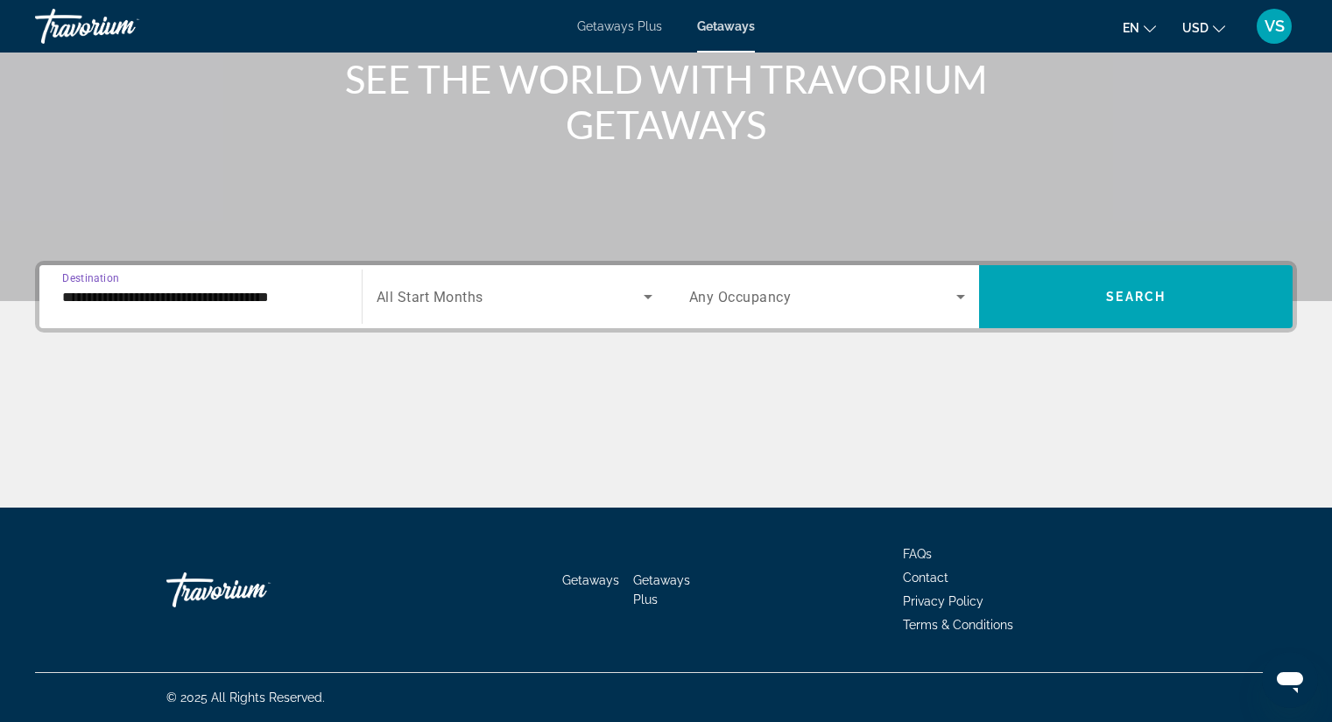
click at [434, 294] on span "All Start Months" at bounding box center [430, 297] width 107 height 17
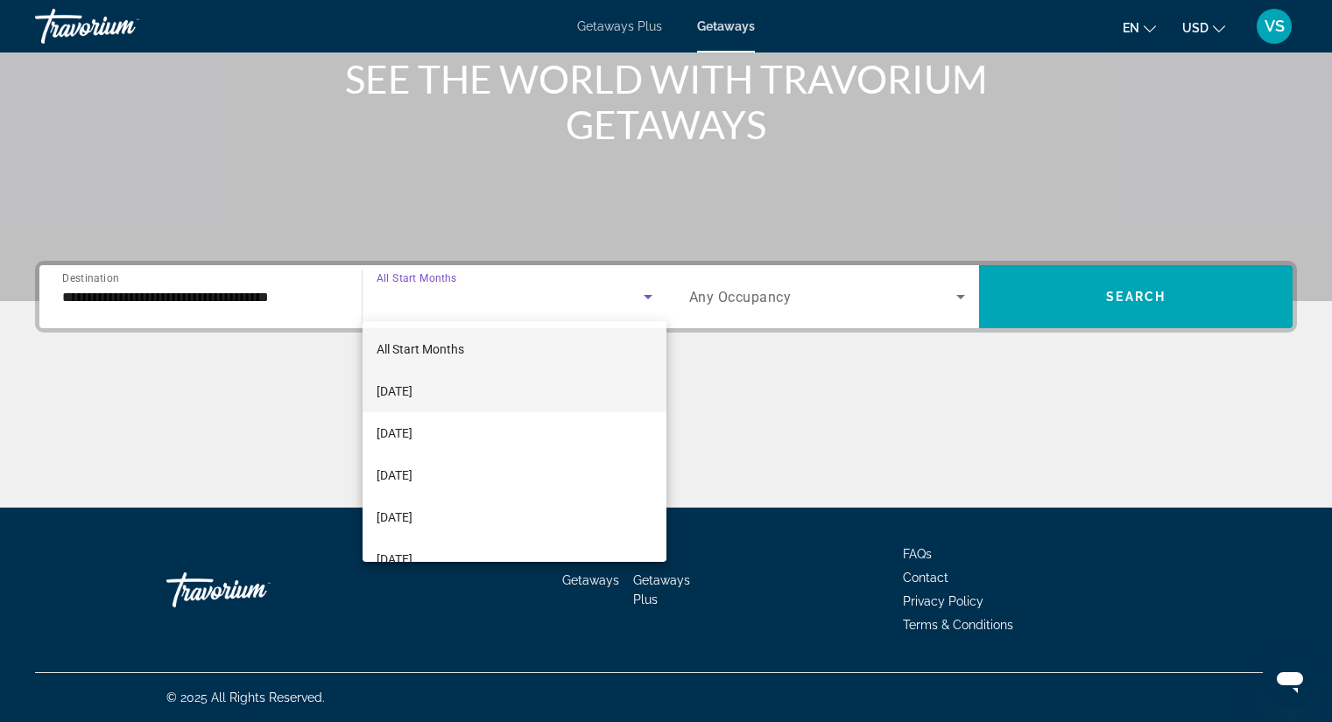
click at [412, 387] on span "[DATE]" at bounding box center [395, 391] width 36 height 21
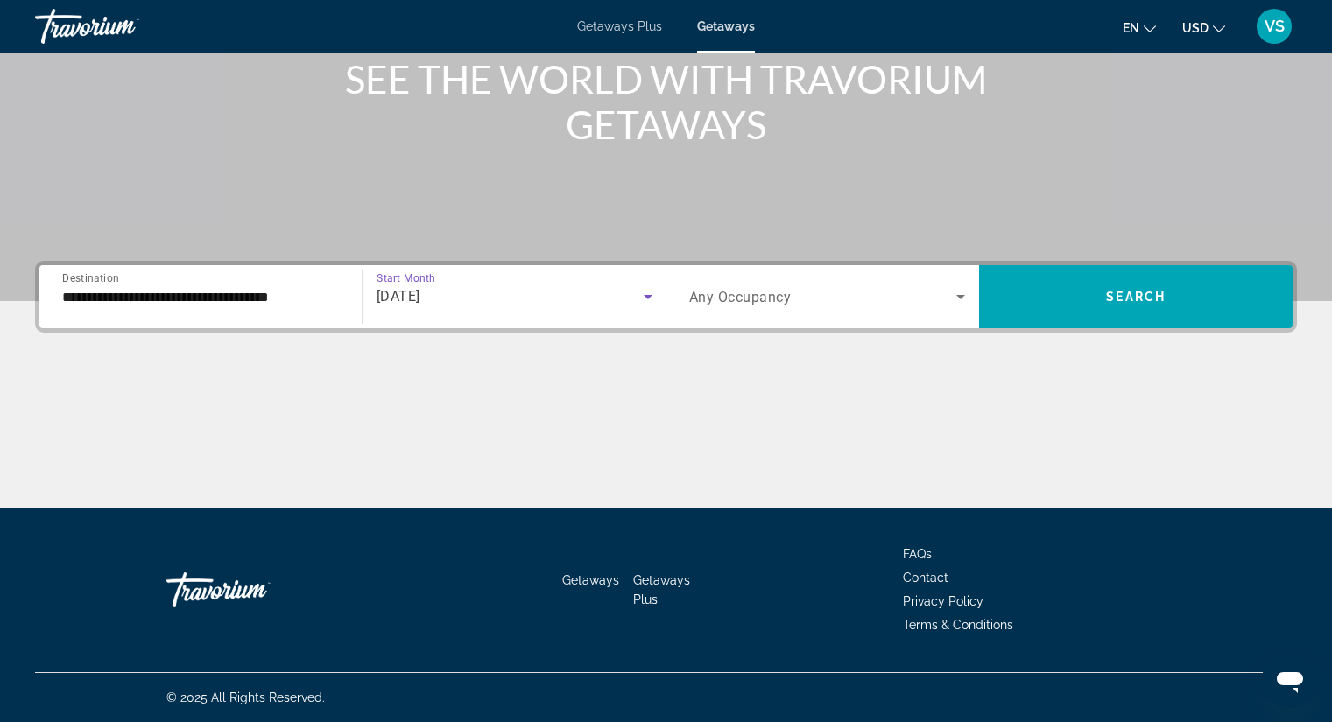
click at [794, 298] on span "Search widget" at bounding box center [823, 296] width 268 height 21
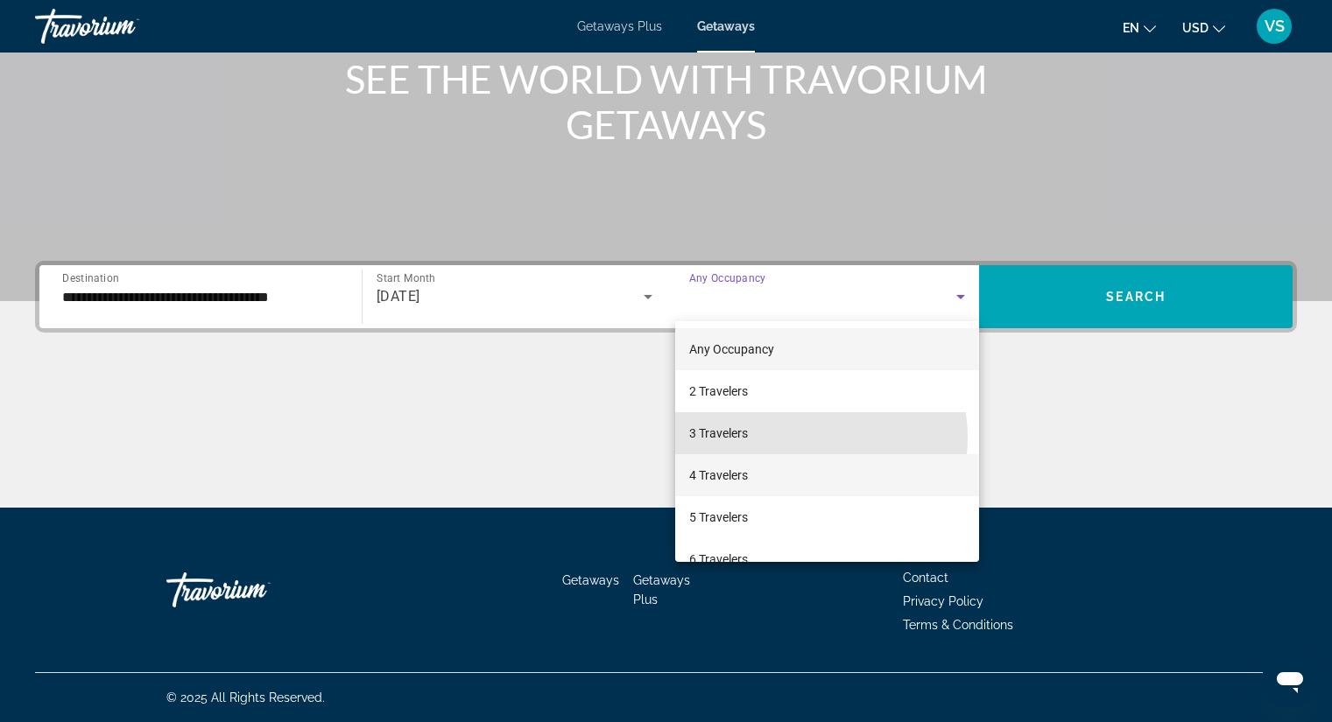
drag, startPoint x: 789, startPoint y: 438, endPoint x: 786, endPoint y: 466, distance: 28.1
click at [786, 462] on div "Any Occupancy 2 Travelers 3 Travelers 4 Travelers 5 Travelers 6 Travelers 7 Tra…" at bounding box center [827, 441] width 305 height 241
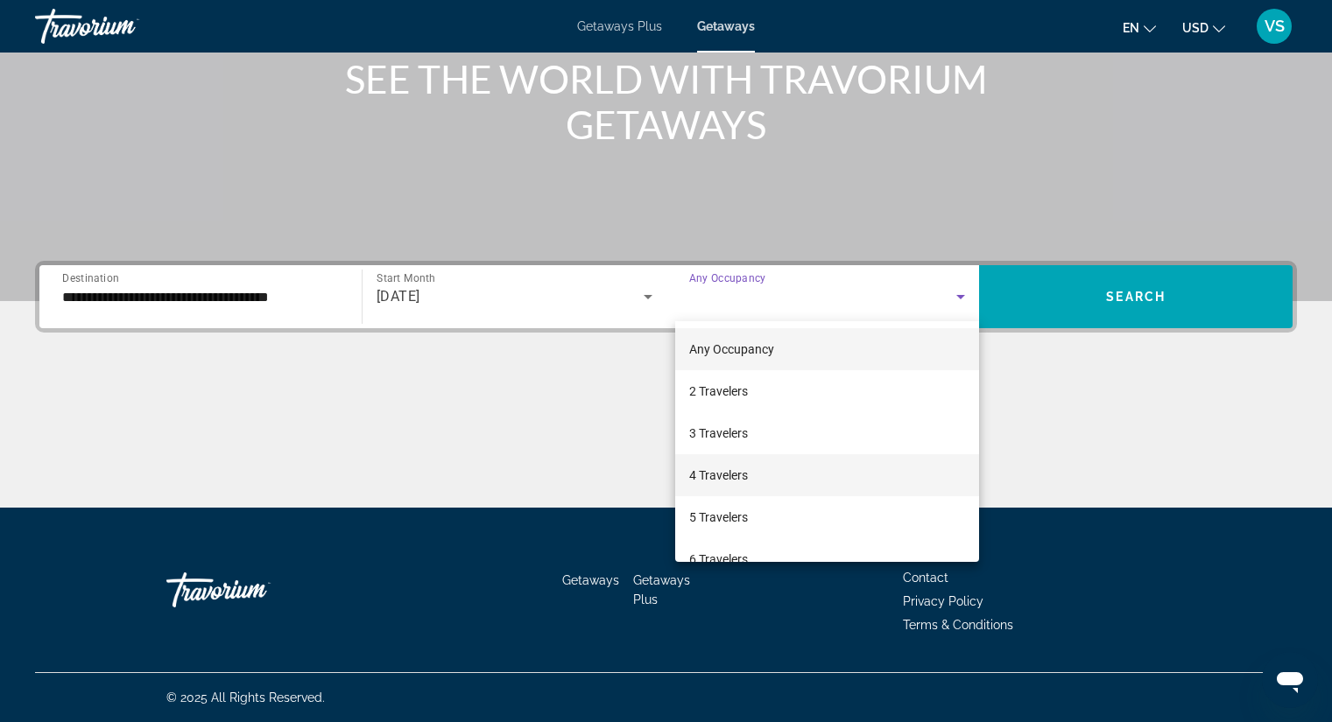
click at [786, 469] on mat-option "4 Travelers" at bounding box center [827, 475] width 305 height 42
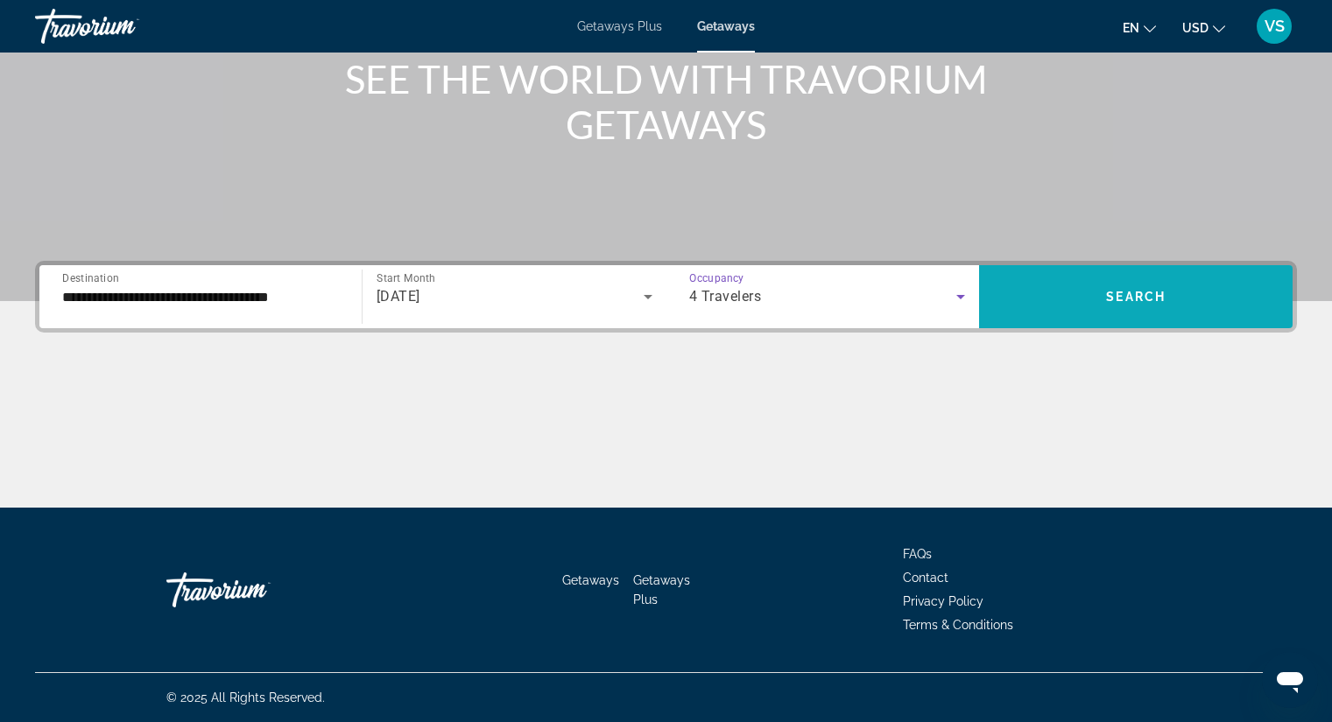
click at [1108, 299] on span "Search" at bounding box center [1136, 297] width 60 height 14
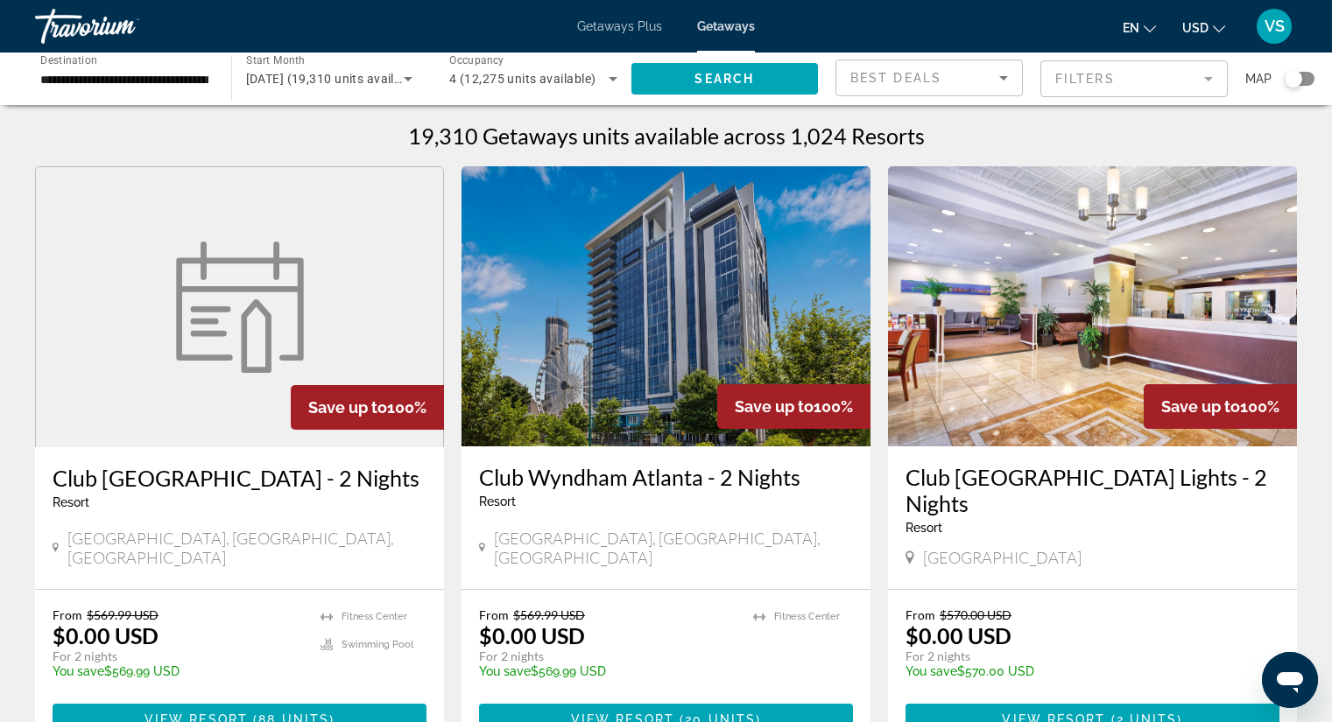
click at [1287, 81] on div "Search widget" at bounding box center [1294, 79] width 18 height 18
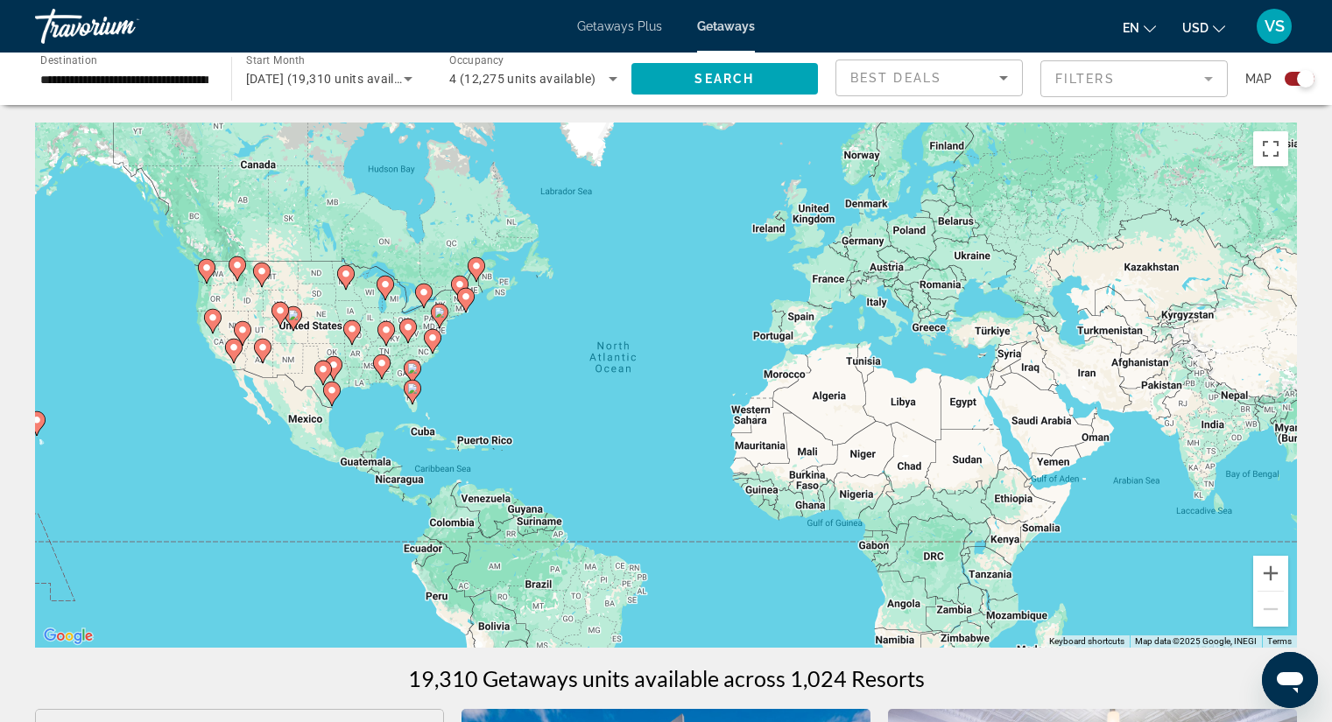
click at [378, 331] on icon "Main content" at bounding box center [385, 333] width 16 height 23
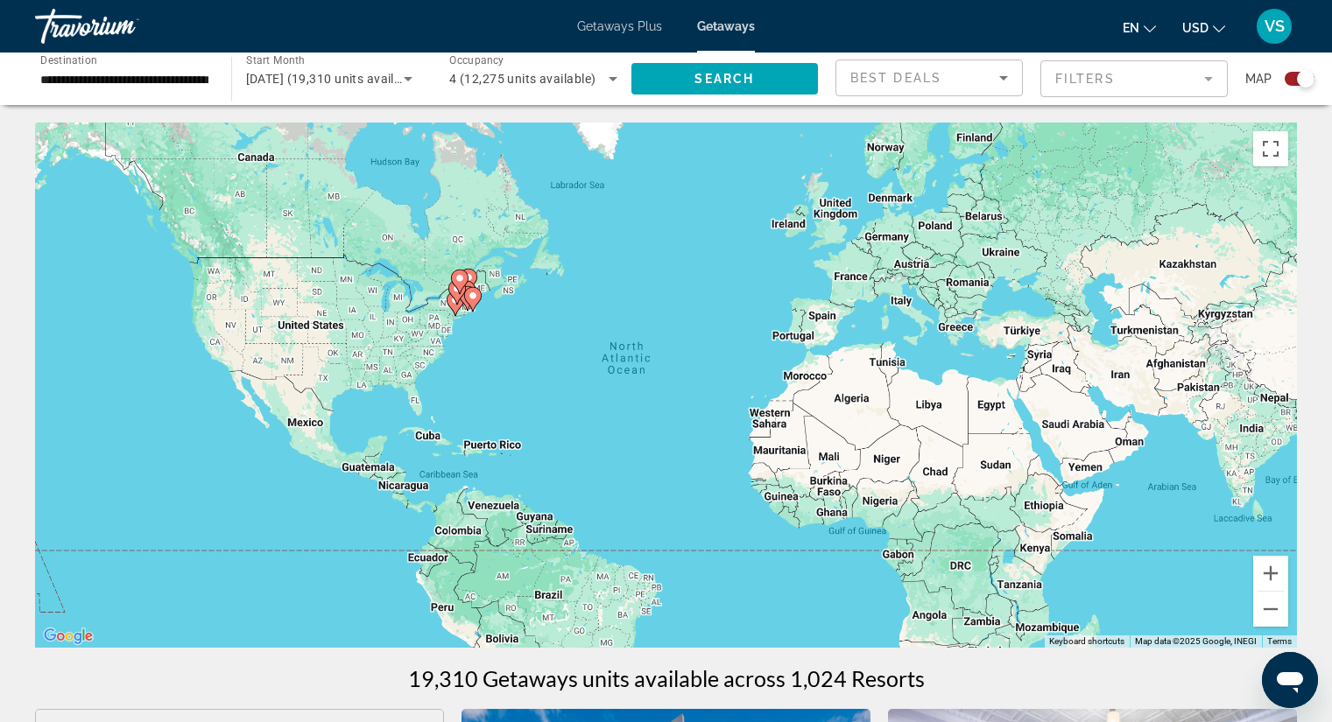
click at [378, 331] on div "To activate drag with keyboard, press Alt + Enter. Once in keyboard drag state,…" at bounding box center [666, 385] width 1262 height 525
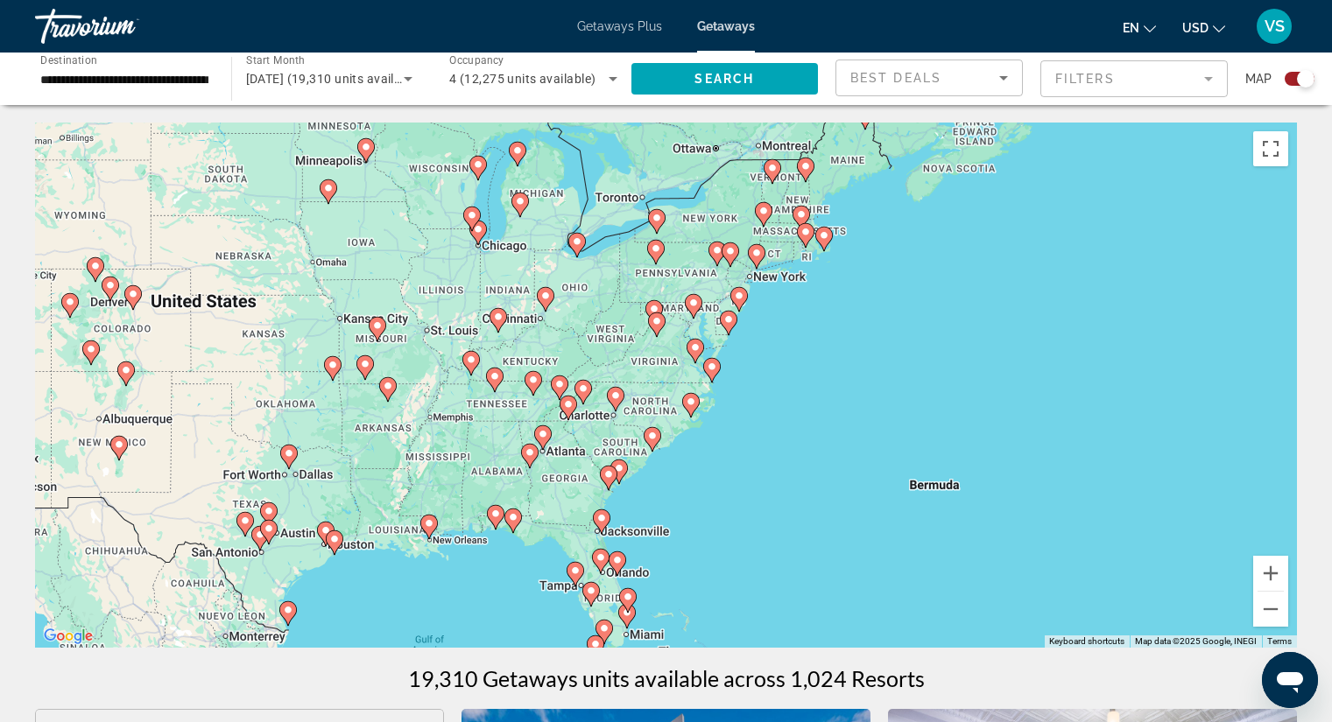
click at [387, 406] on div "To activate drag with keyboard, press Alt + Enter. Once in keyboard drag state,…" at bounding box center [666, 385] width 1262 height 525
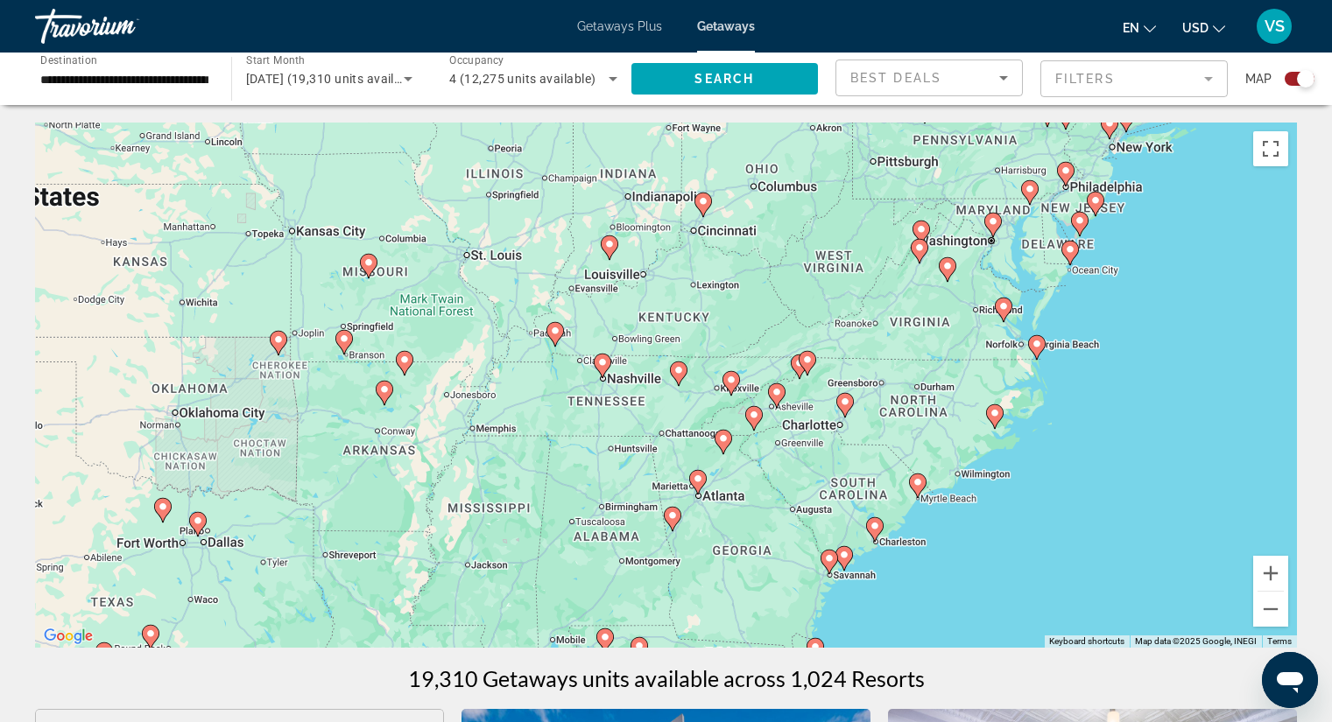
click at [387, 406] on div "To activate drag with keyboard, press Alt + Enter. Once in keyboard drag state,…" at bounding box center [666, 385] width 1262 height 525
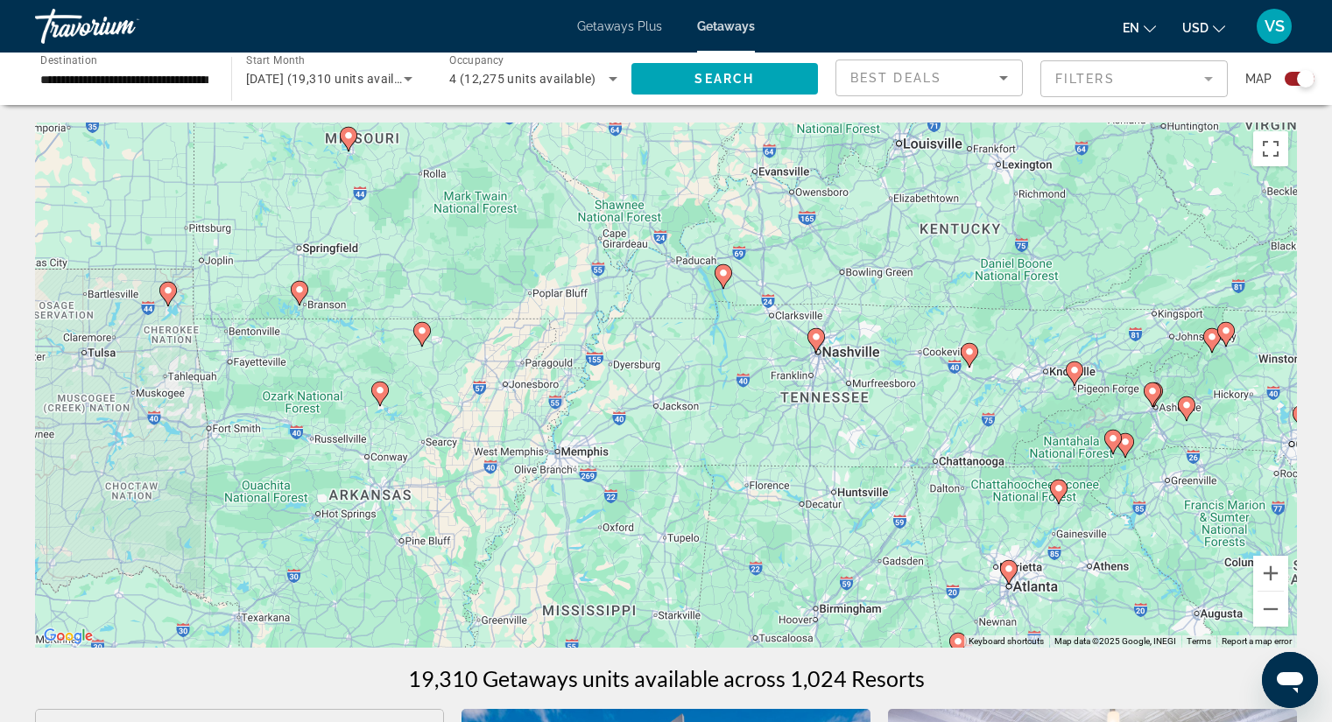
click at [377, 391] on image "Main content" at bounding box center [380, 390] width 11 height 11
type input "**********"
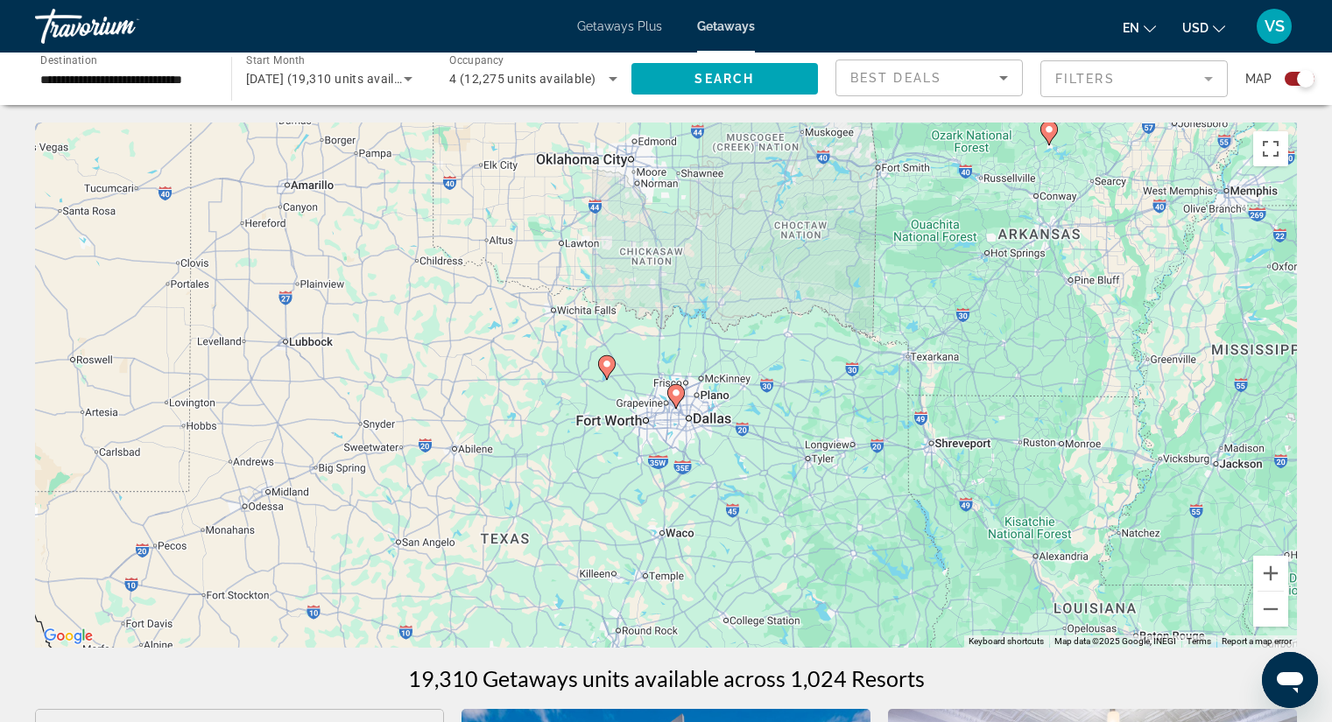
drag, startPoint x: 526, startPoint y: 498, endPoint x: 909, endPoint y: 254, distance: 454.0
click at [909, 254] on div "To navigate, press the arrow keys. To activate drag with keyboard, press Alt + …" at bounding box center [666, 385] width 1262 height 525
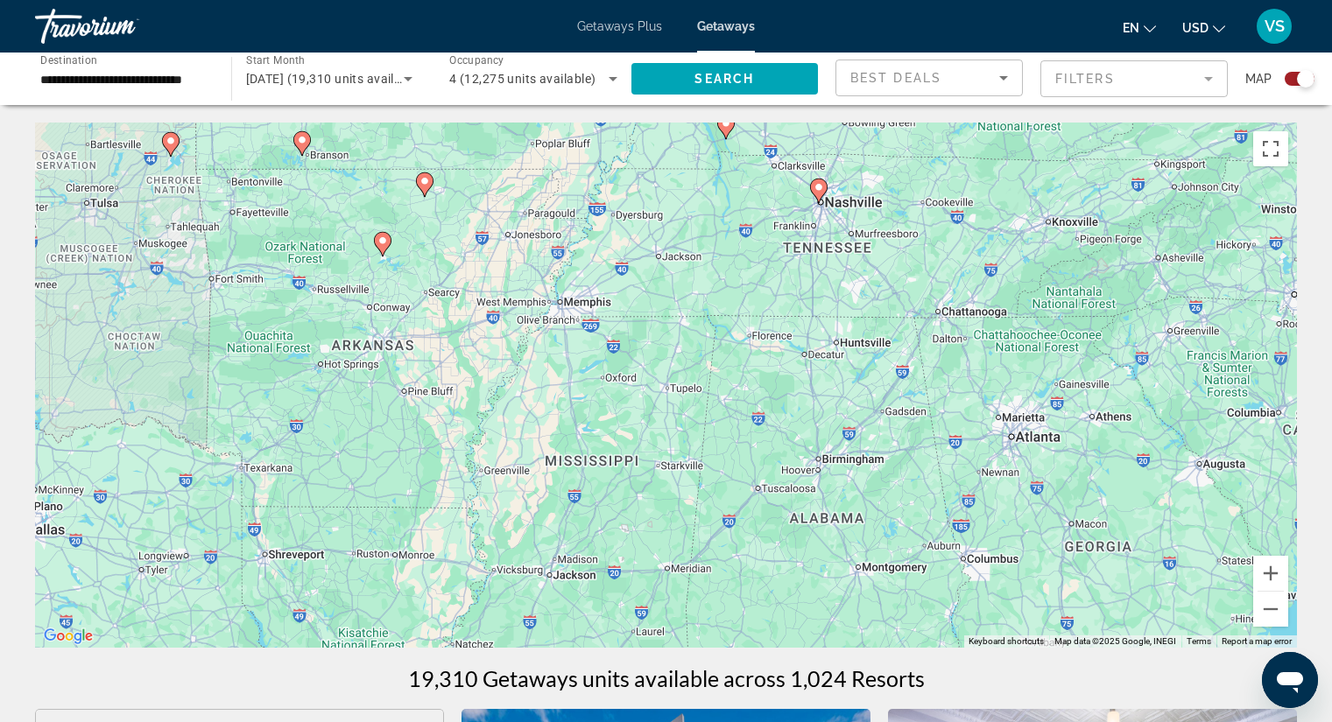
drag, startPoint x: 888, startPoint y: 496, endPoint x: 188, endPoint y: 608, distance: 708.6
click at [188, 608] on div "To navigate, press the arrow keys. To activate drag with keyboard, press Alt + …" at bounding box center [666, 385] width 1262 height 525
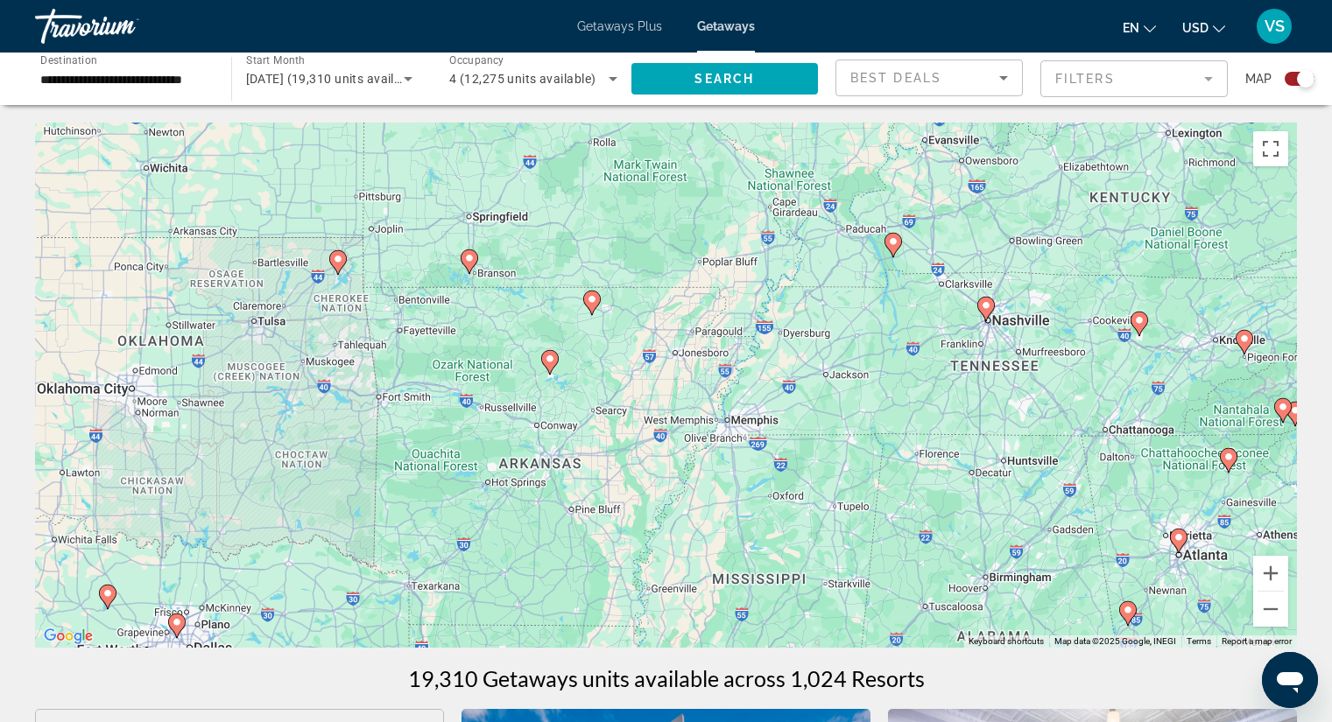
drag, startPoint x: 458, startPoint y: 305, endPoint x: 586, endPoint y: 401, distance: 160.1
click at [627, 425] on div "To navigate, press the arrow keys. To activate drag with keyboard, press Alt + …" at bounding box center [666, 385] width 1262 height 525
click at [548, 355] on image "Main content" at bounding box center [550, 359] width 11 height 11
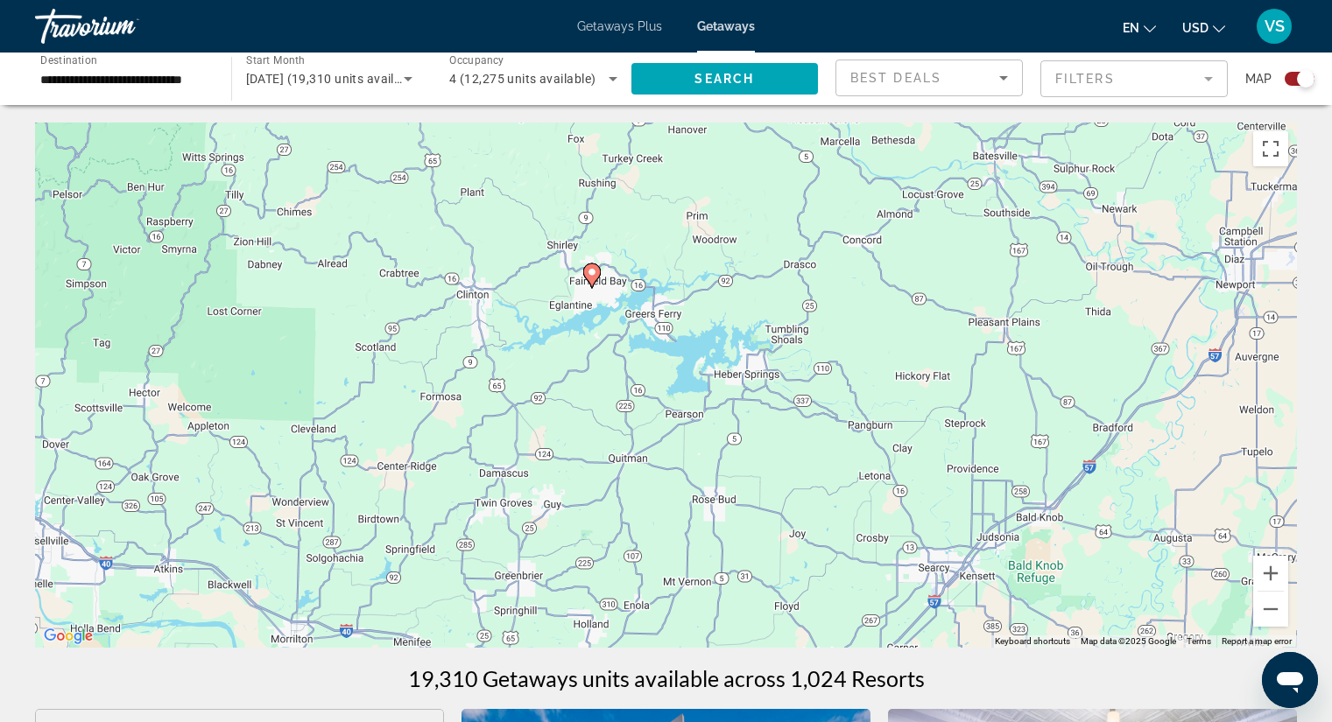
drag, startPoint x: 320, startPoint y: 352, endPoint x: 1185, endPoint y: 333, distance: 865.4
click at [1185, 333] on div "To navigate, press the arrow keys. To activate drag with keyboard, press Alt + …" at bounding box center [666, 385] width 1262 height 525
click at [590, 276] on image "Main content" at bounding box center [592, 272] width 11 height 11
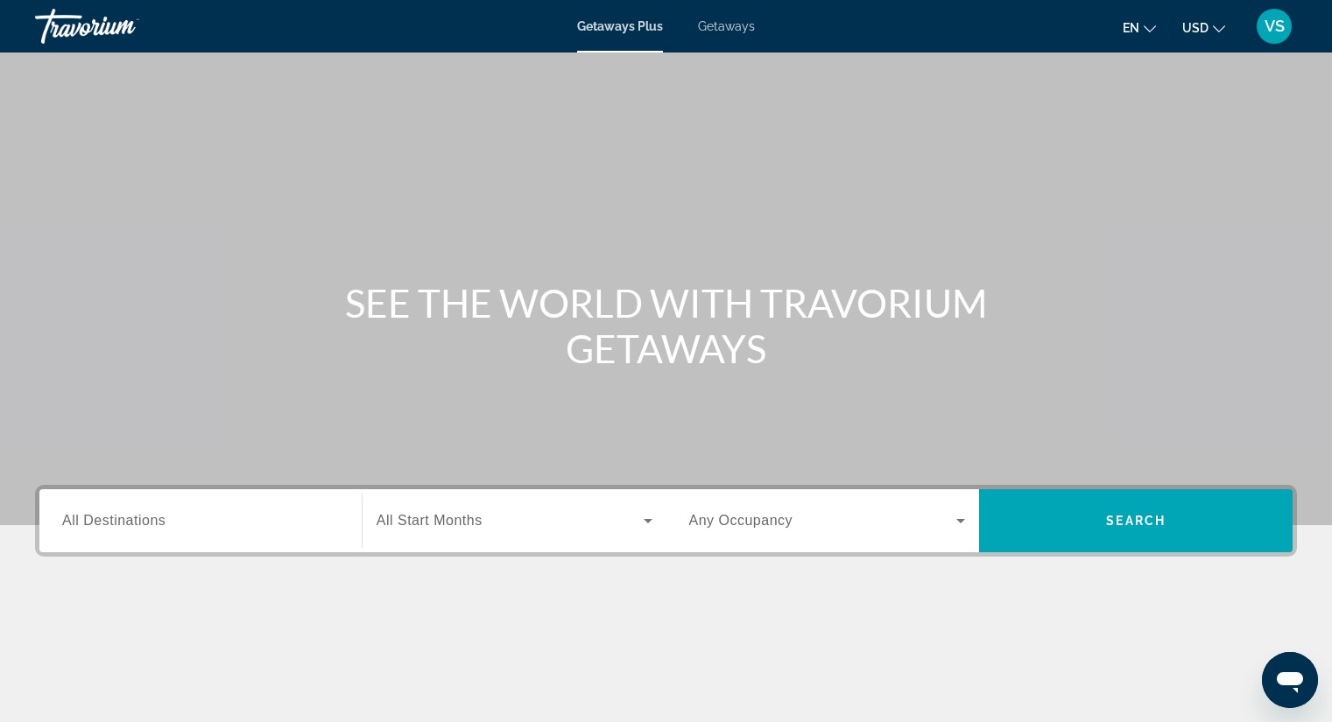
click at [99, 522] on span "All Destinations" at bounding box center [113, 520] width 103 height 15
click at [99, 522] on input "Destination All Destinations" at bounding box center [200, 521] width 277 height 21
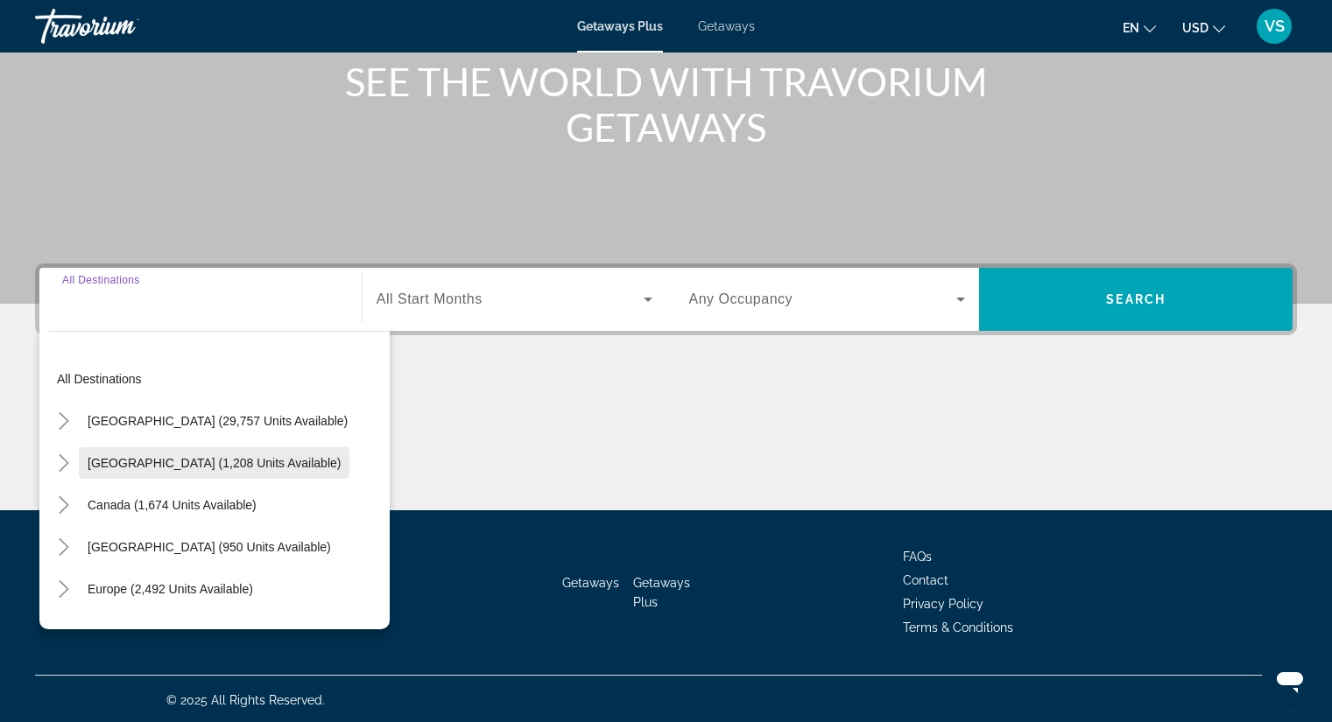
scroll to position [224, 0]
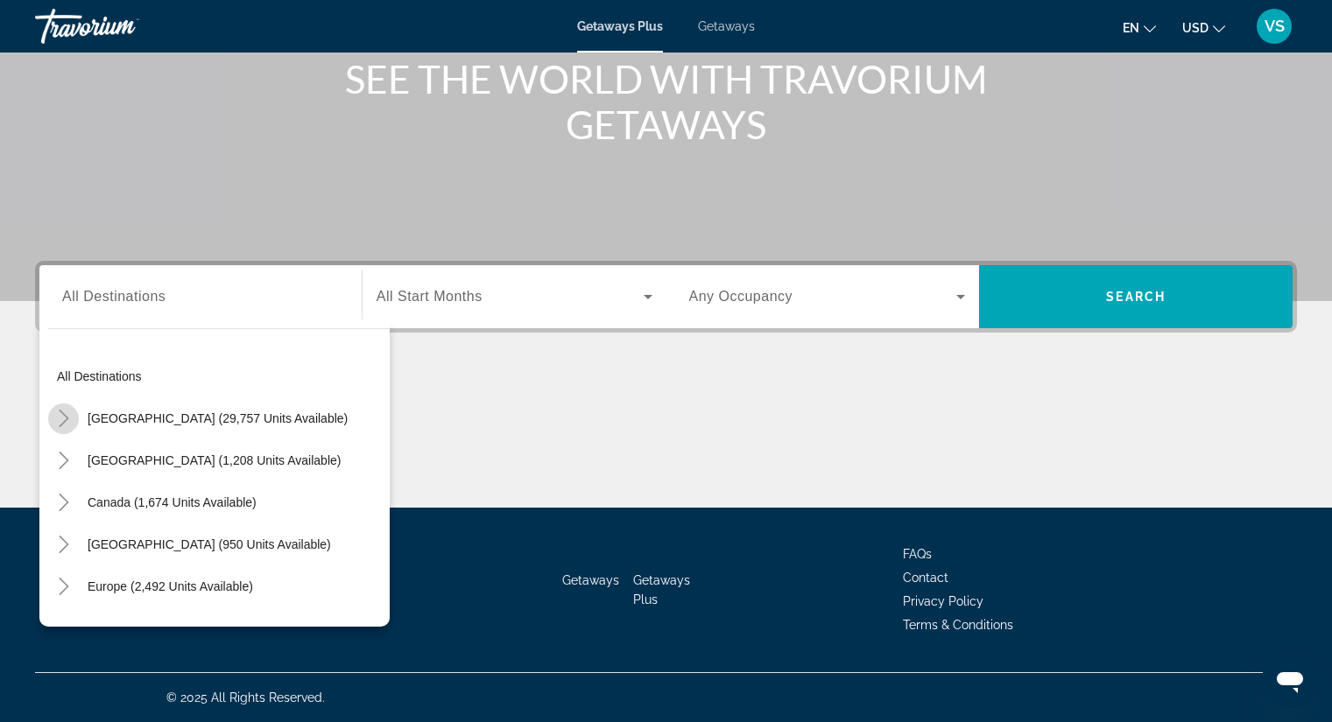
click at [68, 421] on icon "Toggle United States (29,757 units available)" at bounding box center [64, 419] width 18 height 18
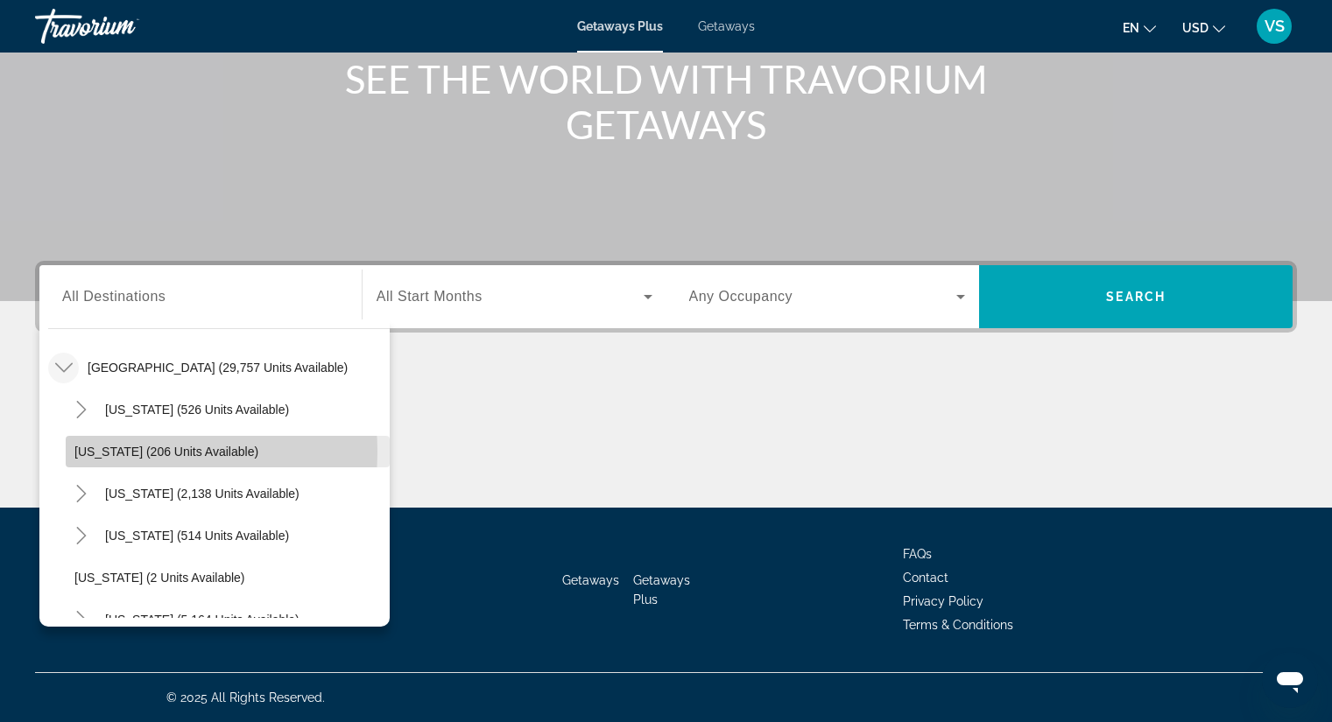
click at [126, 452] on span "[US_STATE] (206 units available)" at bounding box center [166, 452] width 184 height 14
type input "**********"
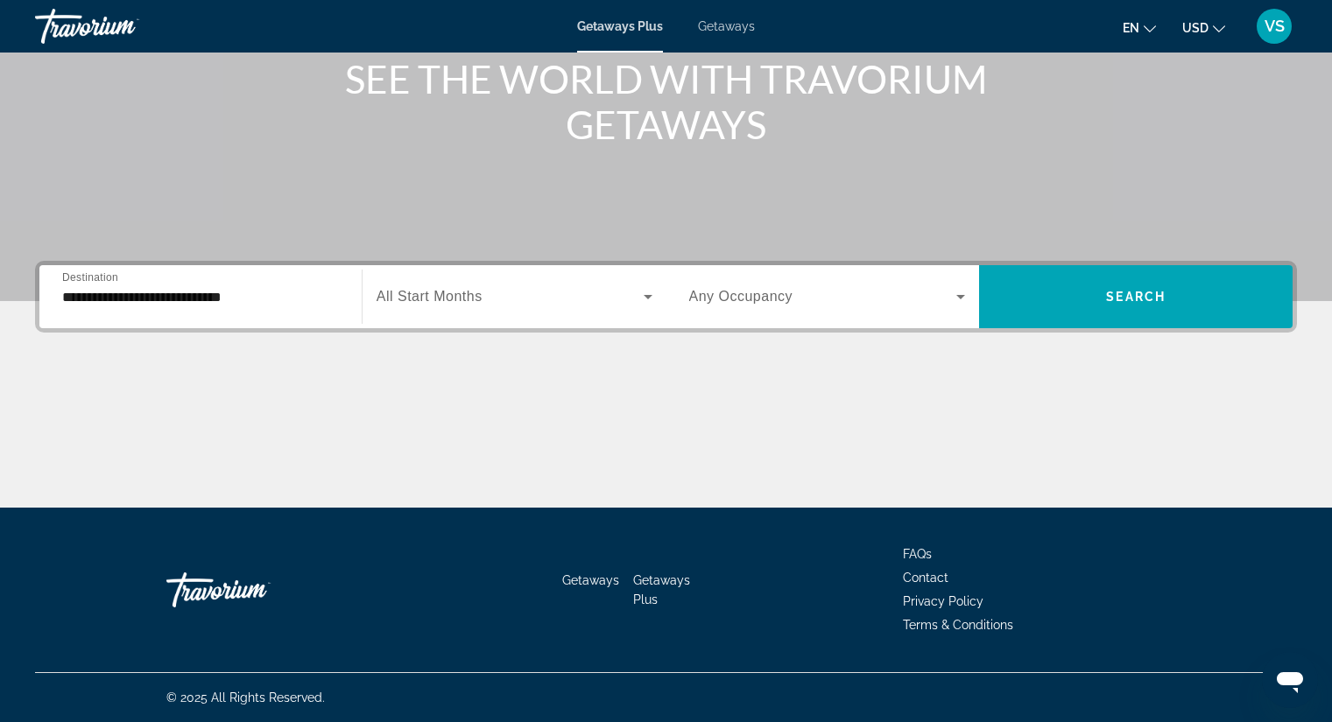
click at [417, 278] on div "Search widget" at bounding box center [515, 296] width 276 height 49
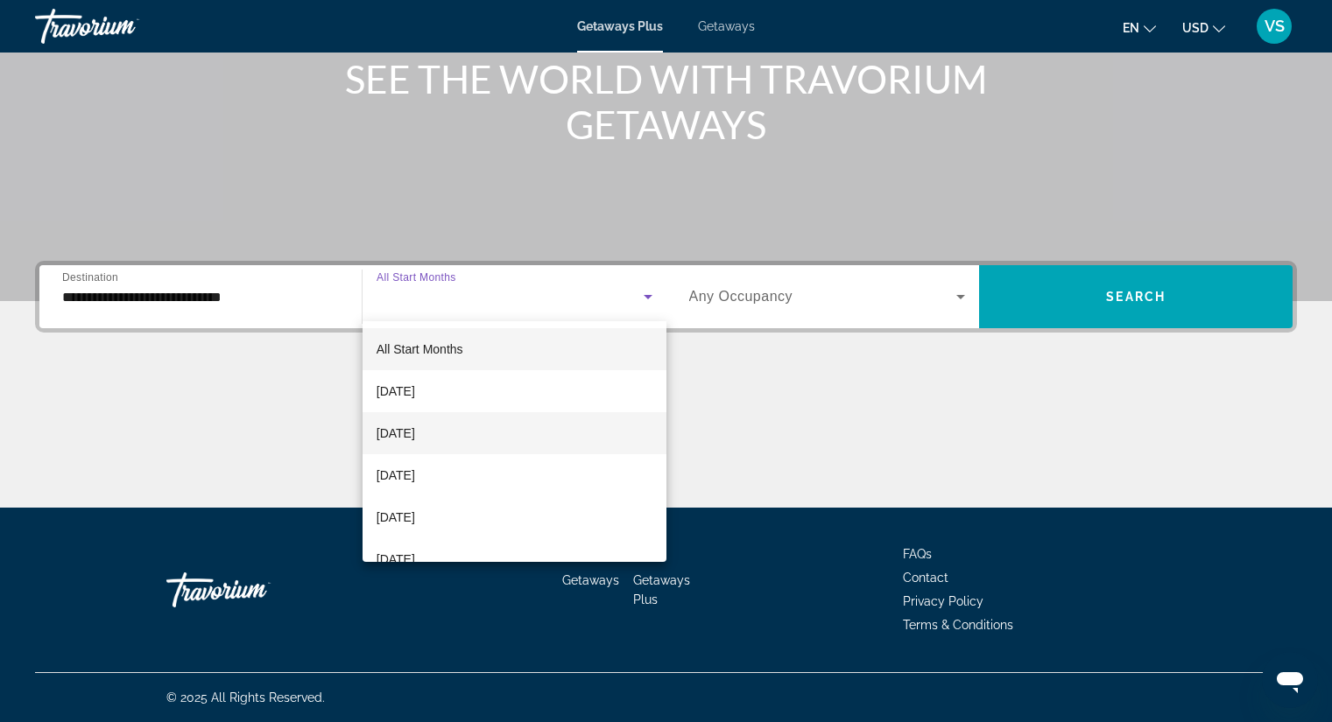
click at [415, 434] on span "[DATE]" at bounding box center [396, 433] width 39 height 21
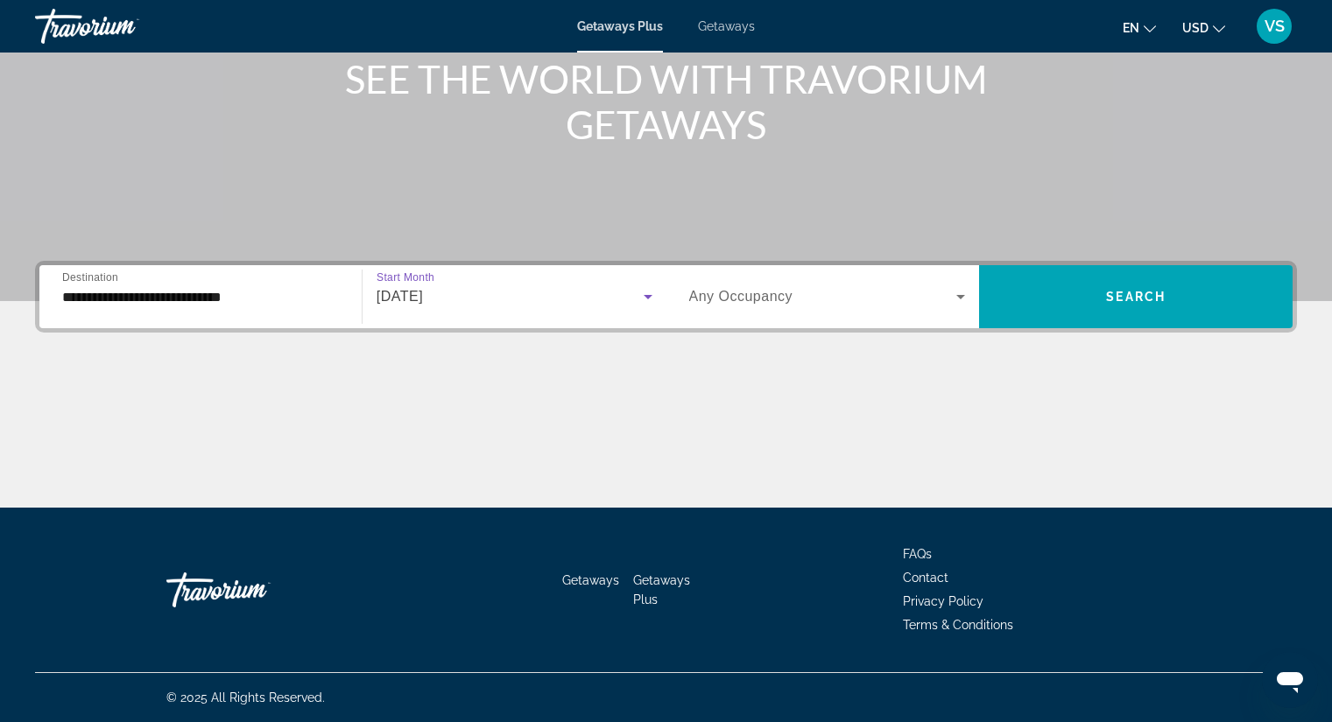
click at [729, 285] on div "Search widget" at bounding box center [827, 296] width 277 height 49
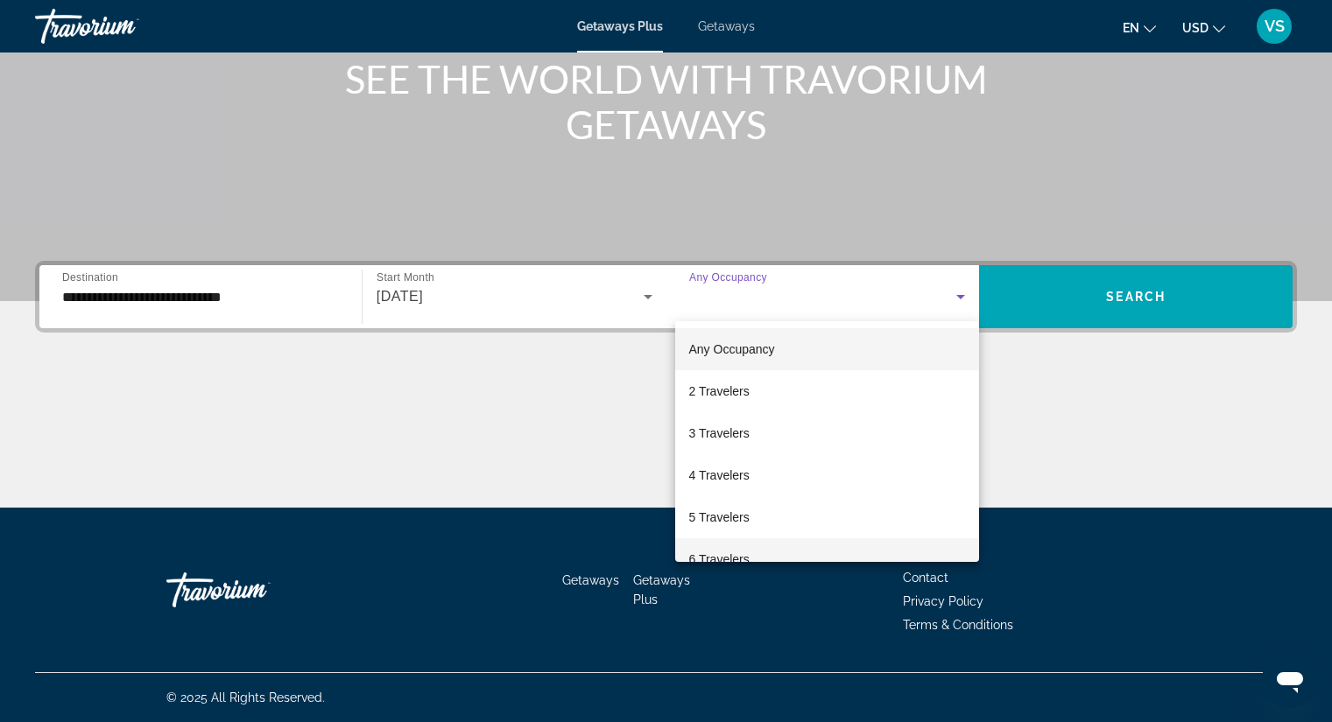
click at [721, 547] on mat-option "6 Travelers" at bounding box center [827, 560] width 305 height 42
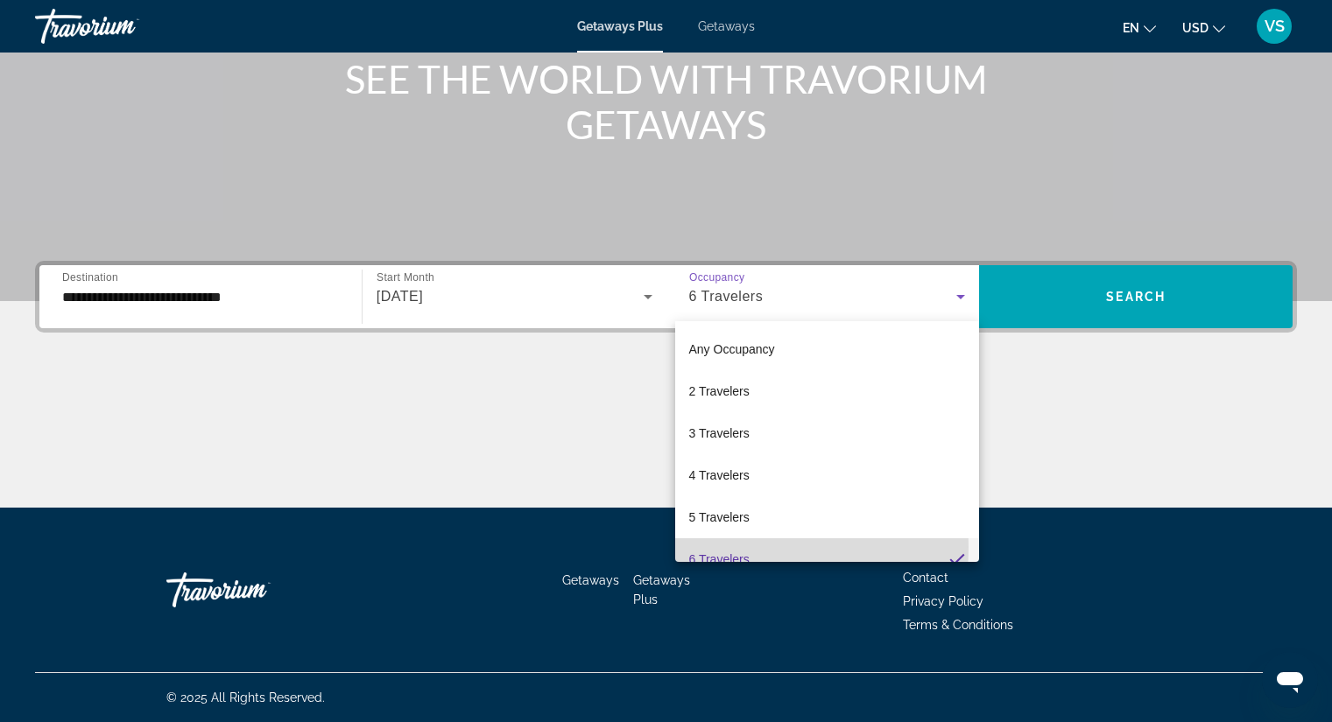
scroll to position [18, 0]
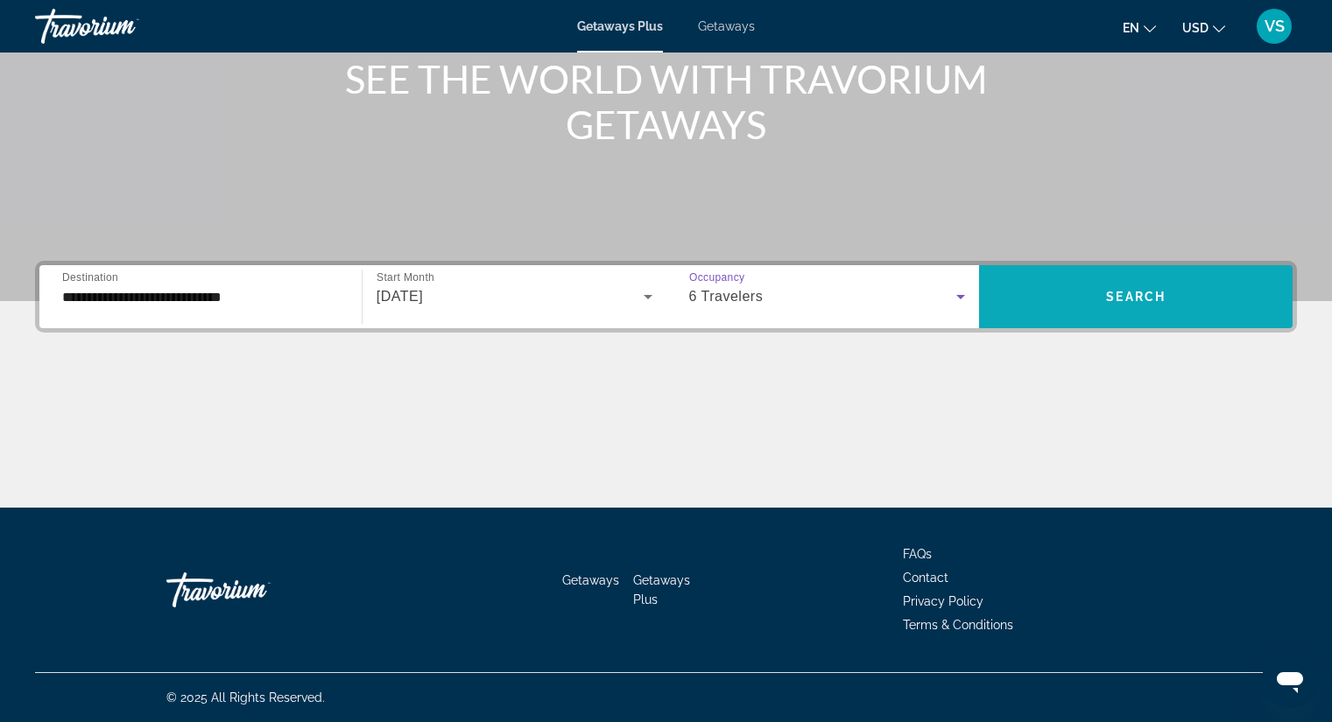
click at [1121, 294] on span "Search" at bounding box center [1136, 297] width 60 height 14
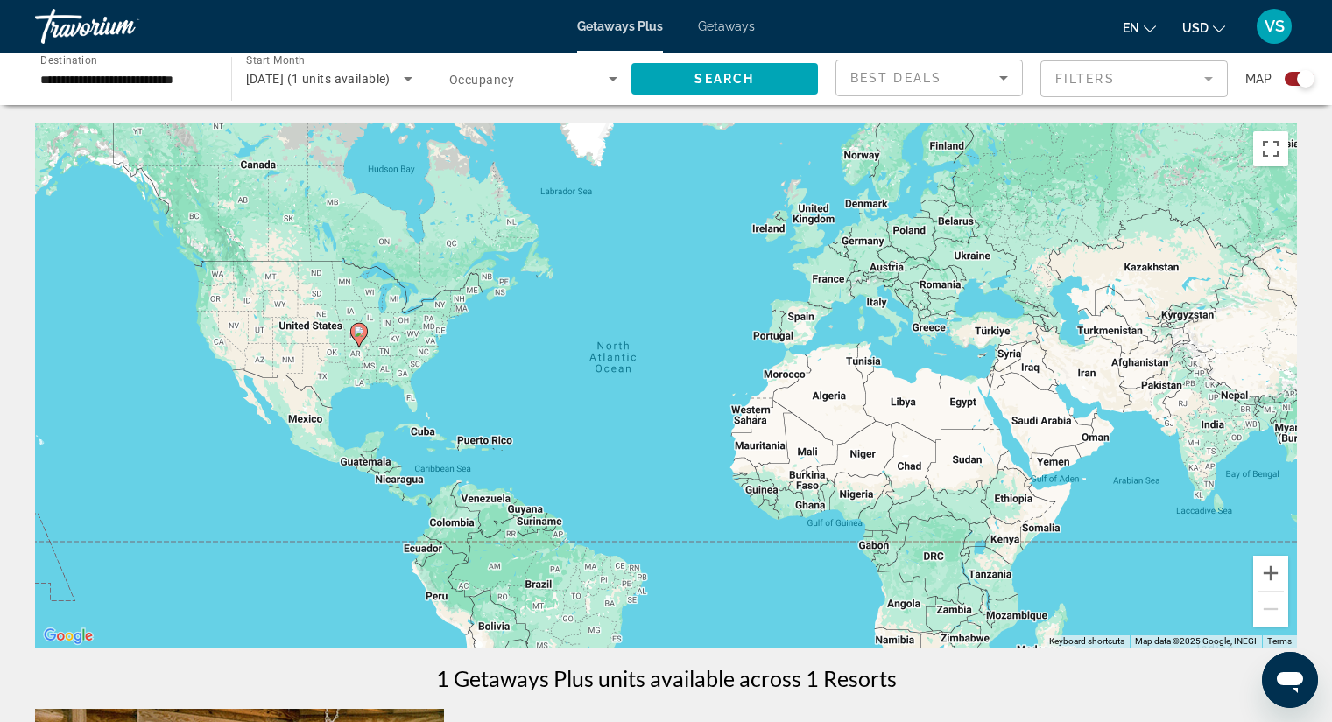
click at [363, 346] on gmp-advanced-marker "Main content" at bounding box center [359, 335] width 18 height 26
type input "**********"
click at [363, 346] on div "To activate drag with keyboard, press Alt + Enter. Once in keyboard drag state,…" at bounding box center [666, 385] width 1262 height 525
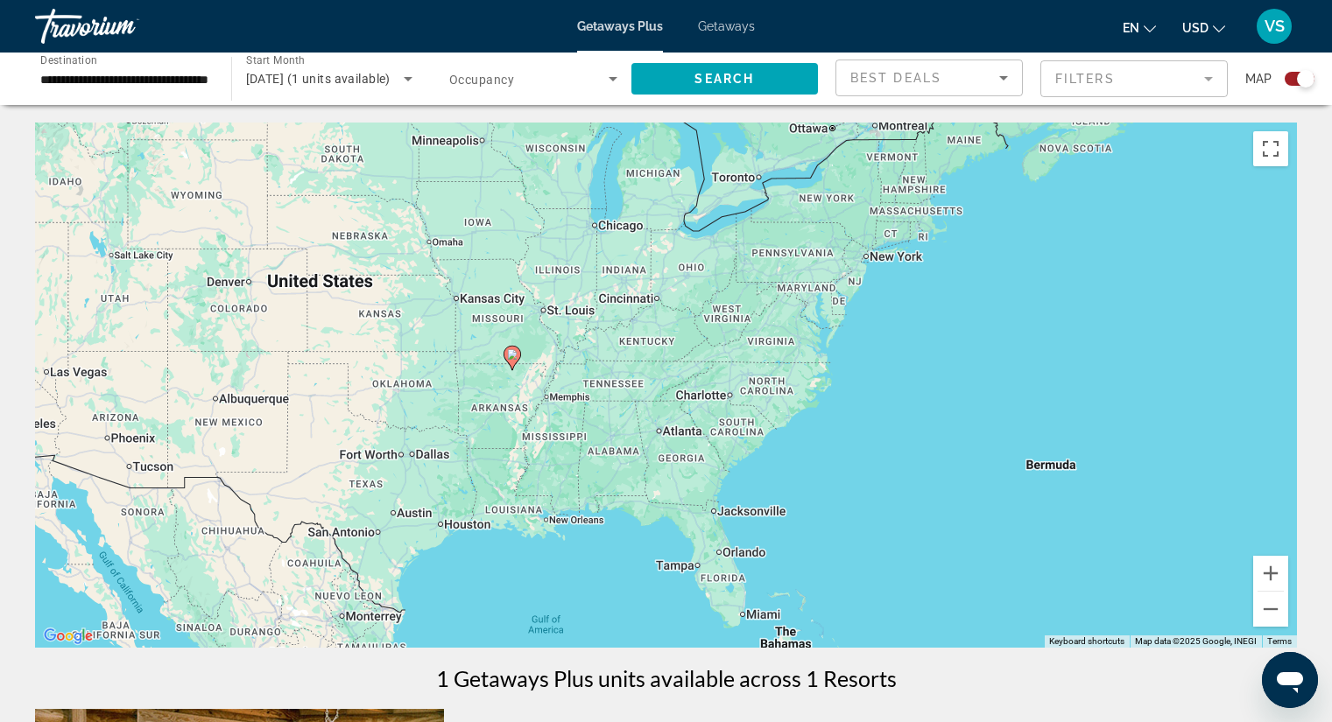
click at [525, 377] on div "To activate drag with keyboard, press Alt + Enter. Once in keyboard drag state,…" at bounding box center [666, 385] width 1262 height 525
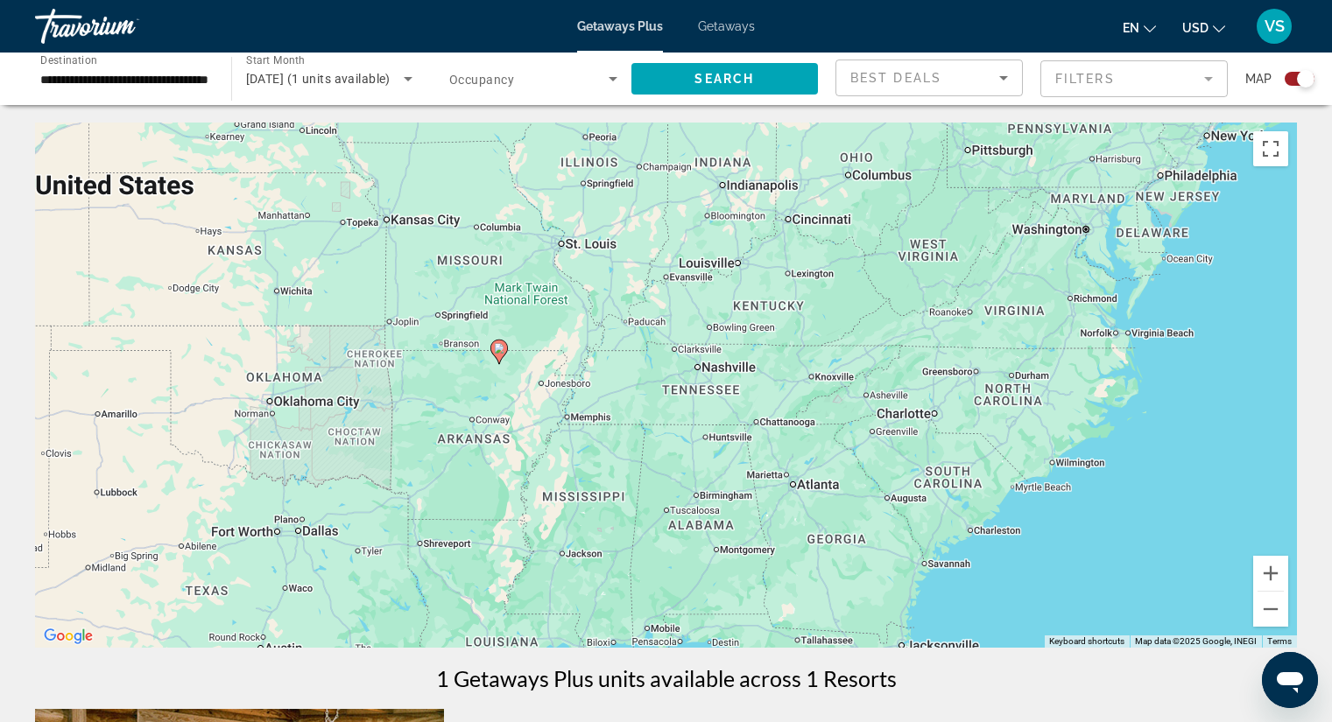
click at [709, 31] on span "Getaways" at bounding box center [726, 26] width 57 height 14
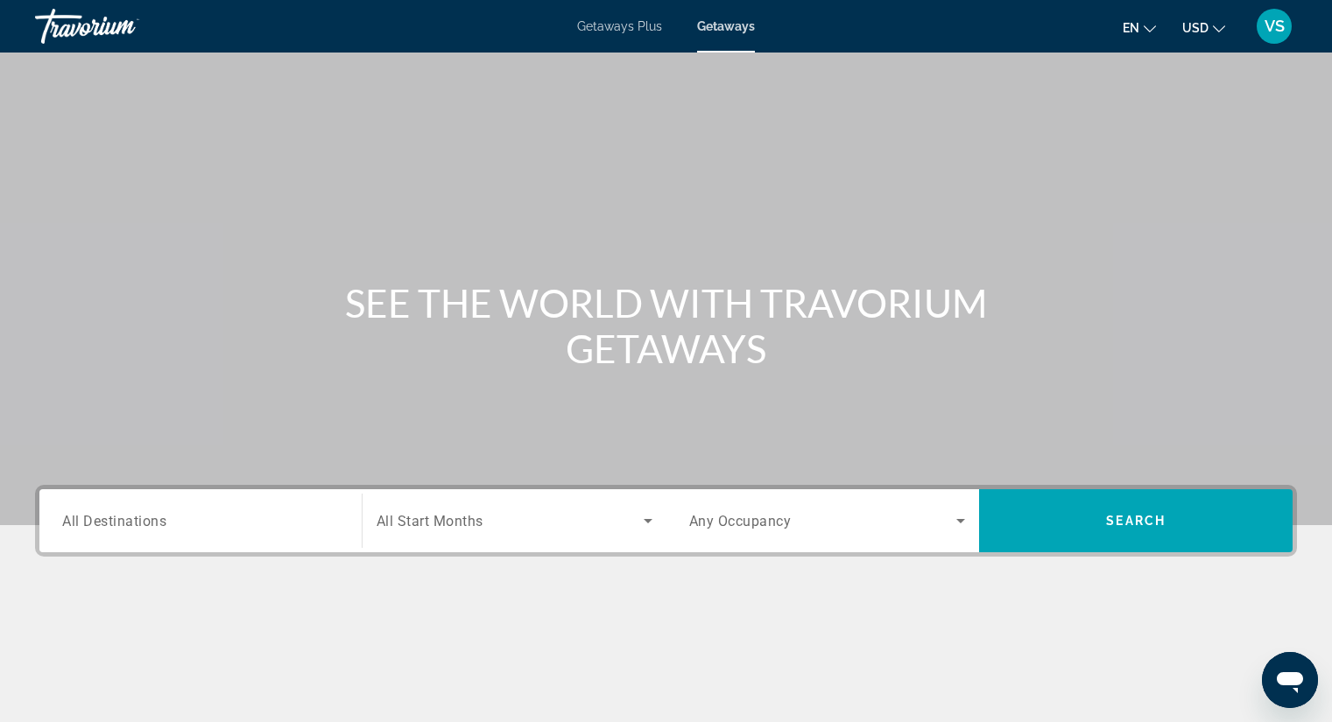
click at [123, 519] on span "All Destinations" at bounding box center [114, 520] width 104 height 17
click at [123, 519] on input "Destination All Destinations" at bounding box center [200, 521] width 277 height 21
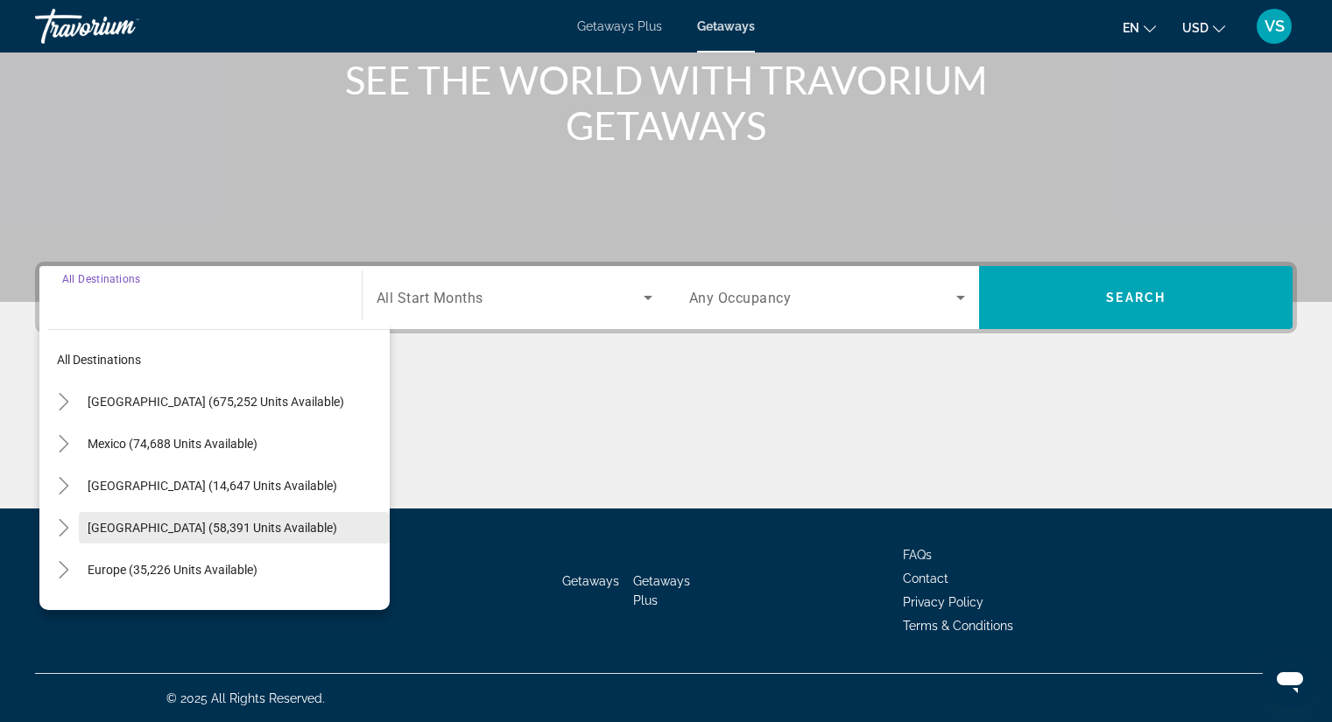
scroll to position [224, 0]
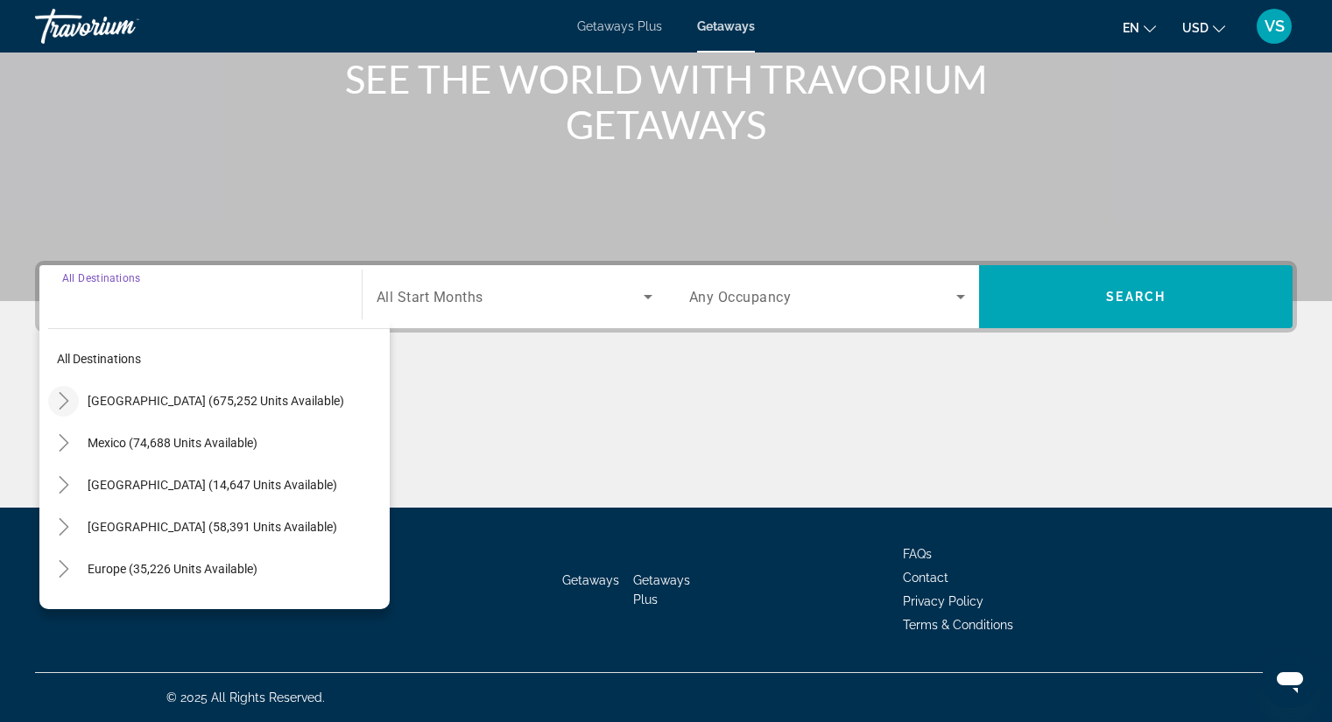
click at [60, 400] on icon "Toggle United States (675,252 units available)" at bounding box center [64, 401] width 18 height 18
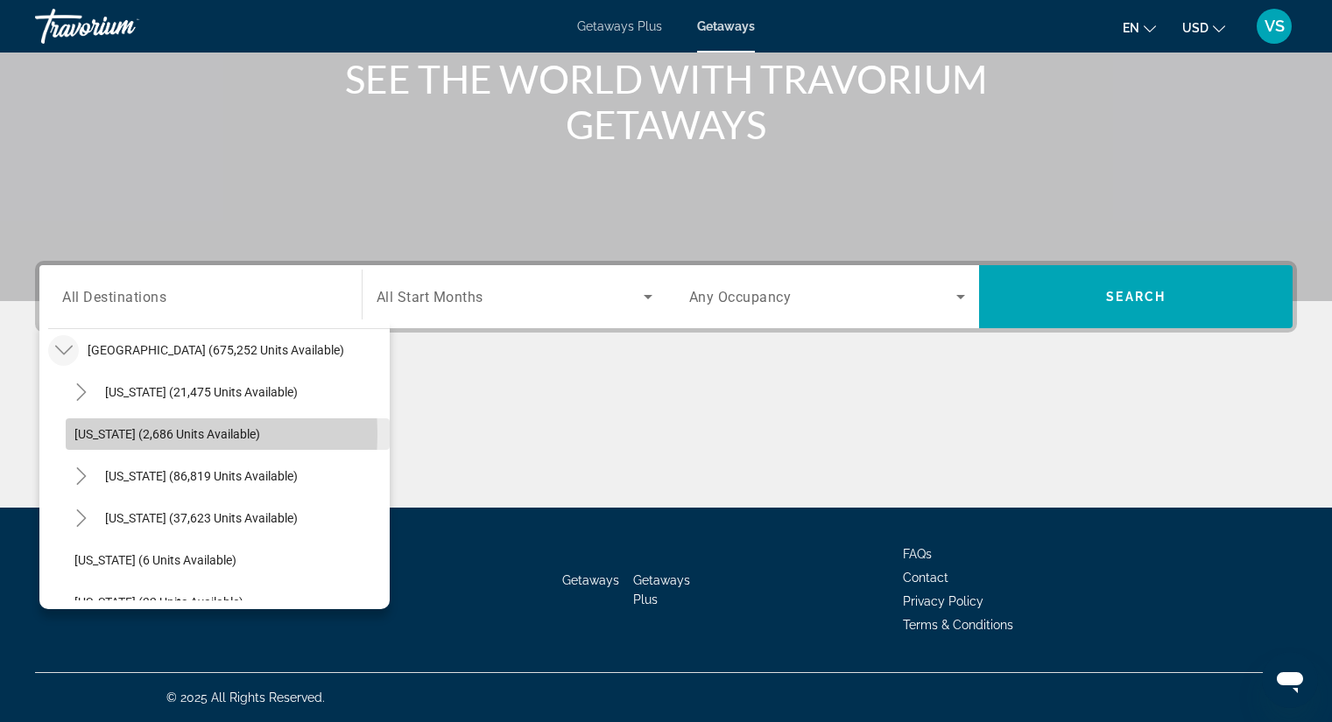
click at [116, 434] on span "[US_STATE] (2,686 units available)" at bounding box center [167, 434] width 186 height 14
type input "**********"
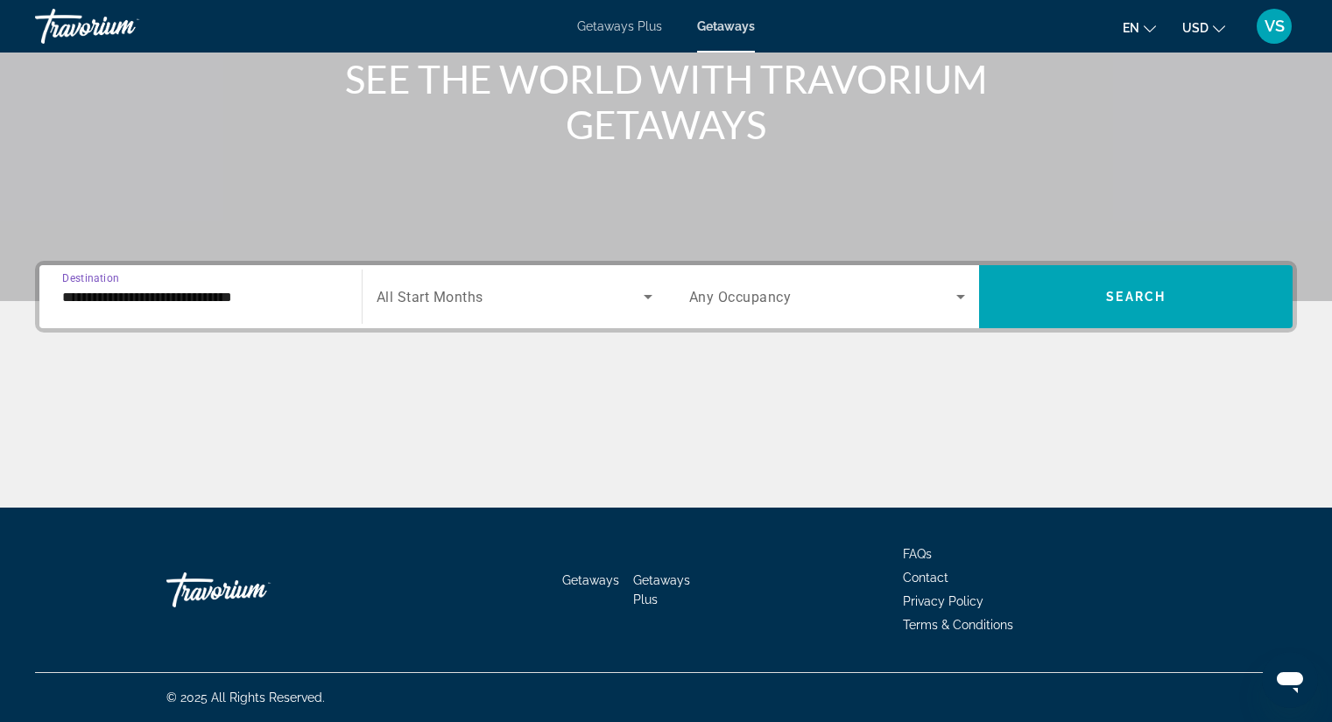
click at [518, 293] on span "Search widget" at bounding box center [510, 296] width 267 height 21
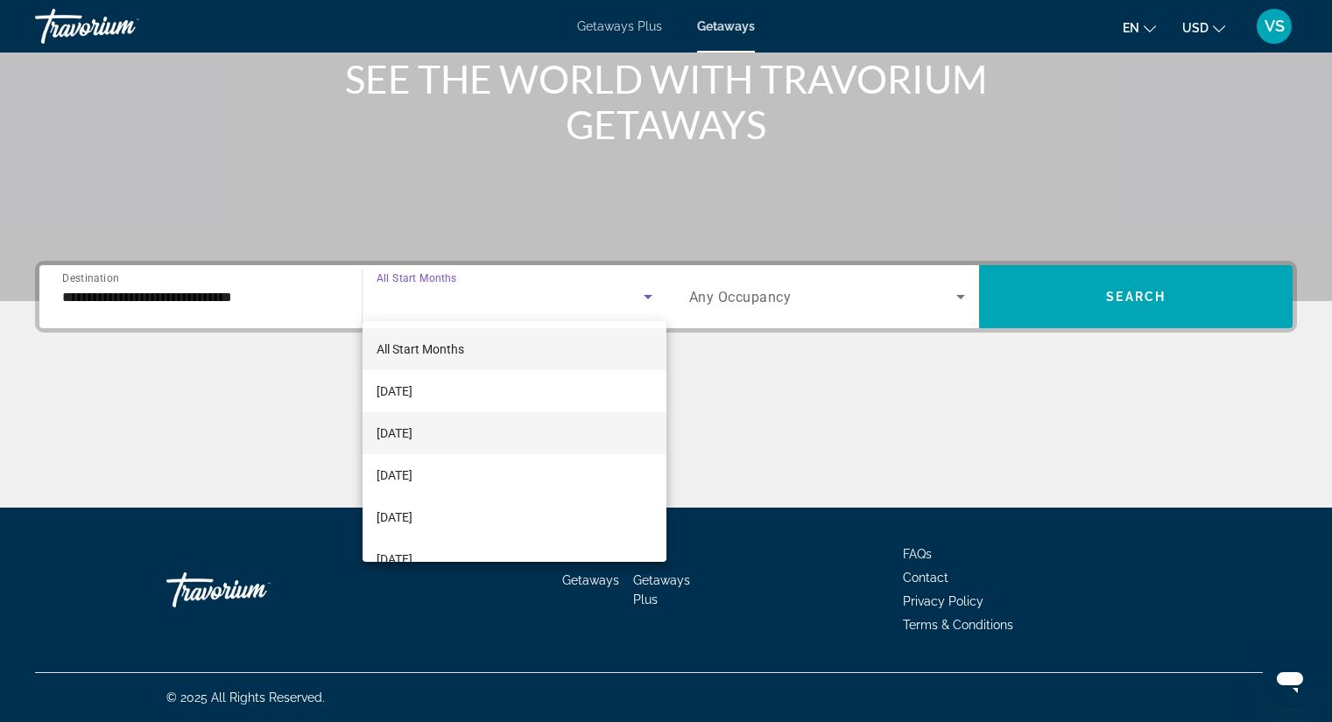
click at [462, 433] on mat-option "[DATE]" at bounding box center [515, 433] width 304 height 42
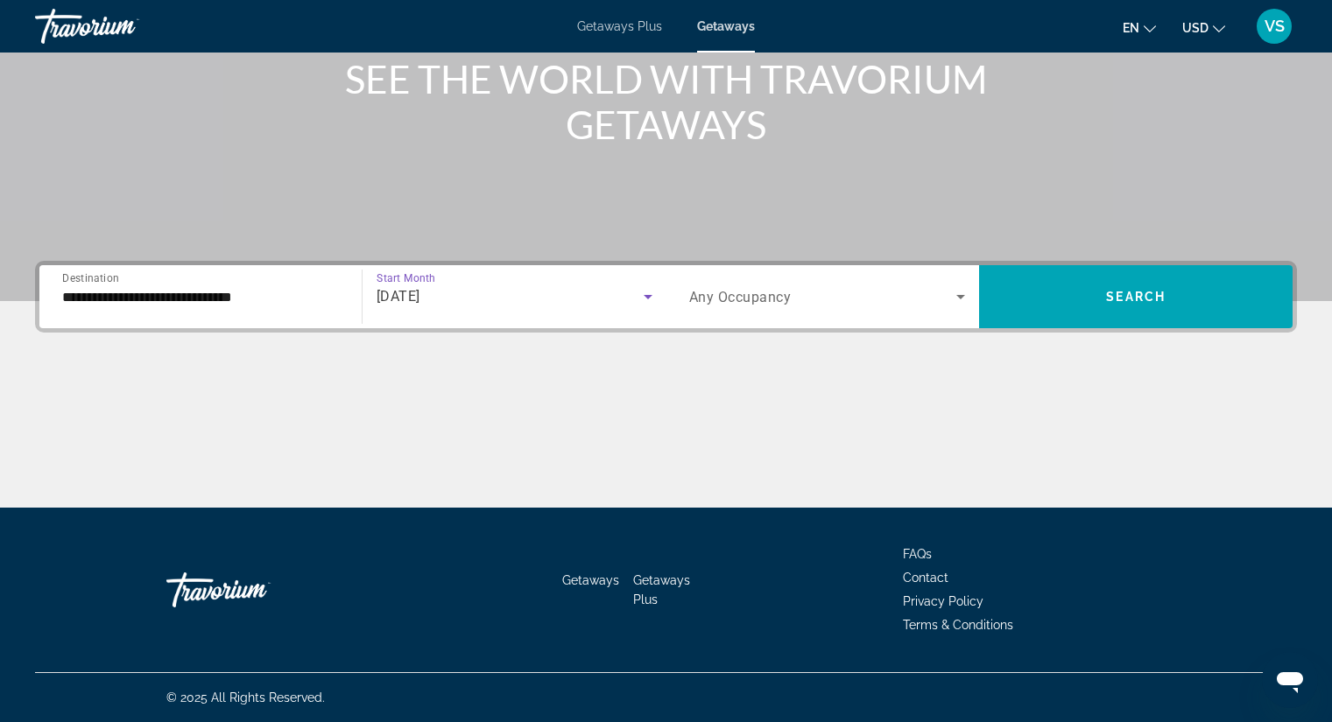
click at [721, 296] on span "Any Occupancy" at bounding box center [740, 297] width 102 height 17
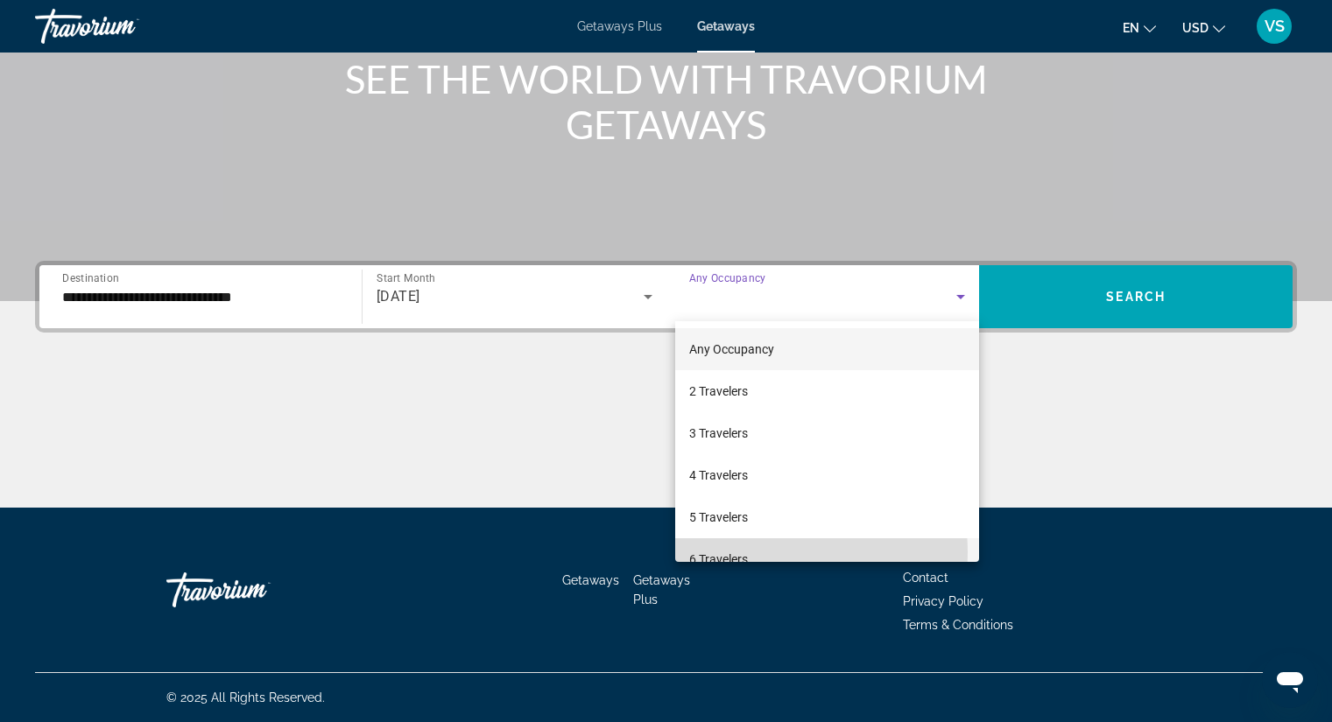
click at [773, 553] on mat-option "6 Travelers" at bounding box center [827, 560] width 305 height 42
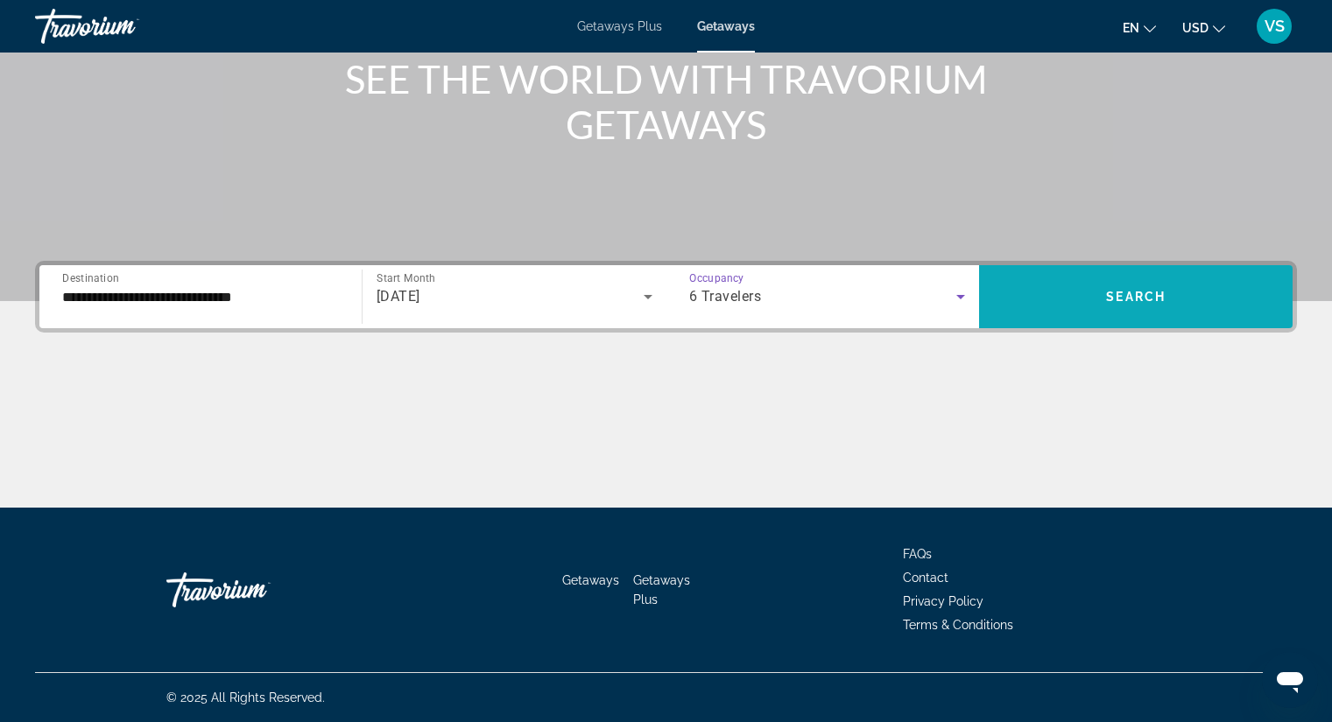
click at [1215, 295] on span "Search widget" at bounding box center [1136, 297] width 314 height 42
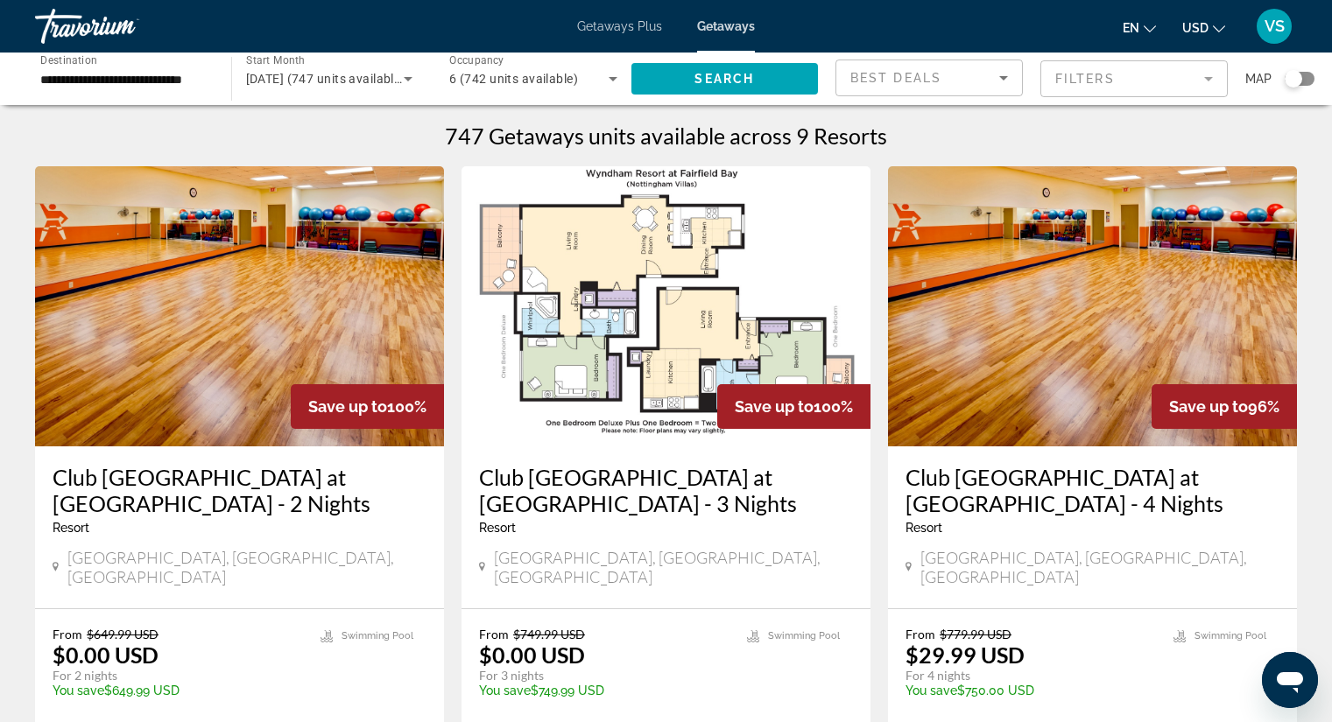
click at [1294, 77] on div "Search widget" at bounding box center [1294, 79] width 18 height 18
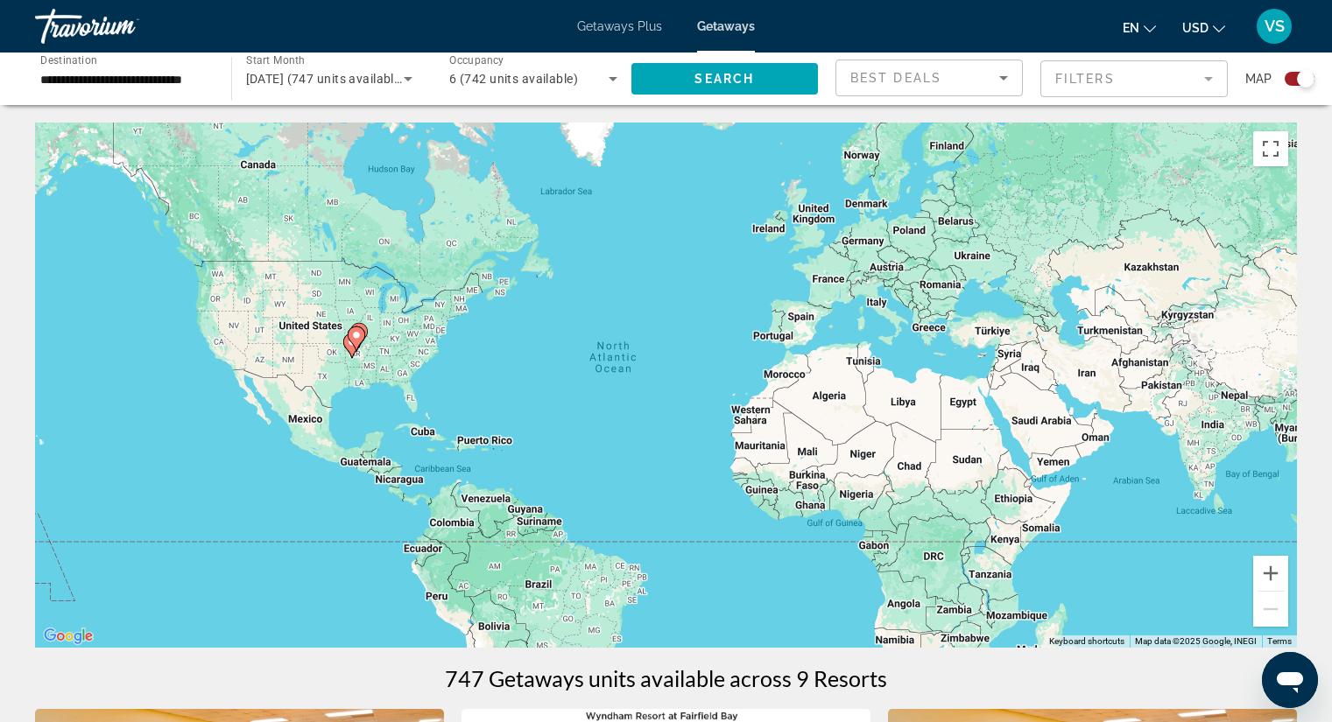
click at [343, 352] on gmp-advanced-marker "Main content" at bounding box center [352, 346] width 18 height 26
click at [343, 352] on div "To activate drag with keyboard, press Alt + Enter. Once in keyboard drag state,…" at bounding box center [666, 385] width 1262 height 525
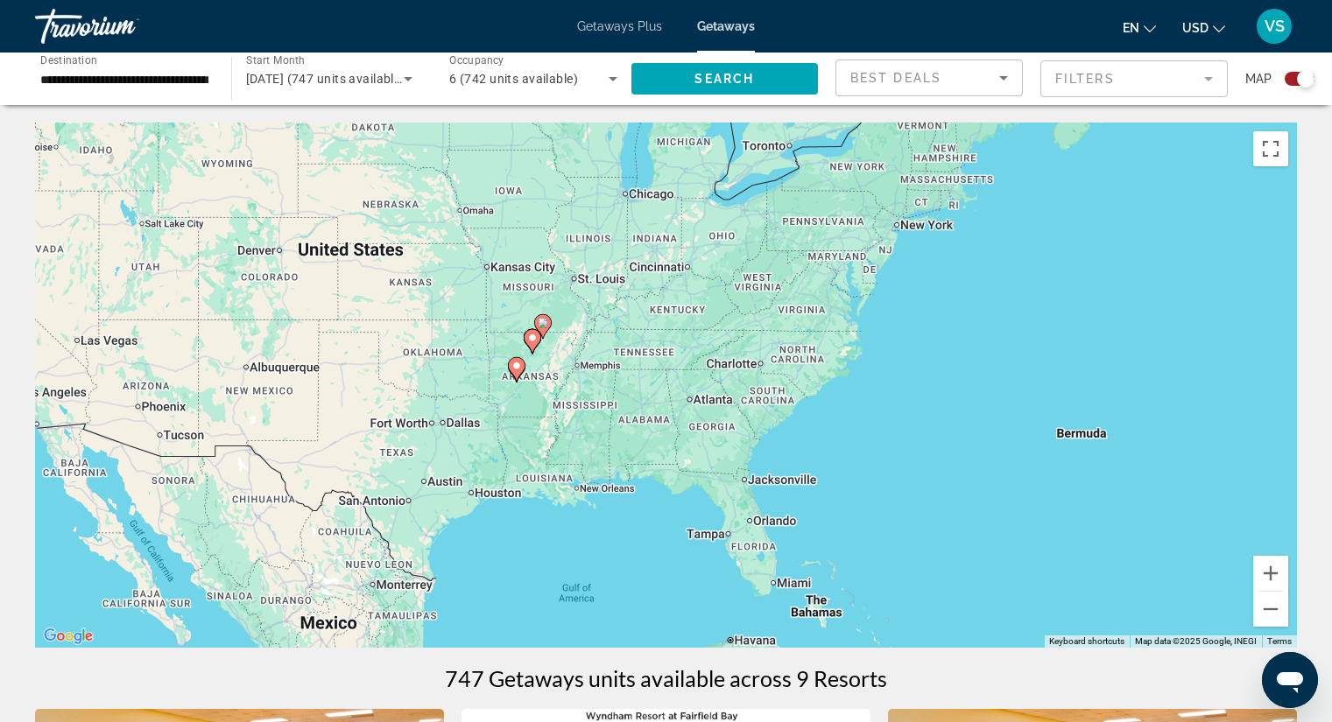
click at [511, 377] on gmp-advanced-marker "Main content" at bounding box center [517, 369] width 18 height 26
type input "**********"
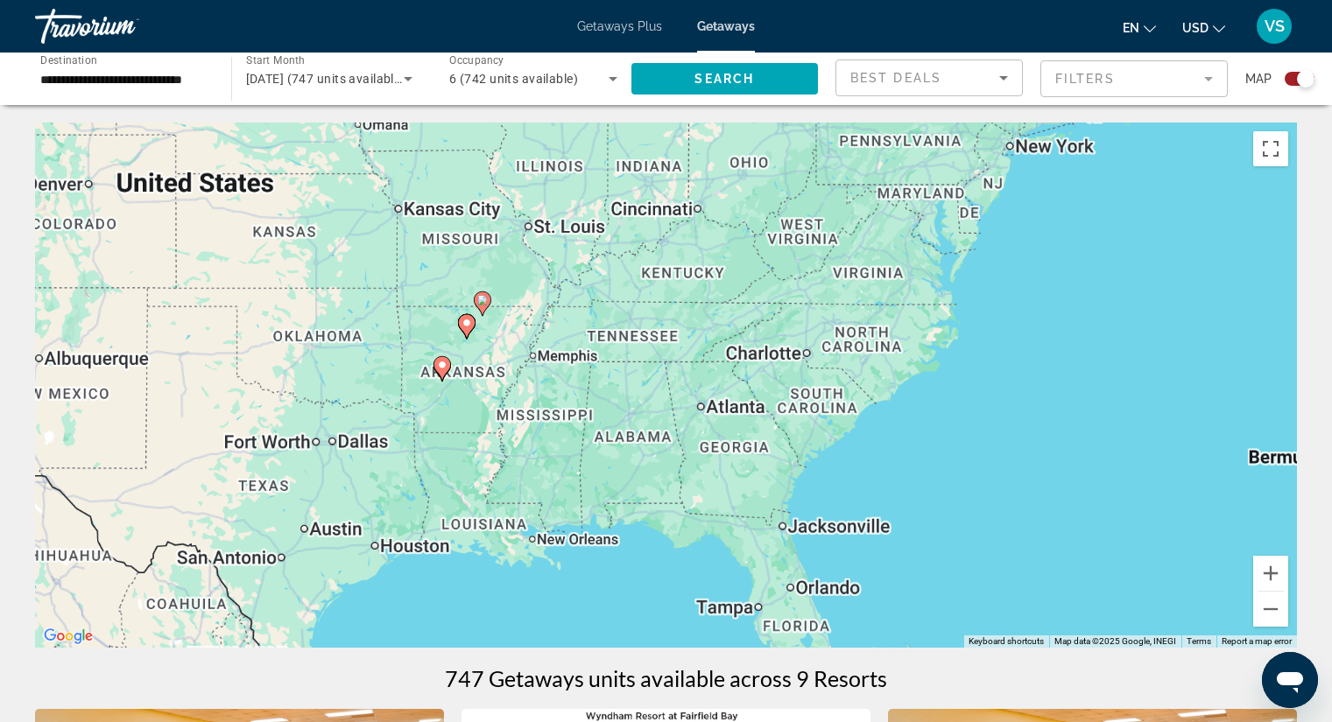
click at [511, 377] on div "To activate drag with keyboard, press Alt + Enter. Once in keyboard drag state,…" at bounding box center [666, 385] width 1262 height 525
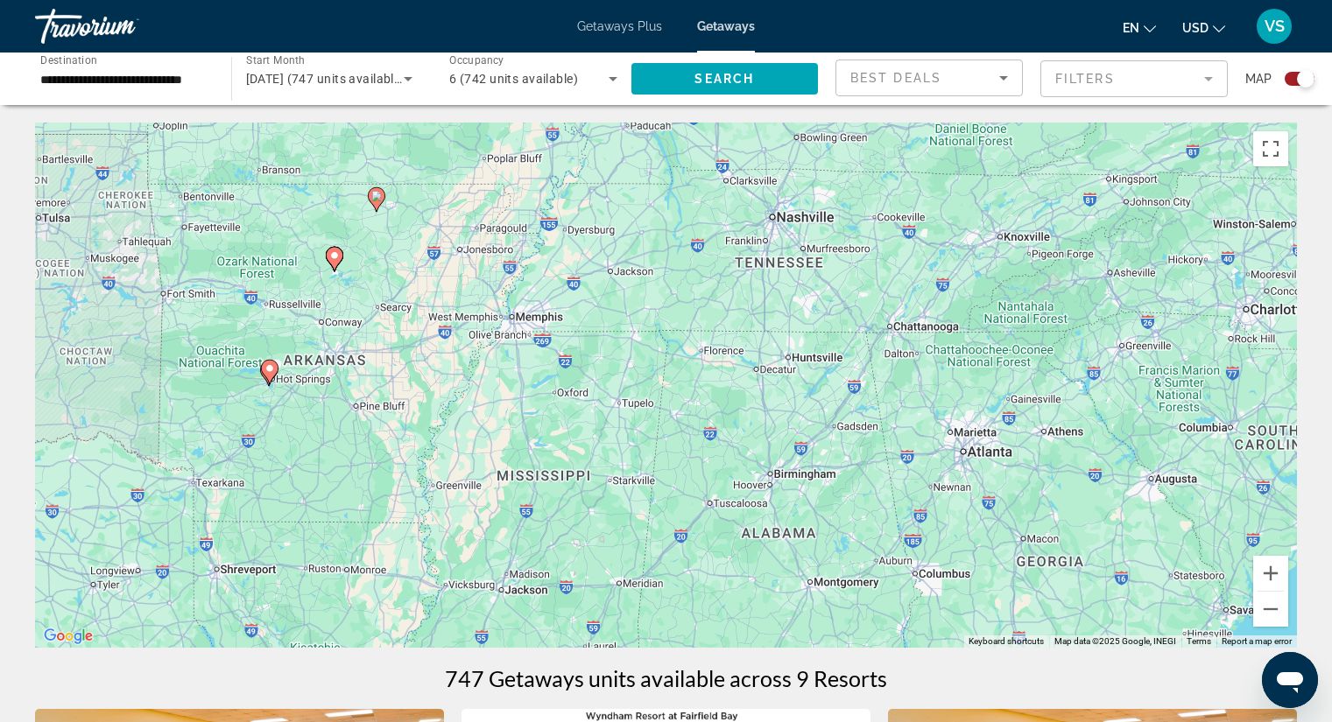
click at [271, 378] on icon "Main content" at bounding box center [269, 372] width 16 height 23
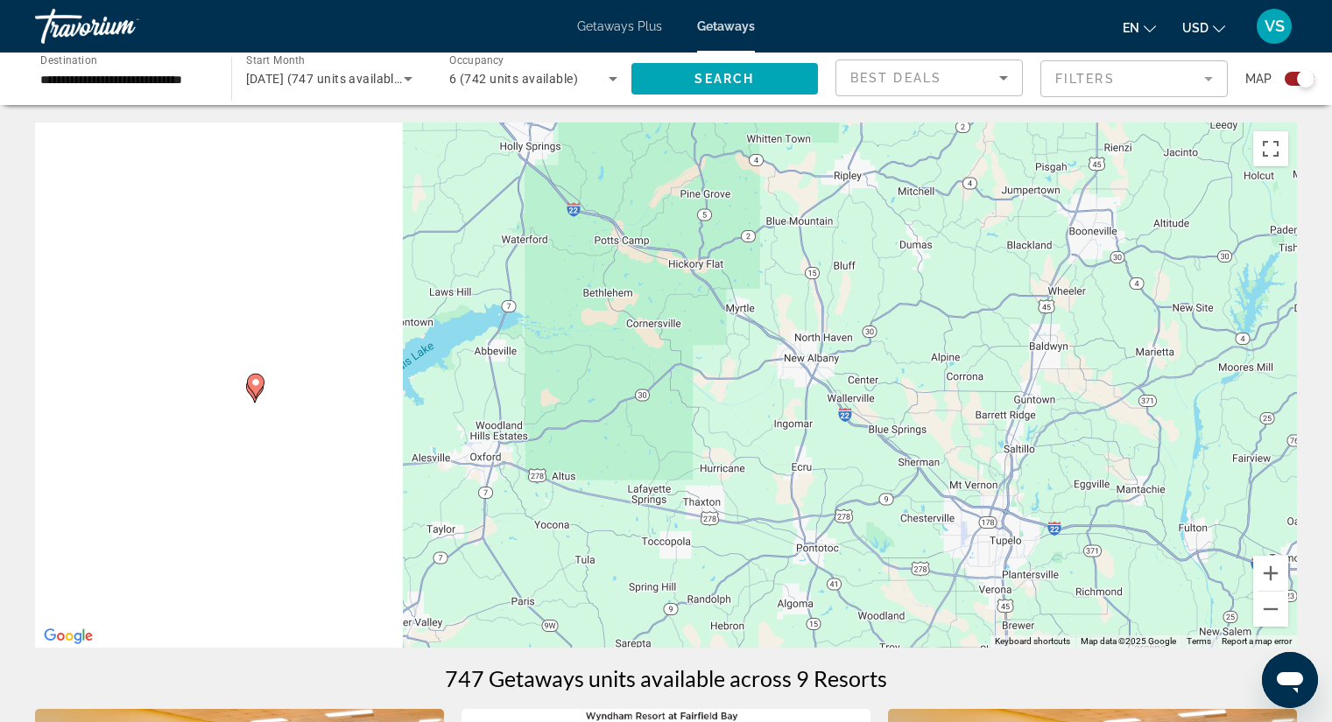
drag, startPoint x: 263, startPoint y: 381, endPoint x: 1081, endPoint y: 389, distance: 818.0
click at [1215, 382] on div "To navigate, press the arrow keys. To activate drag with keyboard, press Alt + …" at bounding box center [666, 385] width 1262 height 525
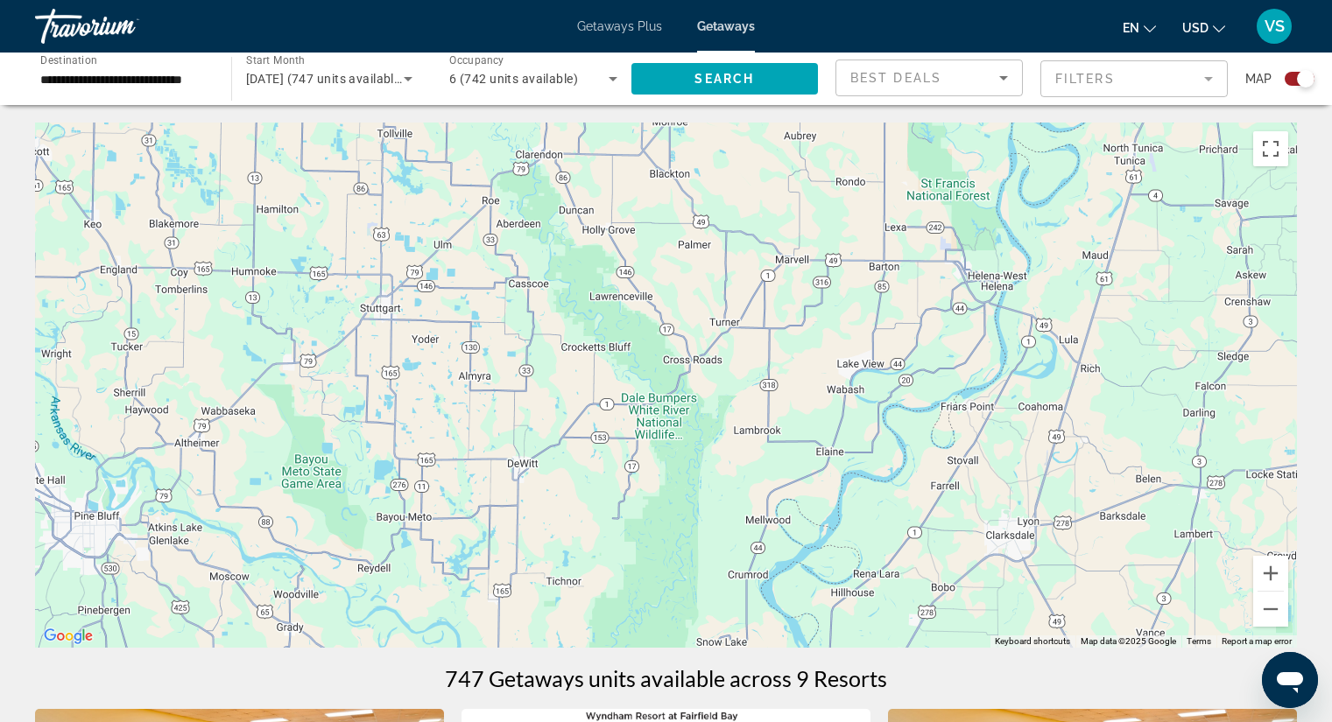
drag, startPoint x: 532, startPoint y: 428, endPoint x: 1062, endPoint y: 415, distance: 530.8
click at [1041, 416] on div "To navigate, press the arrow keys. To activate drag with keyboard, press Alt + …" at bounding box center [666, 385] width 1262 height 525
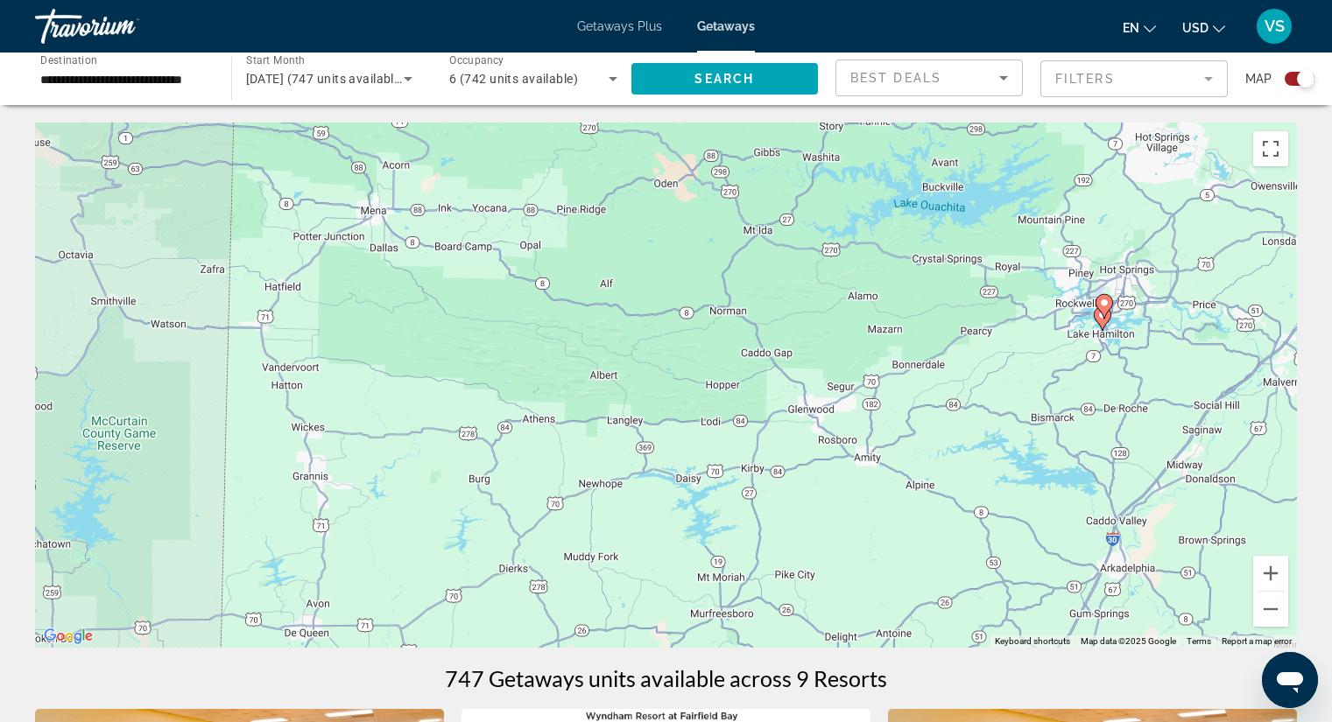
drag, startPoint x: 647, startPoint y: 412, endPoint x: 933, endPoint y: 405, distance: 285.6
click at [941, 403] on div "To navigate, press the arrow keys. To activate drag with keyboard, press Alt + …" at bounding box center [666, 385] width 1262 height 525
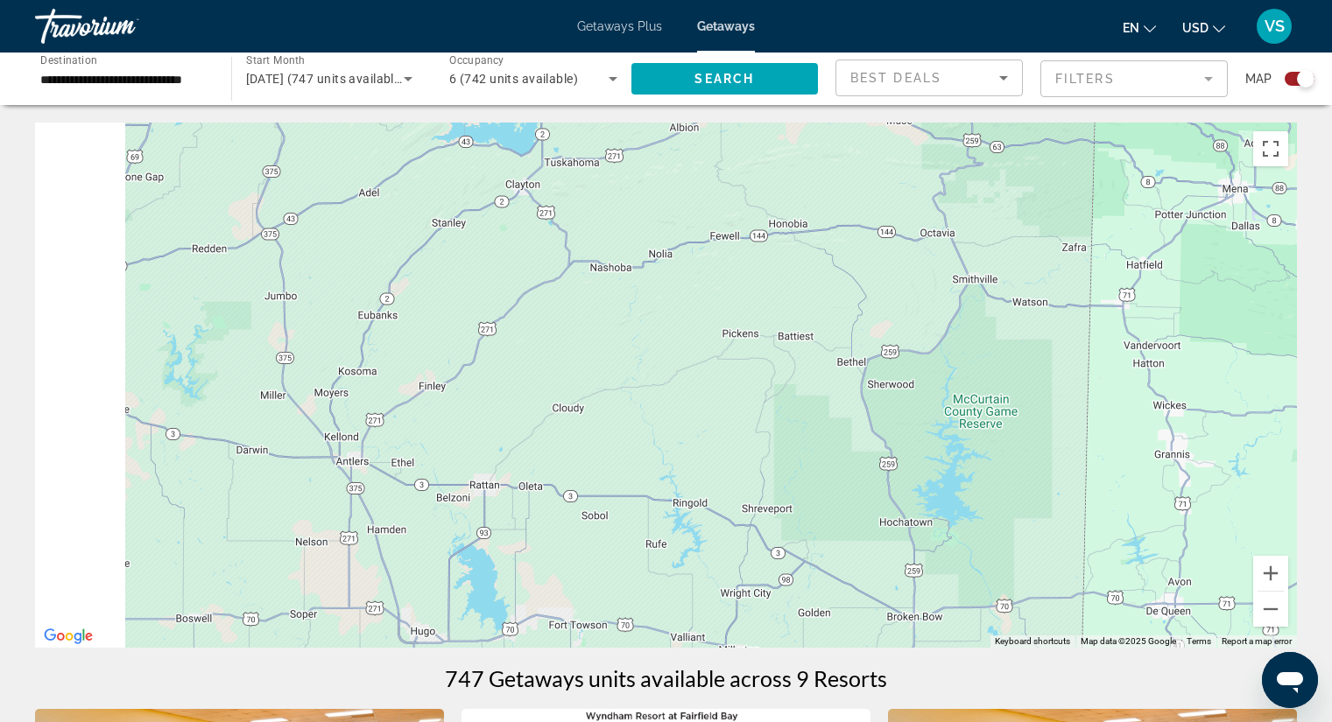
drag, startPoint x: 756, startPoint y: 409, endPoint x: 998, endPoint y: 413, distance: 242.6
click at [998, 413] on div "To navigate, press the arrow keys. To activate drag with keyboard, press Alt + …" at bounding box center [666, 385] width 1262 height 525
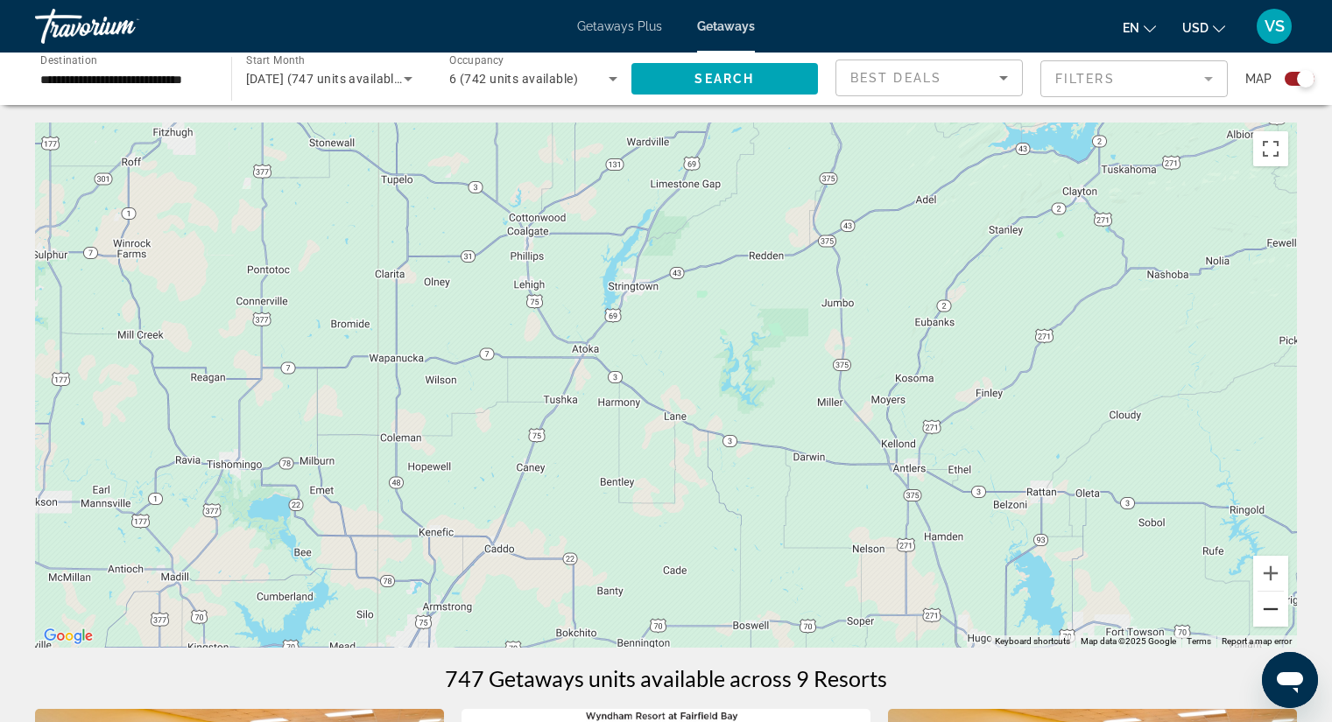
click at [1272, 606] on button "Zoom out" at bounding box center [1270, 609] width 35 height 35
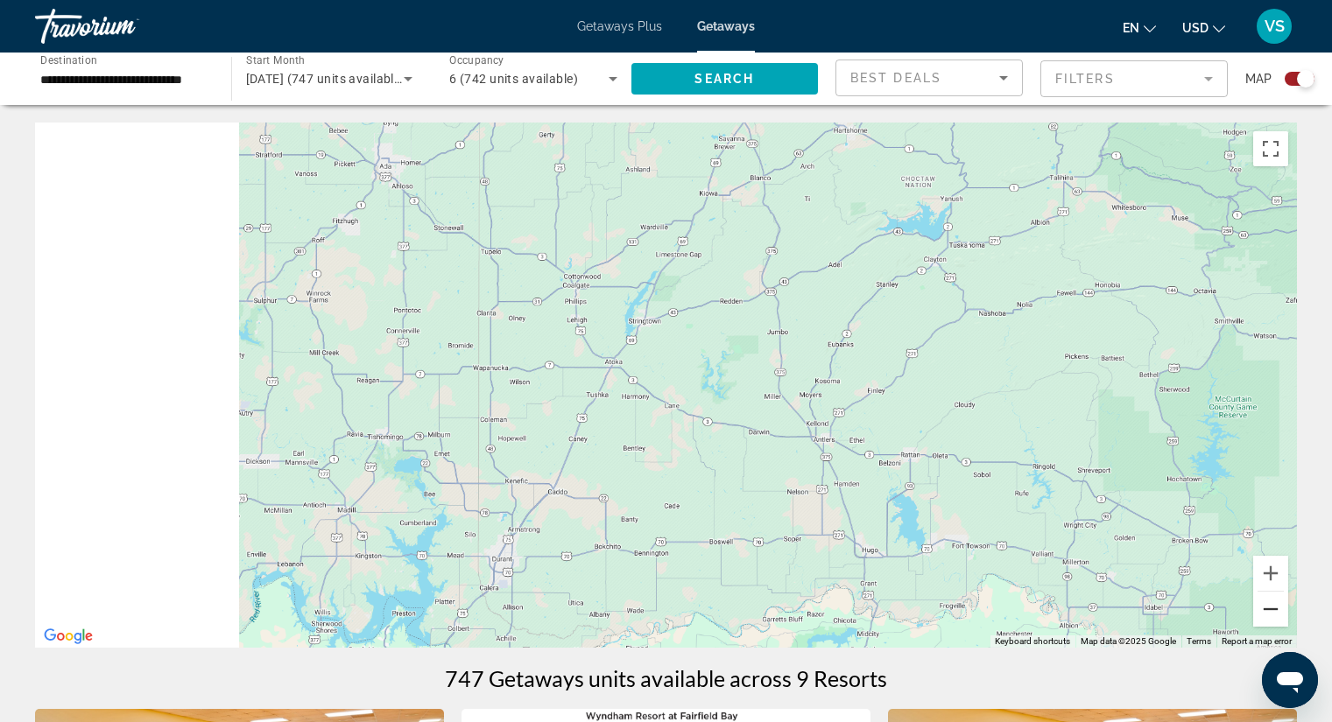
click at [1272, 606] on button "Zoom out" at bounding box center [1270, 609] width 35 height 35
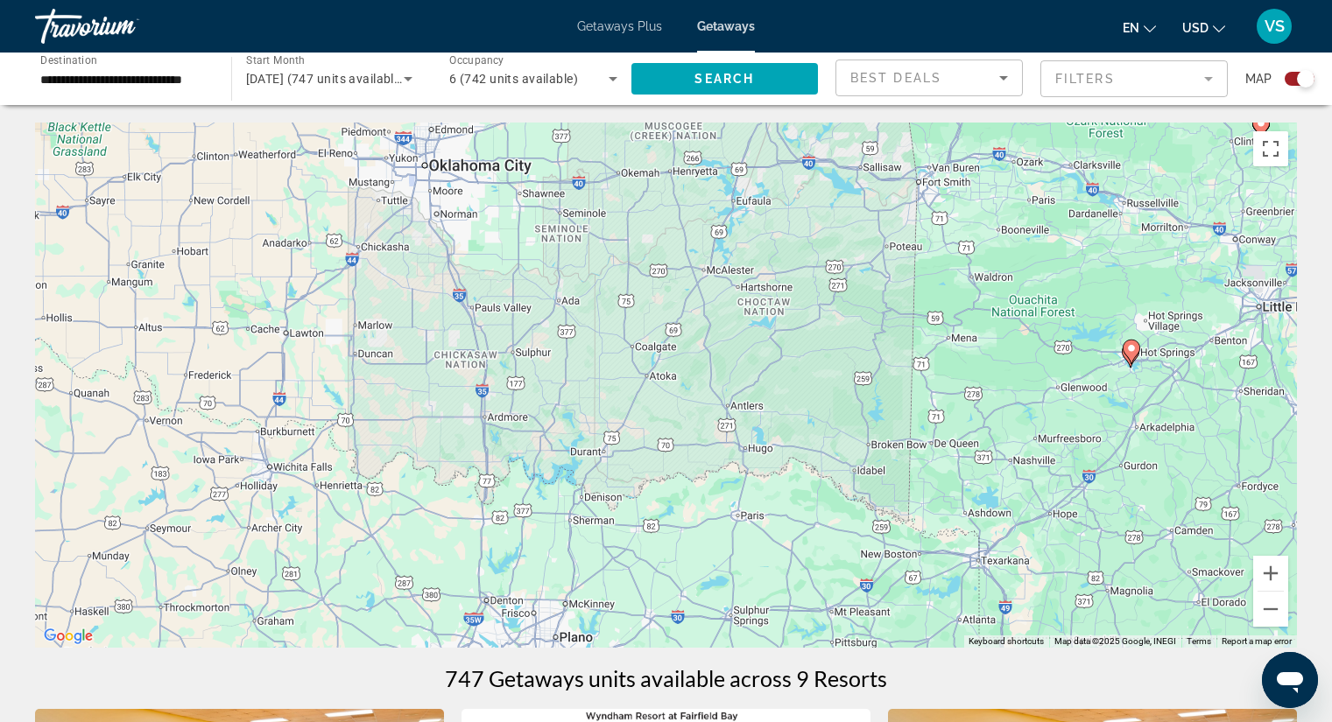
click at [1135, 351] on image "Main content" at bounding box center [1131, 348] width 11 height 11
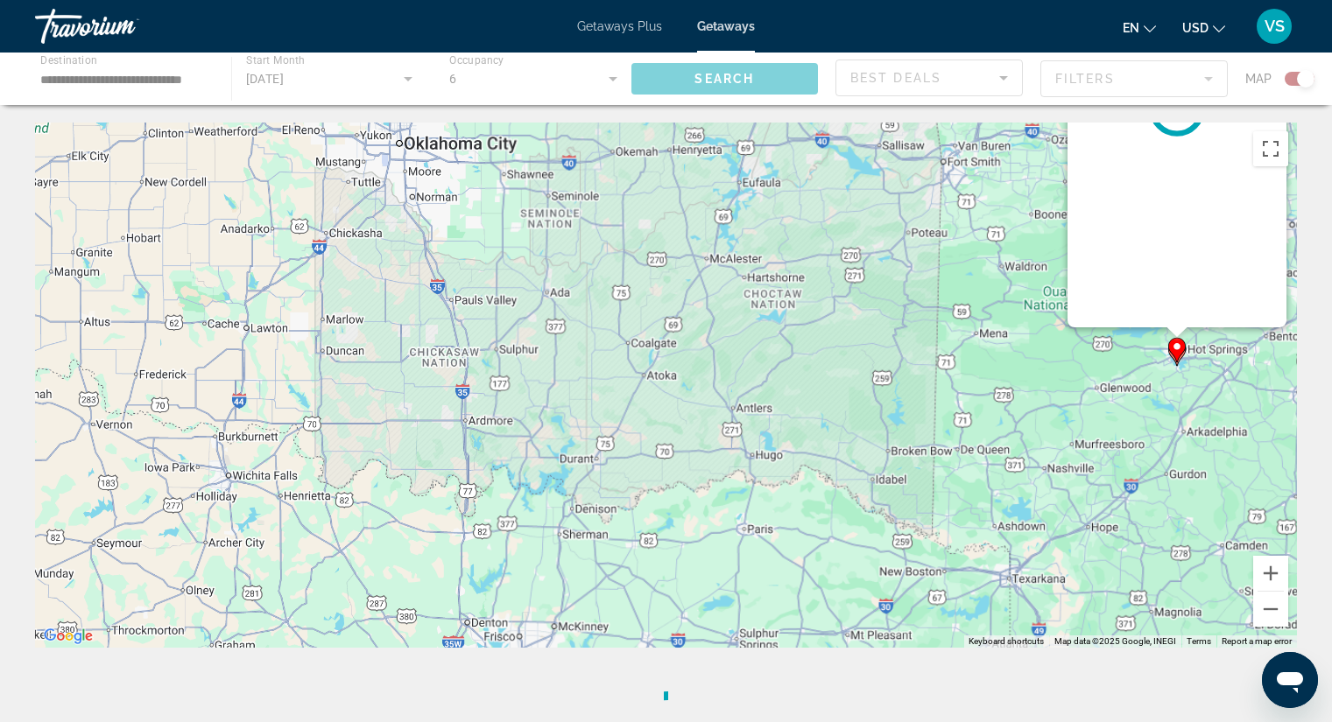
click at [1135, 351] on div "To navigate, press the arrow keys. To activate drag with keyboard, press Alt + …" at bounding box center [666, 385] width 1262 height 525
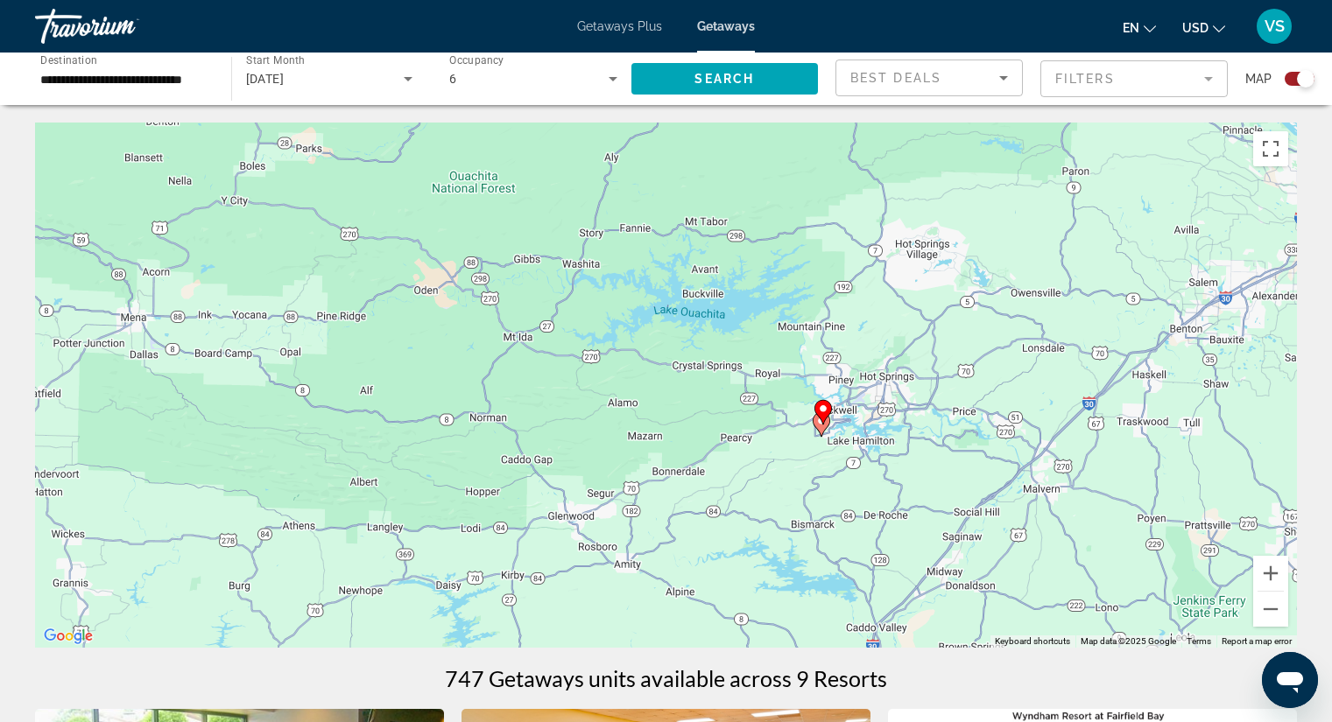
drag, startPoint x: 1167, startPoint y: 370, endPoint x: 236, endPoint y: 440, distance: 933.5
click at [236, 440] on div "To activate drag with keyboard, press Alt + Enter. Once in keyboard drag state,…" at bounding box center [666, 385] width 1262 height 525
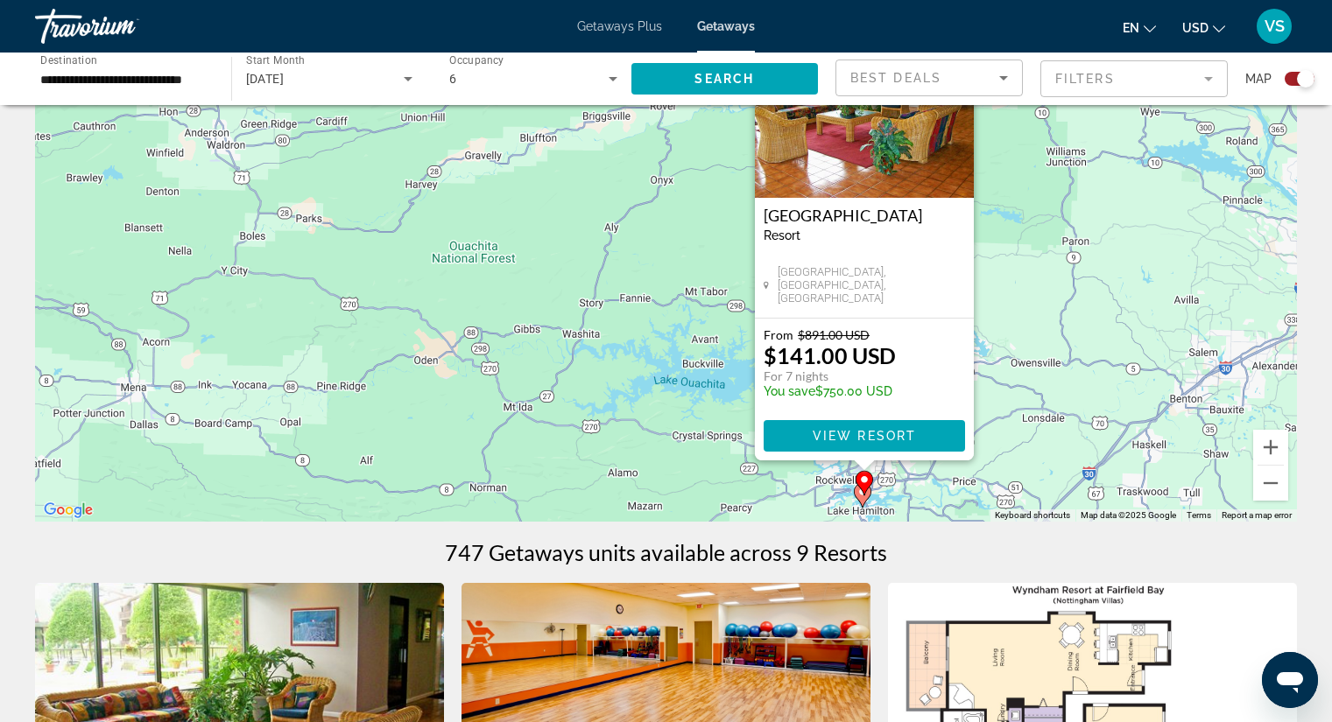
scroll to position [123, 0]
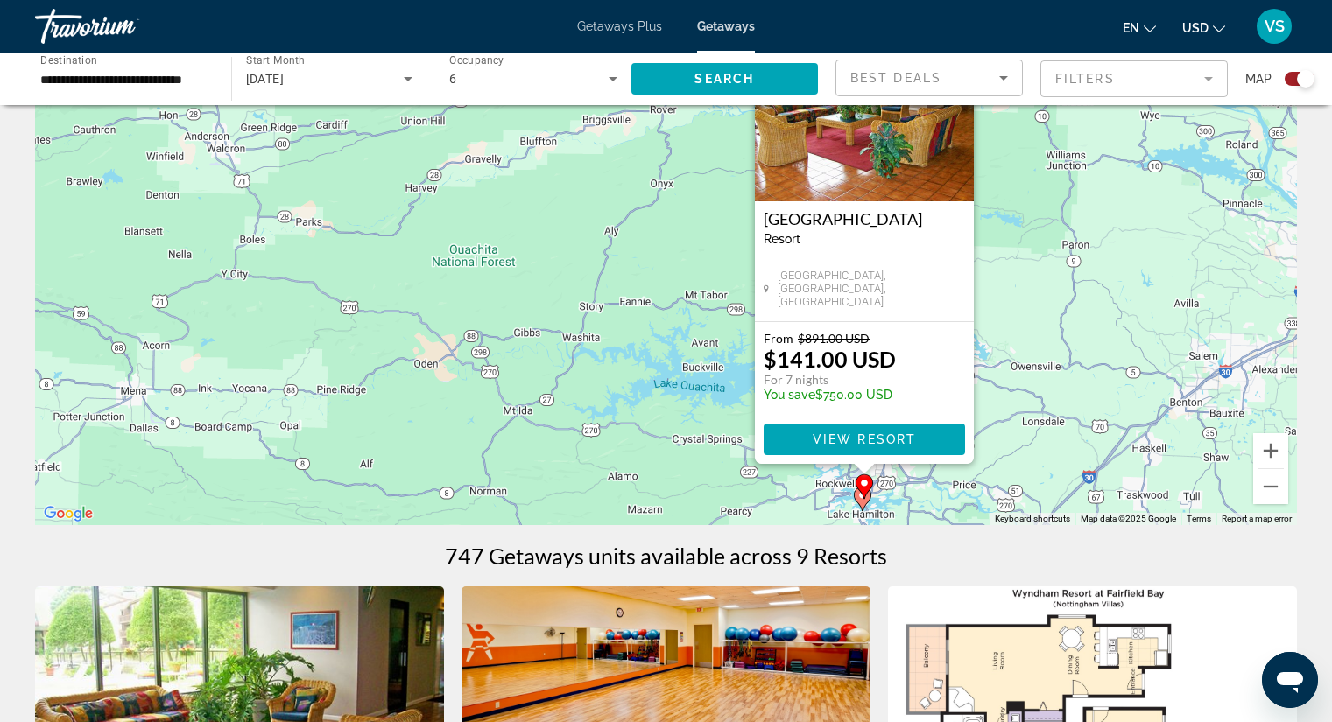
click at [868, 508] on gmp-advanced-marker "Main content" at bounding box center [863, 499] width 18 height 26
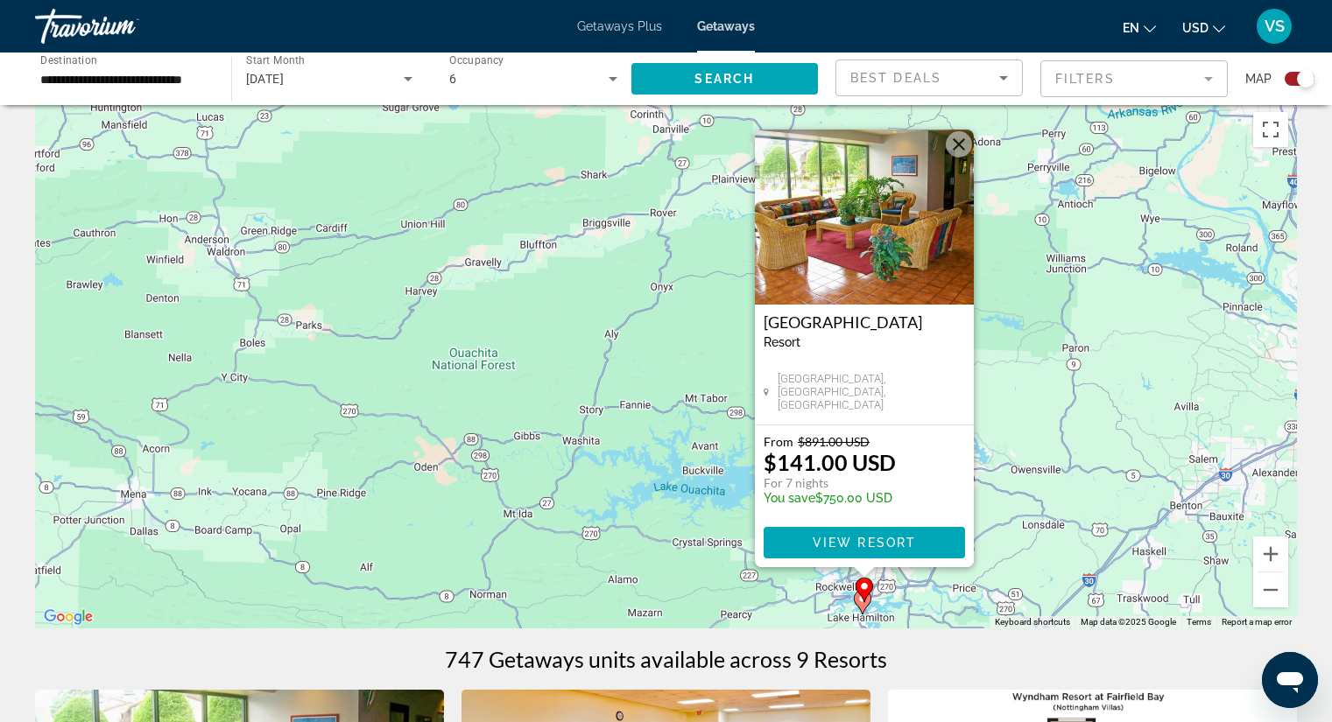
click at [868, 508] on div "To activate drag with keyboard, press Alt + Enter. Once in keyboard drag state,…" at bounding box center [666, 365] width 1262 height 525
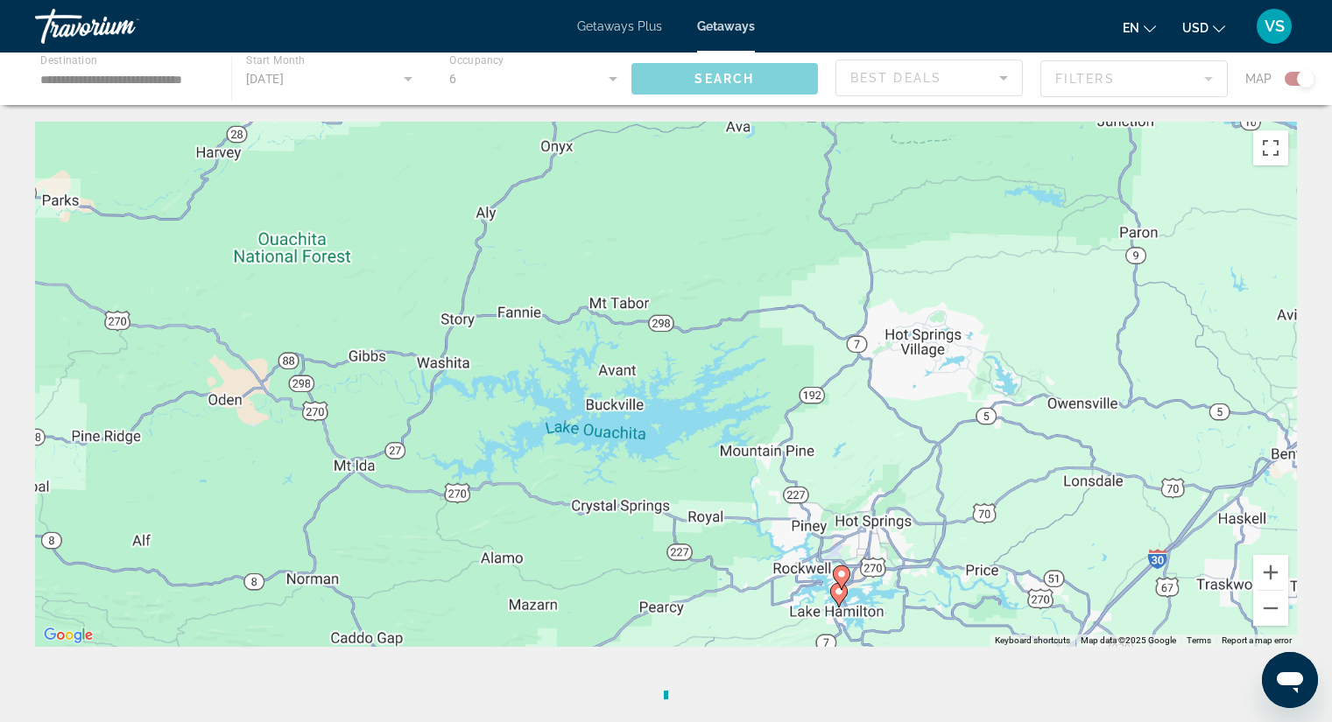
scroll to position [0, 0]
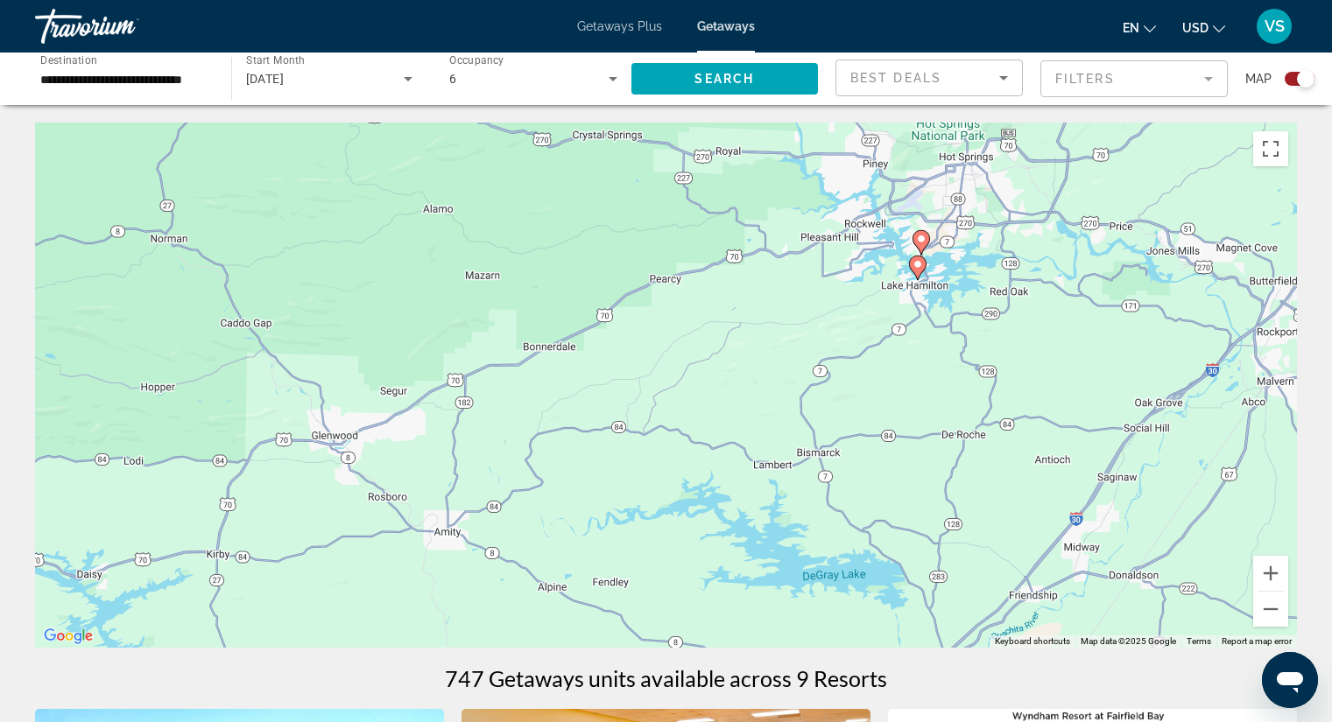
drag, startPoint x: 845, startPoint y: 567, endPoint x: 945, endPoint y: 179, distance: 400.6
click at [945, 179] on div "To activate drag with keyboard, press Alt + Enter. Once in keyboard drag state,…" at bounding box center [666, 385] width 1262 height 525
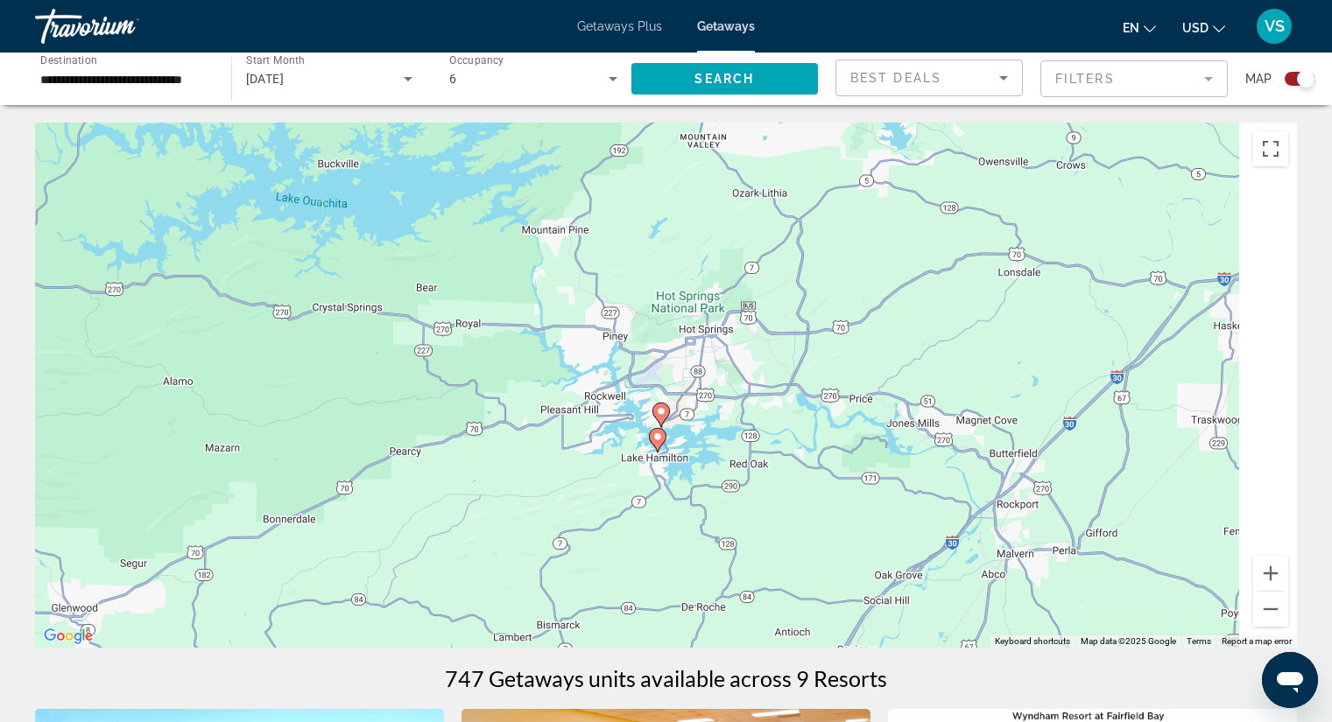
drag, startPoint x: 982, startPoint y: 314, endPoint x: 703, endPoint y: 535, distance: 355.3
click at [703, 535] on div "To activate drag with keyboard, press Alt + Enter. Once in keyboard drag state,…" at bounding box center [666, 385] width 1262 height 525
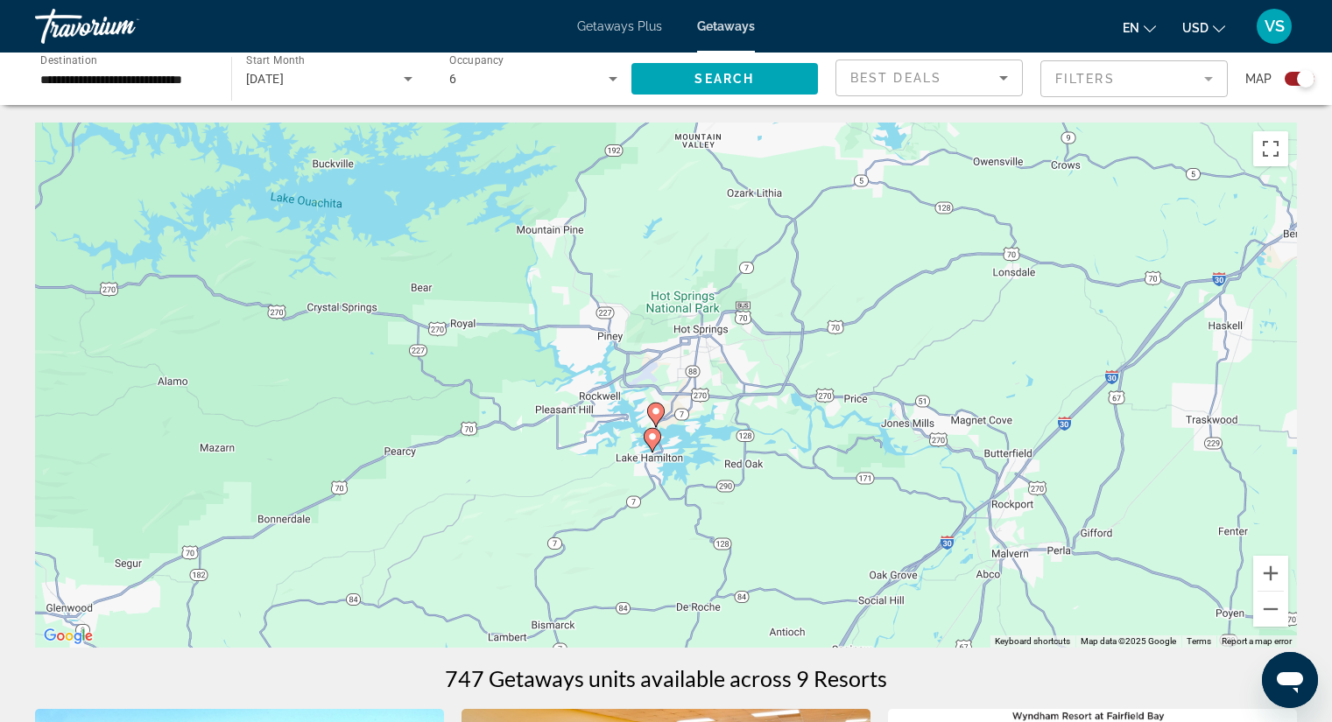
click at [658, 441] on icon "Main content" at bounding box center [652, 440] width 16 height 23
